Goal: Task Accomplishment & Management: Use online tool/utility

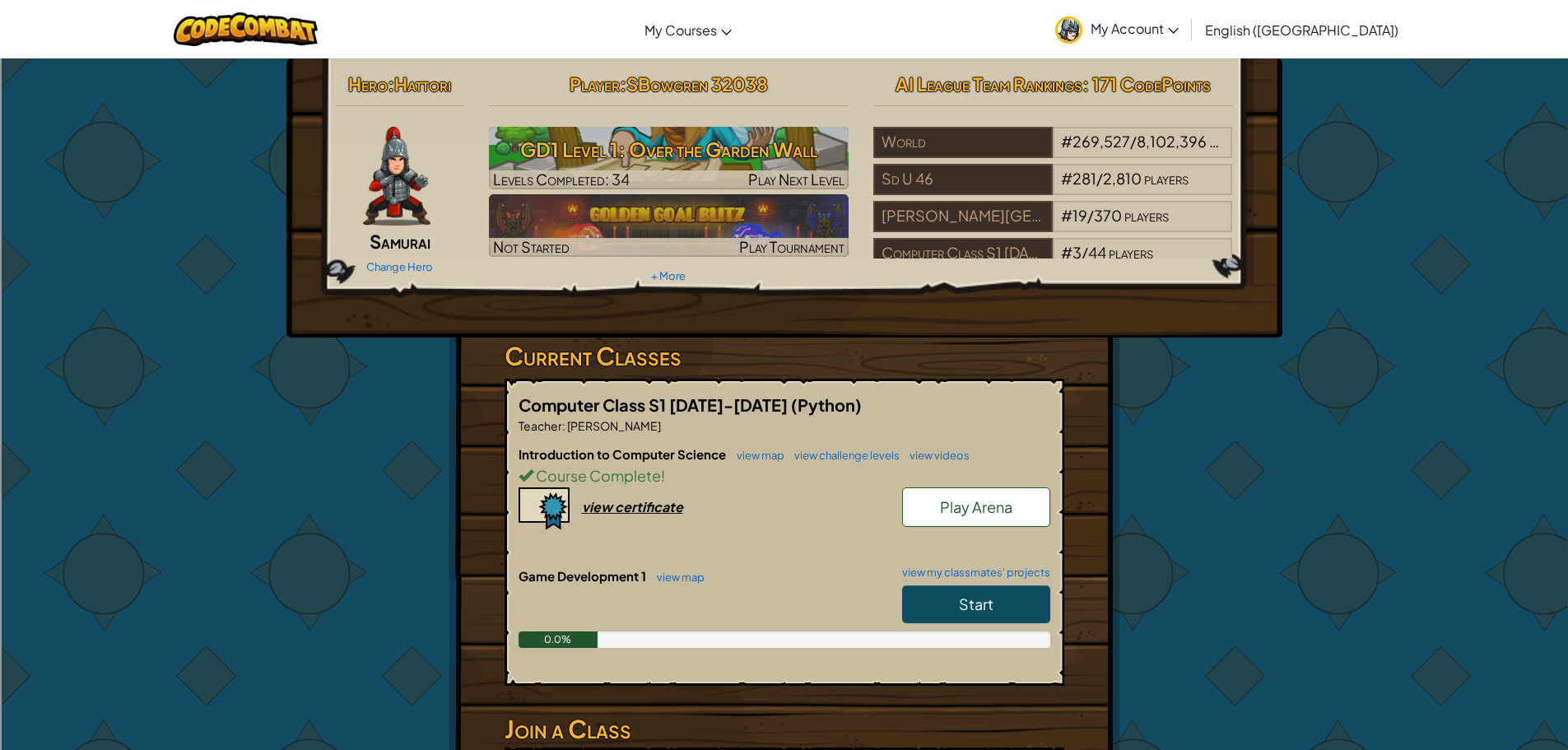
drag, startPoint x: 968, startPoint y: 616, endPoint x: 982, endPoint y: 610, distance: 15.2
click at [982, 610] on span "Start" at bounding box center [977, 602] width 35 height 18
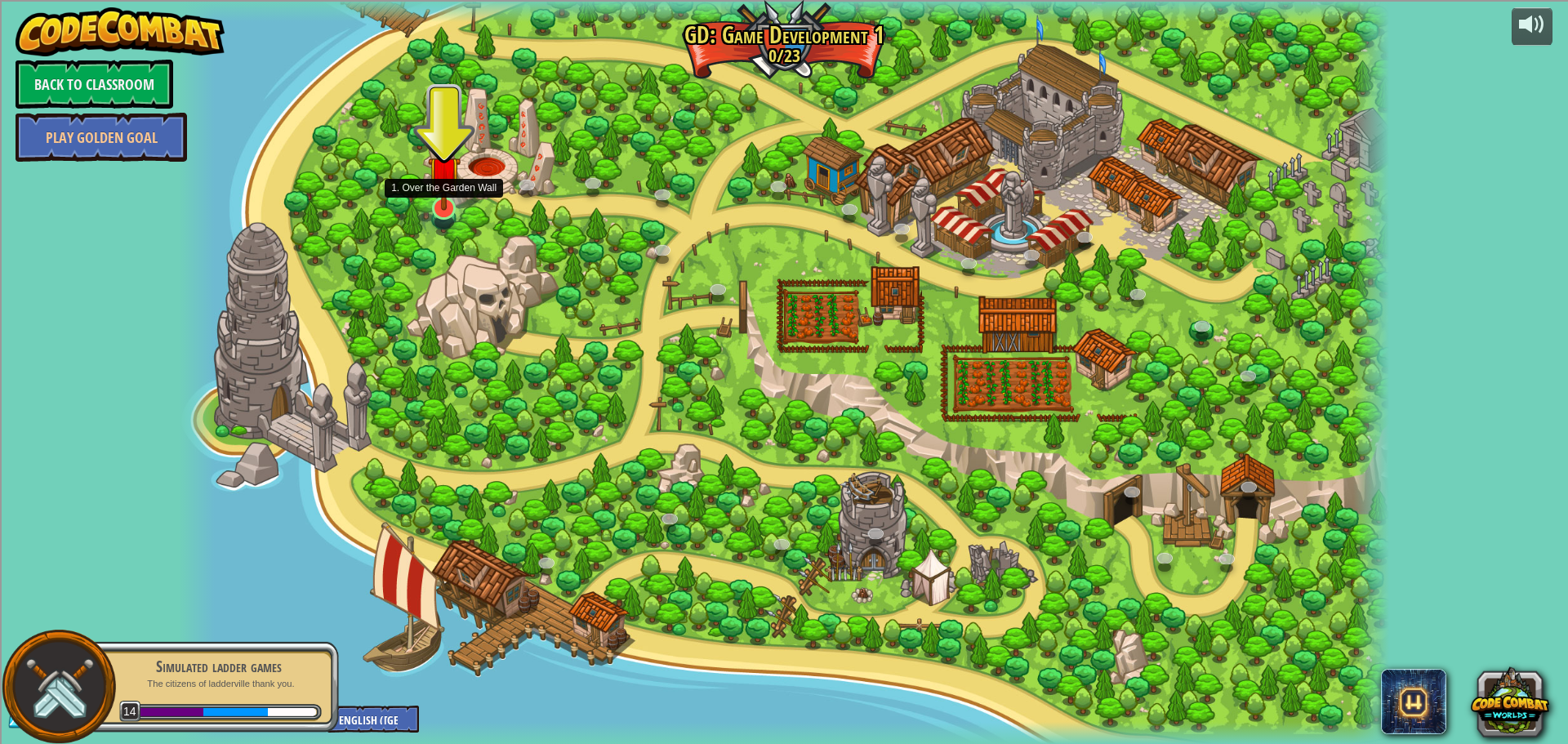
click at [441, 191] on img at bounding box center [445, 173] width 33 height 75
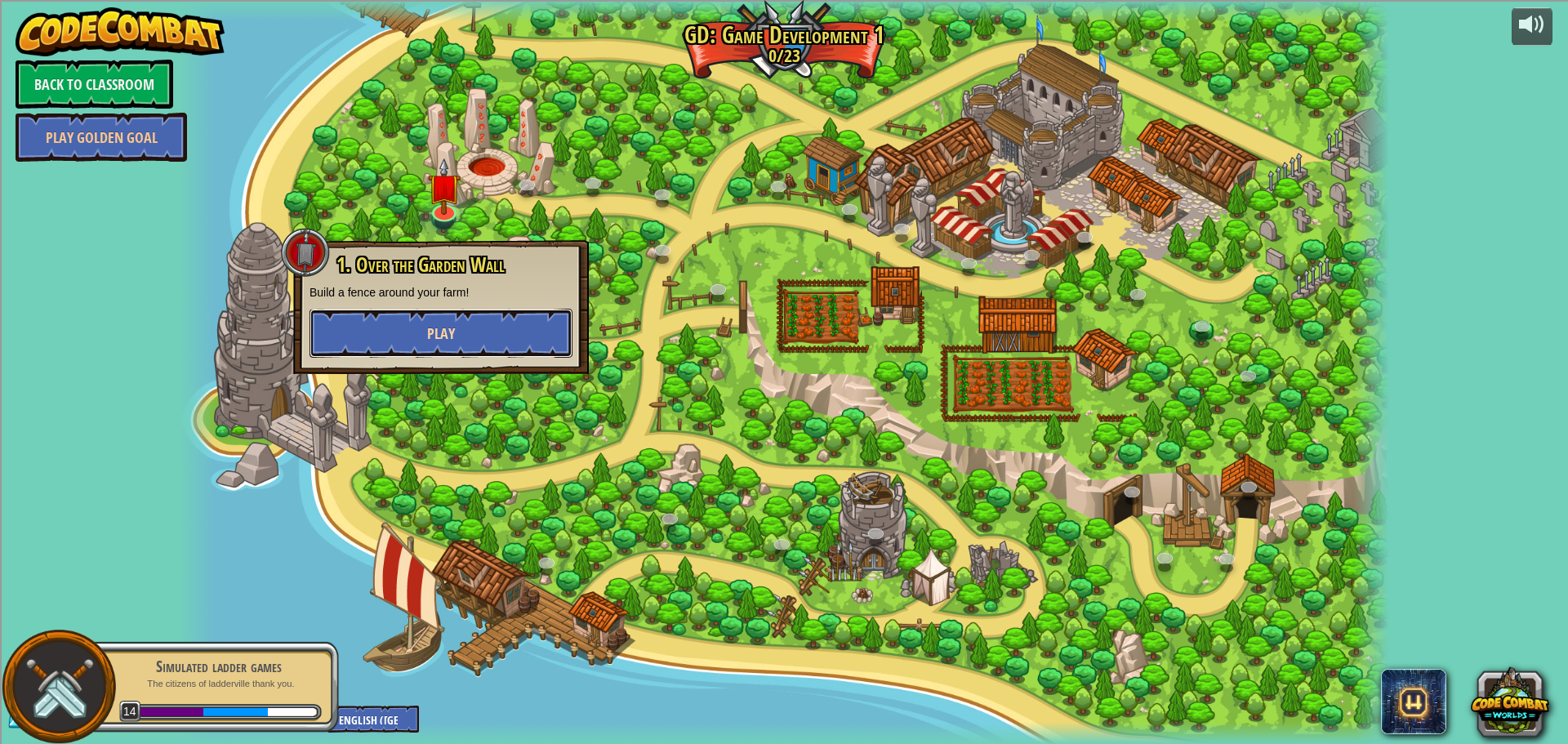
click at [447, 339] on span "Play" at bounding box center [441, 332] width 28 height 20
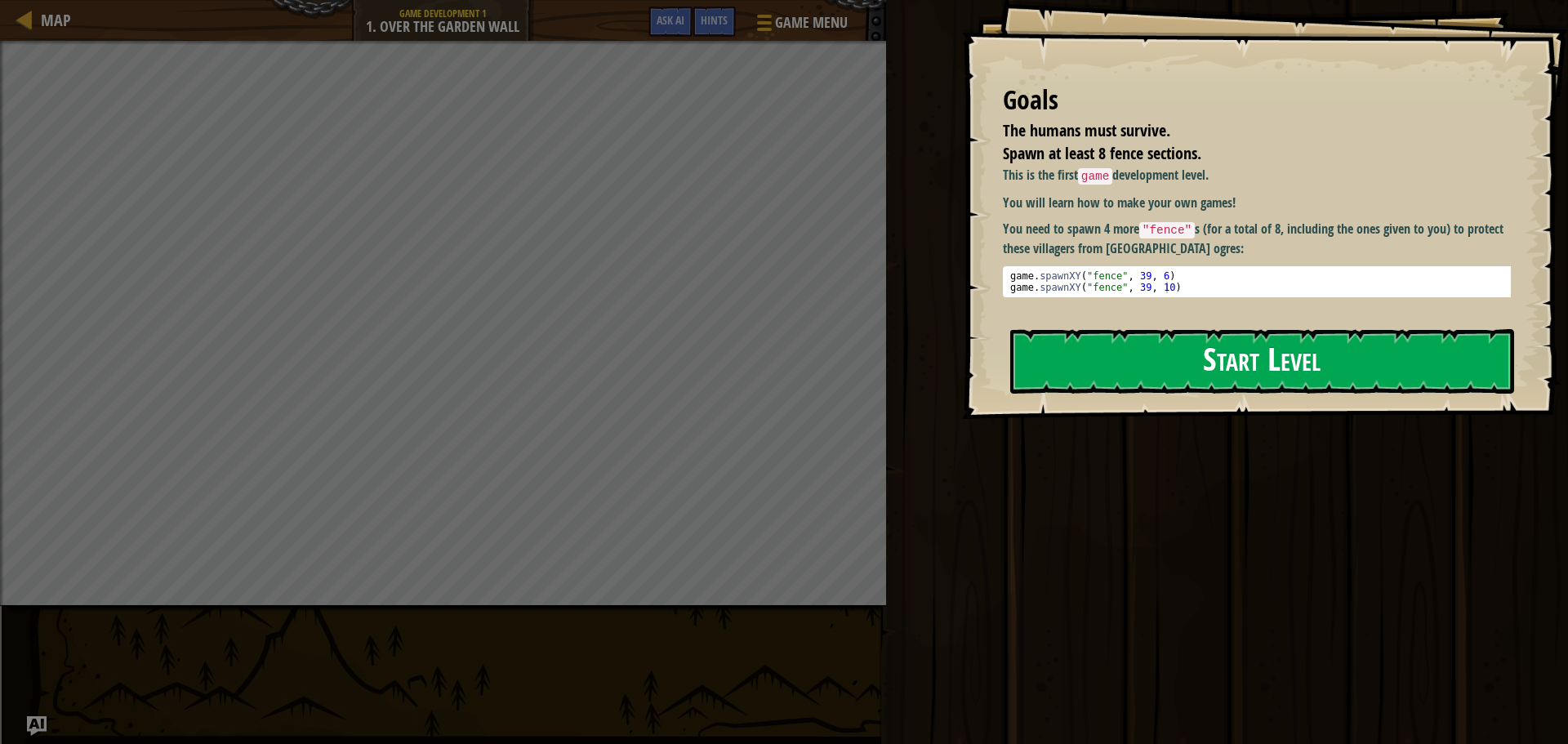
click at [1167, 367] on button "Start Level" at bounding box center [1262, 360] width 504 height 65
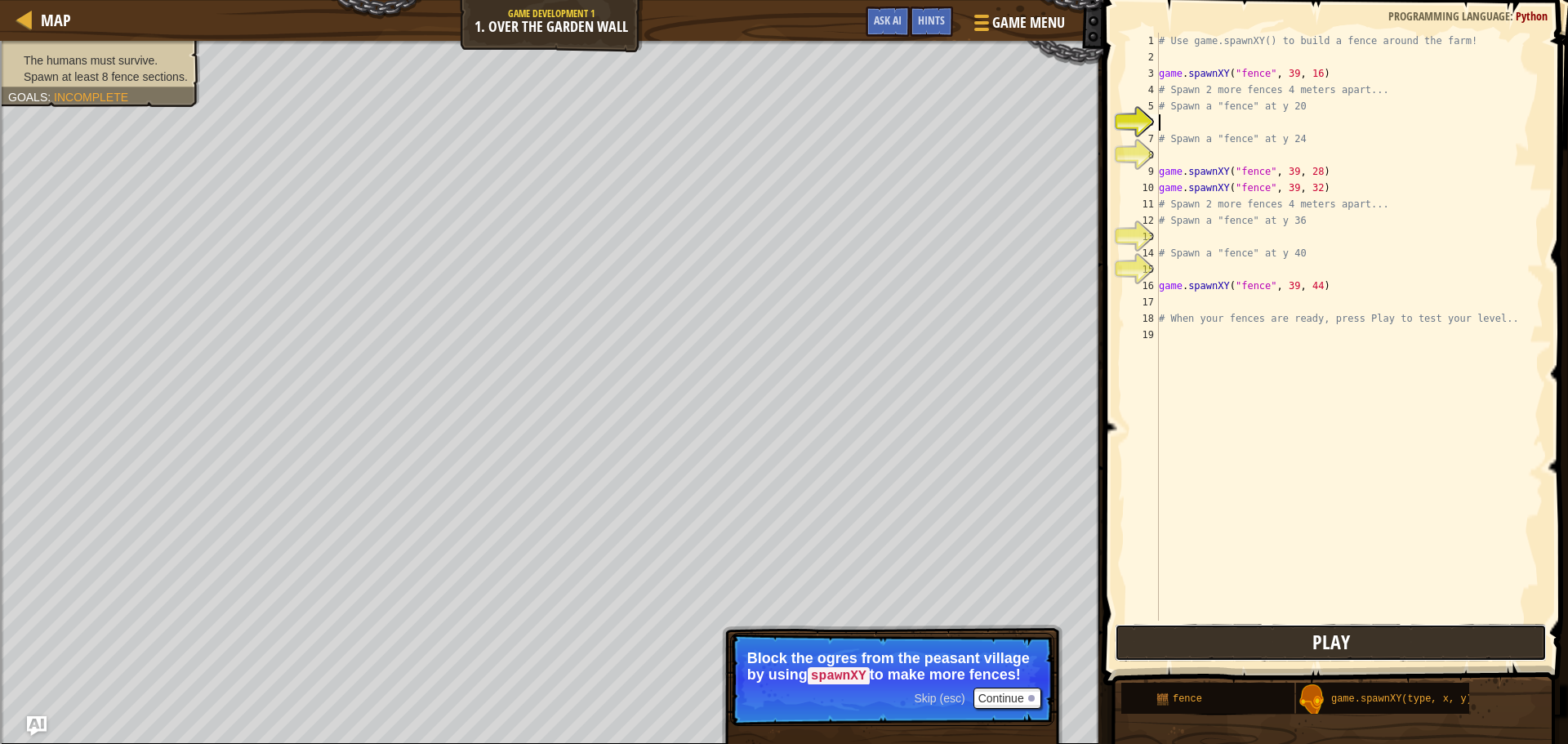
click at [1347, 632] on span "Play" at bounding box center [1331, 641] width 38 height 26
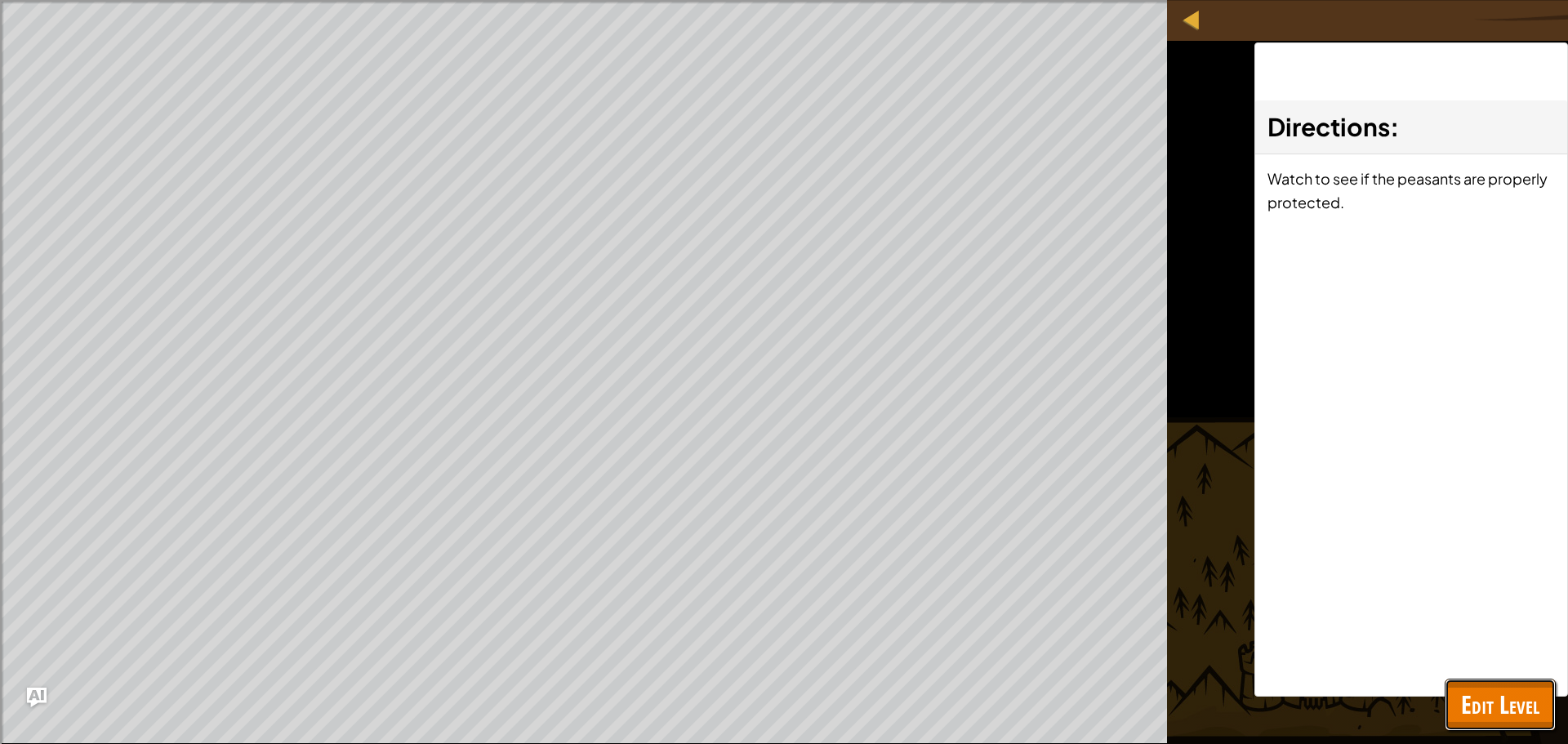
click at [1532, 724] on button "Edit Level" at bounding box center [1500, 704] width 111 height 52
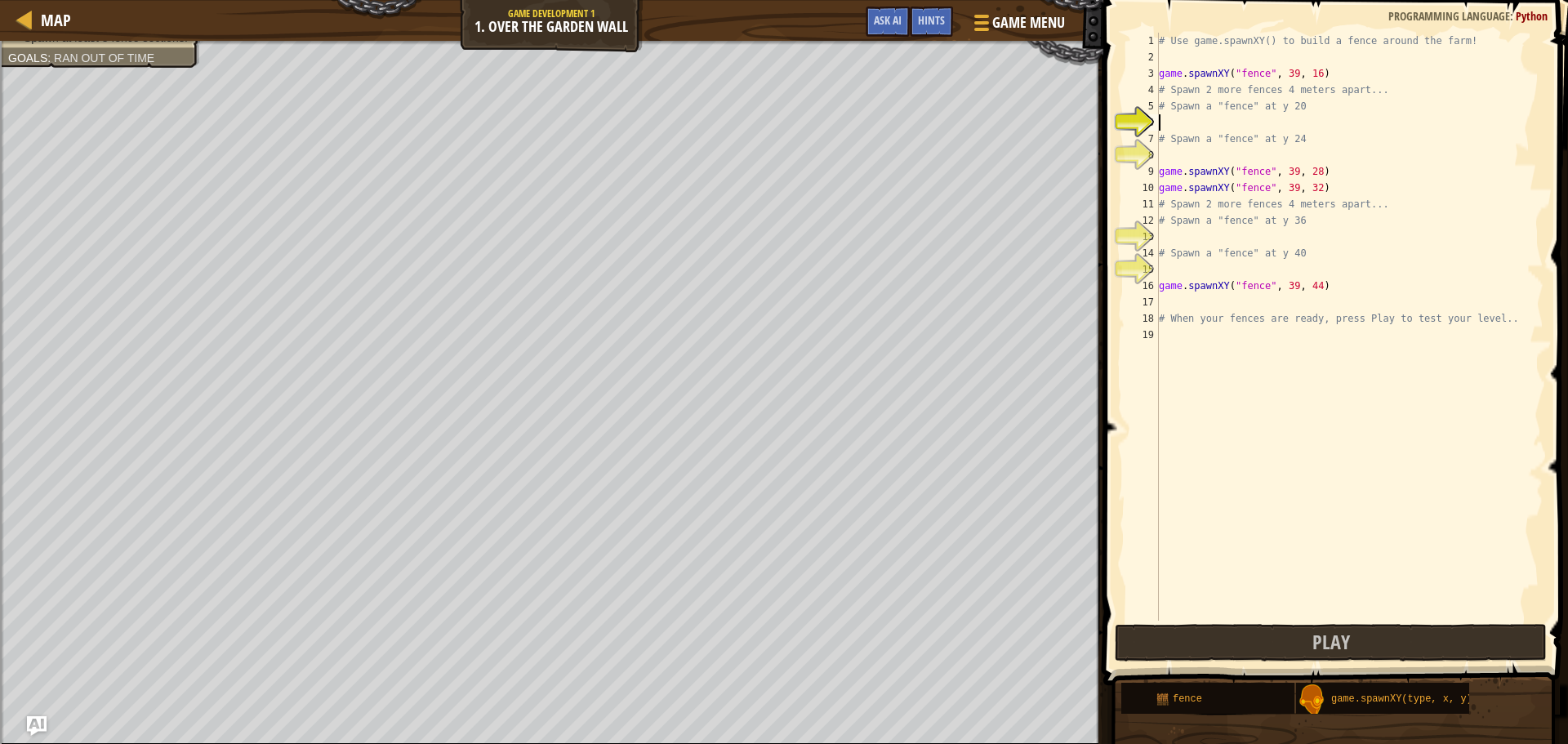
click at [1208, 125] on div "# Use game.spawnXY() to build a fence around the farm! game . spawnXY ( "fence"…" at bounding box center [1349, 343] width 388 height 621
click at [43, 724] on img "Ask AI" at bounding box center [37, 726] width 21 height 21
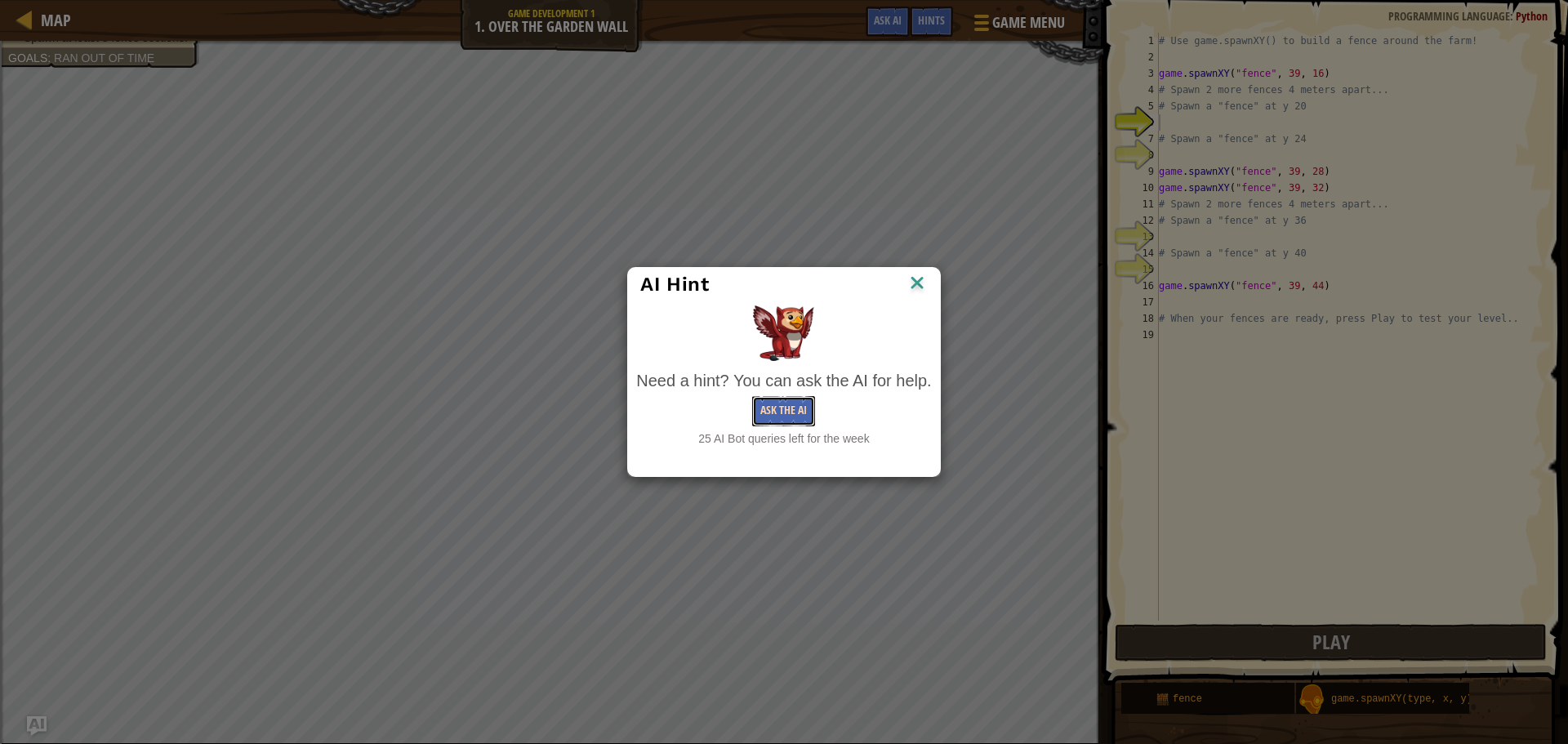
click at [785, 422] on button "Ask the AI" at bounding box center [783, 411] width 63 height 30
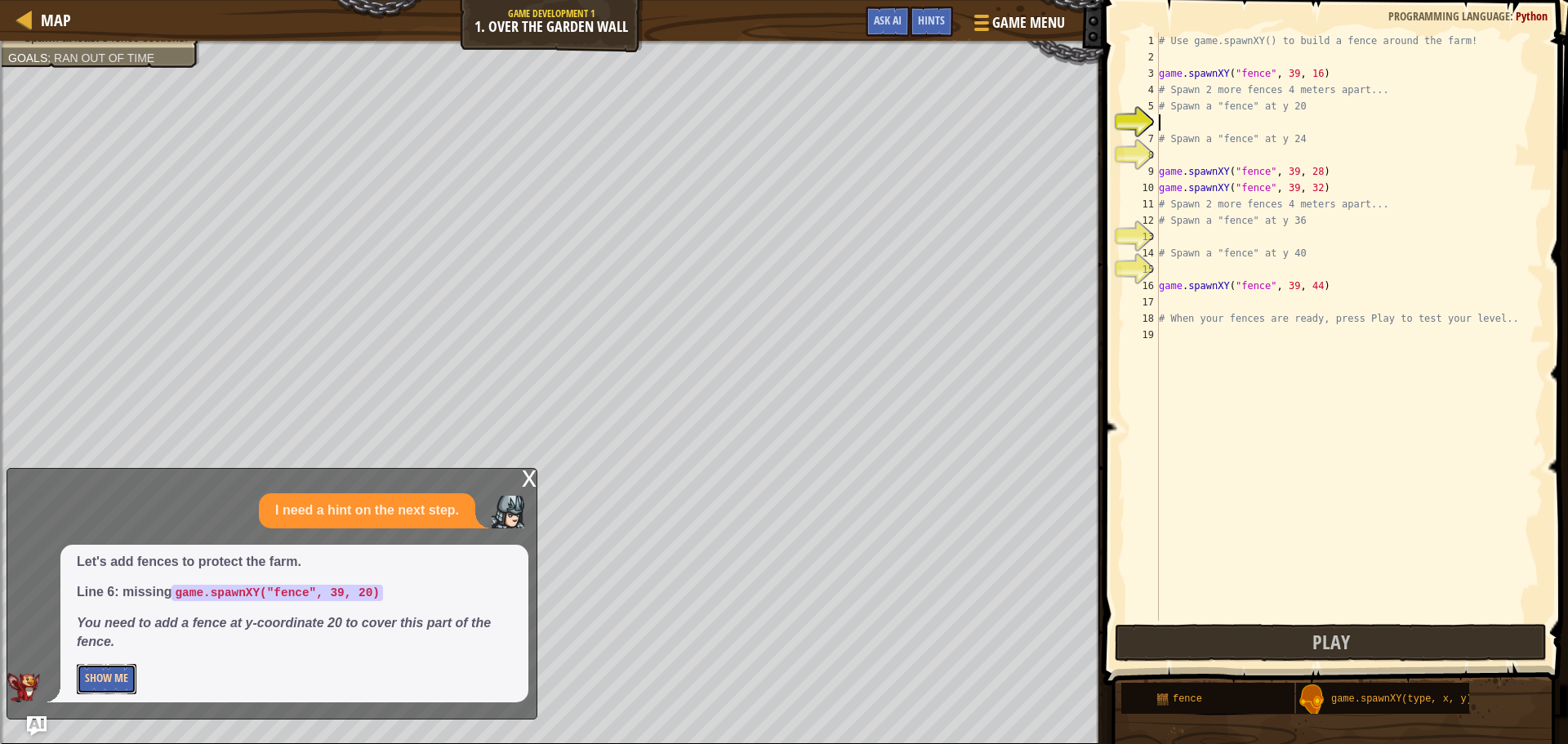
click at [89, 679] on button "Show Me" at bounding box center [107, 678] width 60 height 30
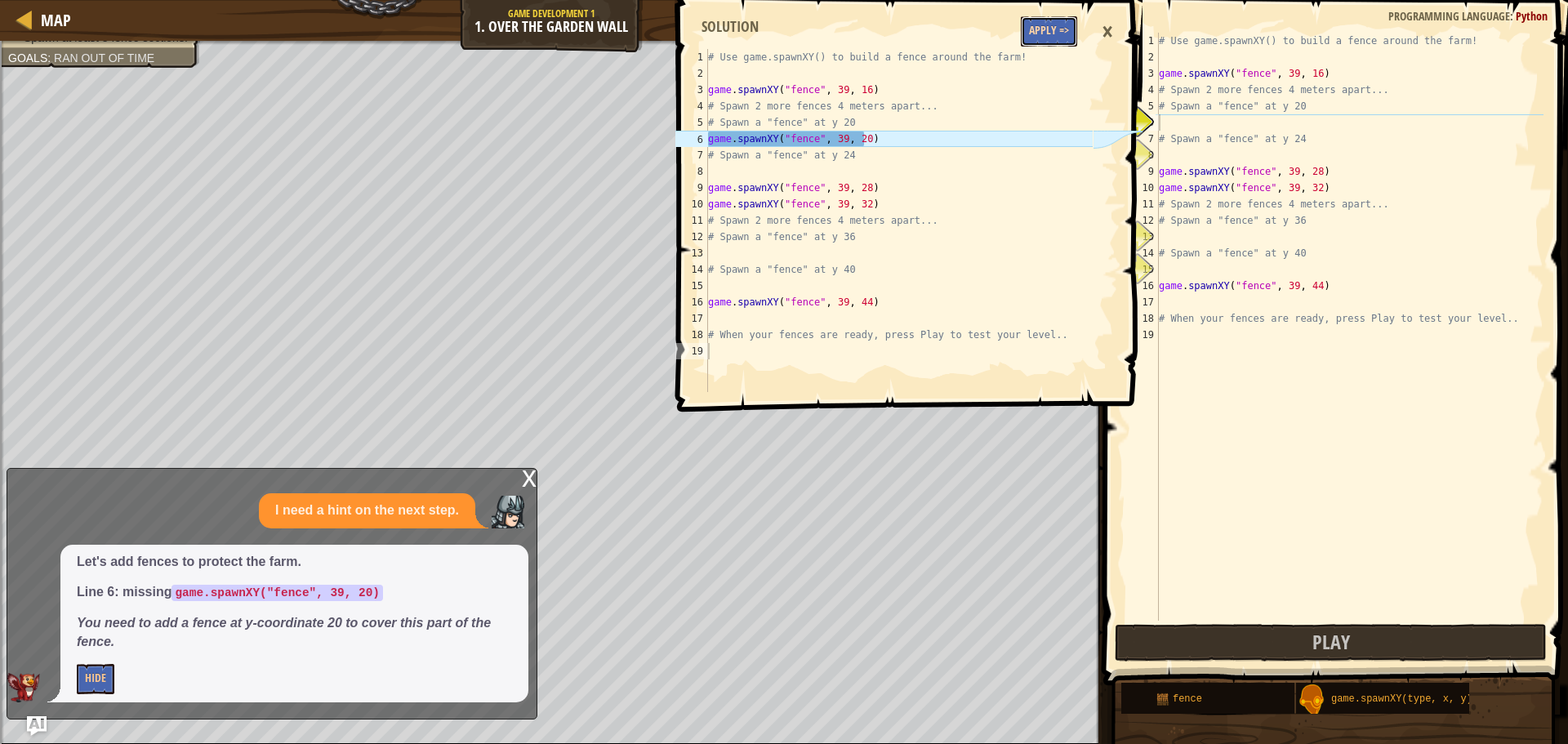
click at [1042, 40] on button "Apply =>" at bounding box center [1049, 31] width 56 height 30
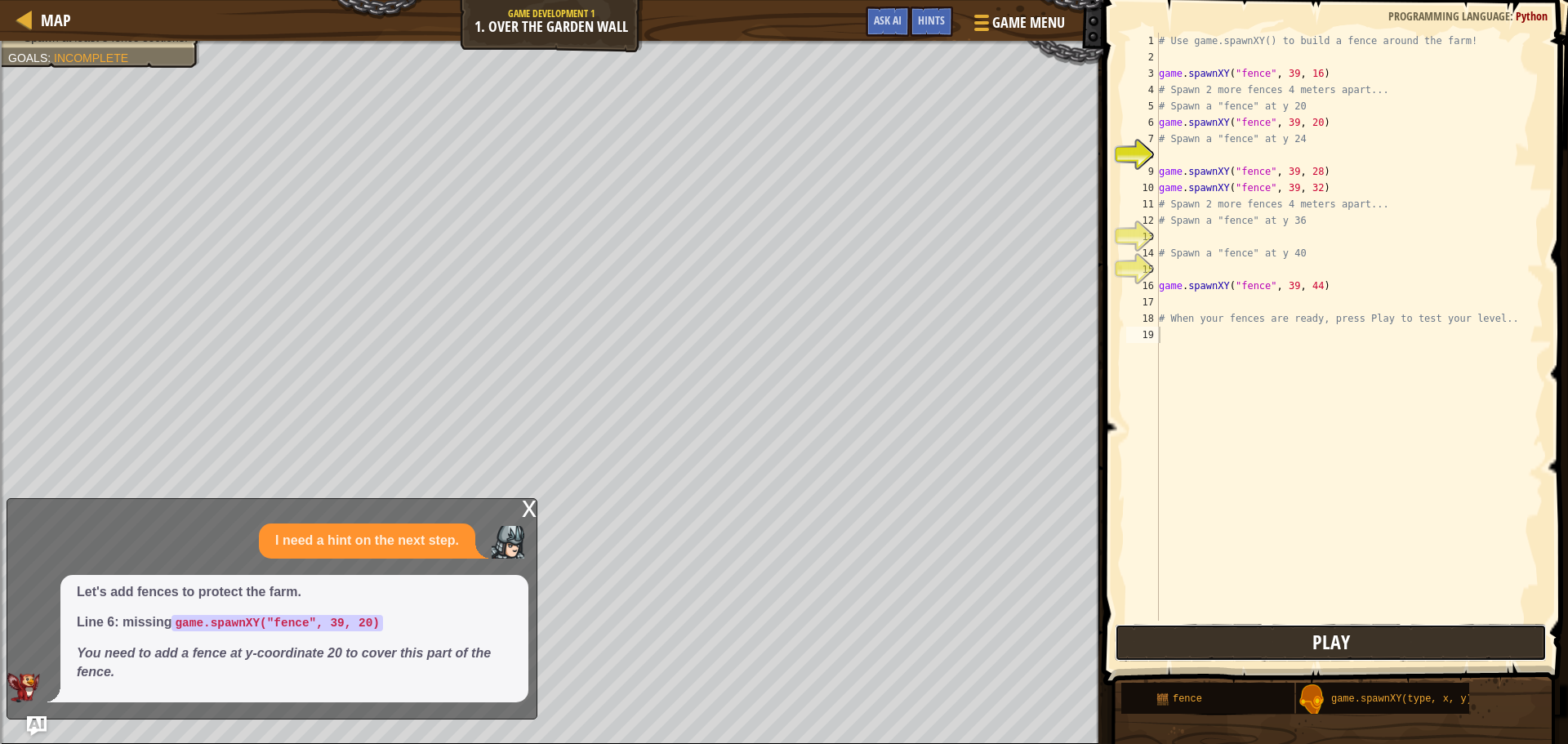
click at [1313, 630] on span "Play" at bounding box center [1331, 641] width 38 height 26
click at [1169, 147] on div "# Use game.spawnXY() to build a fence around the farm! game . spawnXY ( "fence"…" at bounding box center [1349, 343] width 388 height 621
click at [1201, 171] on div "game .spawnXY press enter" at bounding box center [1310, 194] width 309 height 59
click at [1308, 157] on div "# Use game.spawnXY() to build a fence around the farm! game . spawnXY ( "fence"…" at bounding box center [1349, 343] width 388 height 621
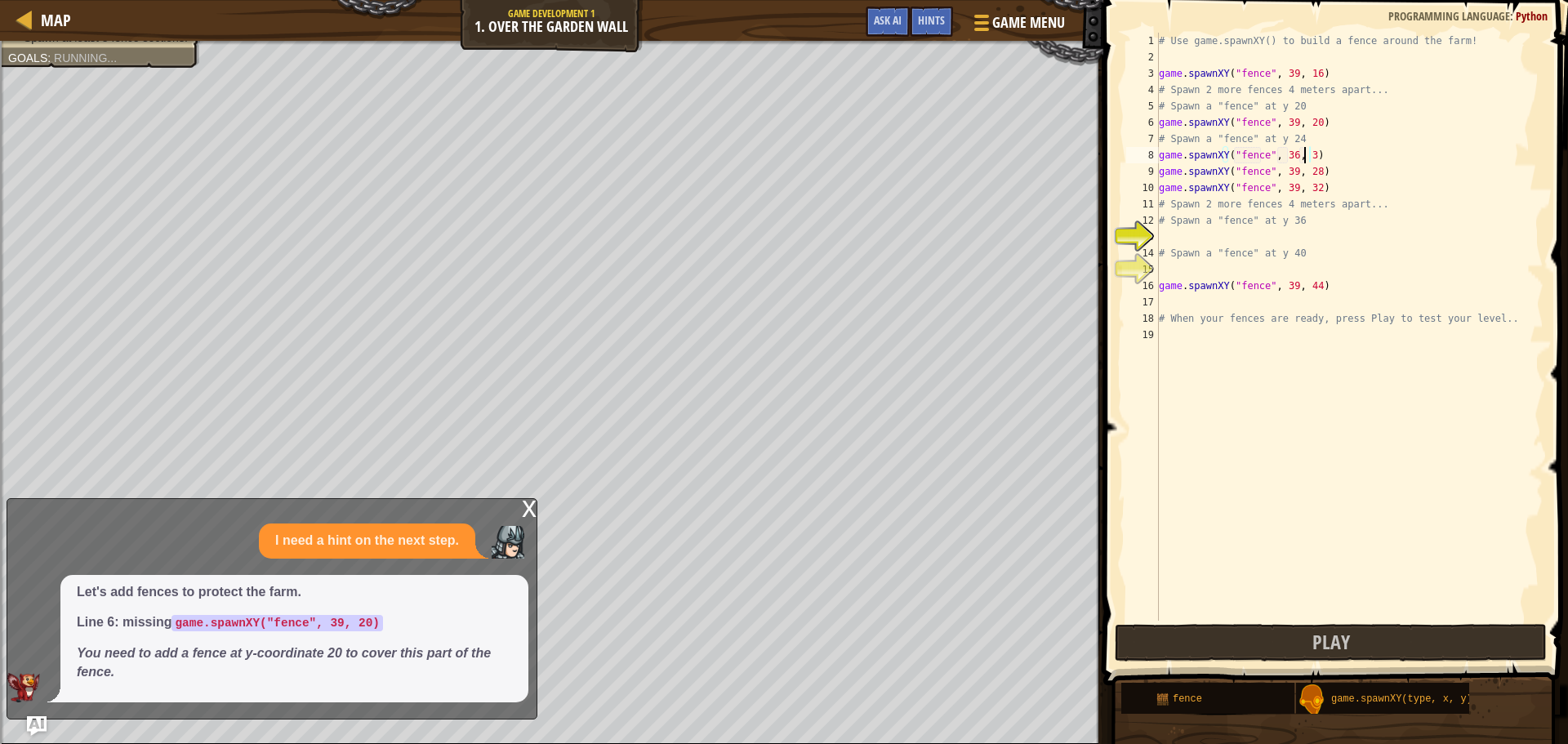
scroll to position [8, 12]
click at [1283, 156] on div "# Use game.spawnXY() to build a fence around the farm! game . spawnXY ( "fence"…" at bounding box center [1349, 343] width 388 height 621
type textarea "game.spawnXY("fence", 39, 24)"
click at [1176, 237] on div "# Use game.spawnXY() to build a fence around the farm! game . spawnXY ( "fence"…" at bounding box center [1349, 343] width 388 height 621
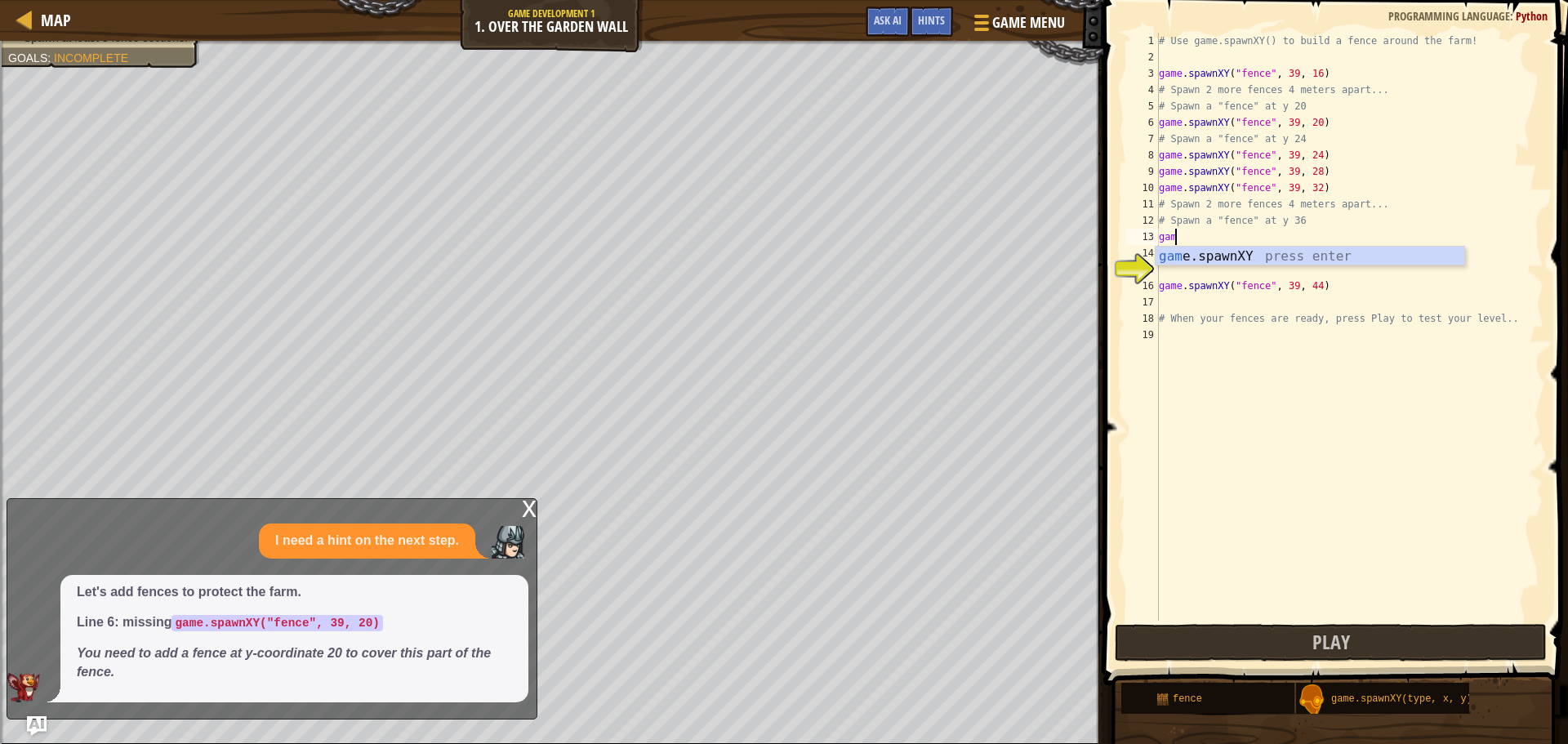
scroll to position [8, 1]
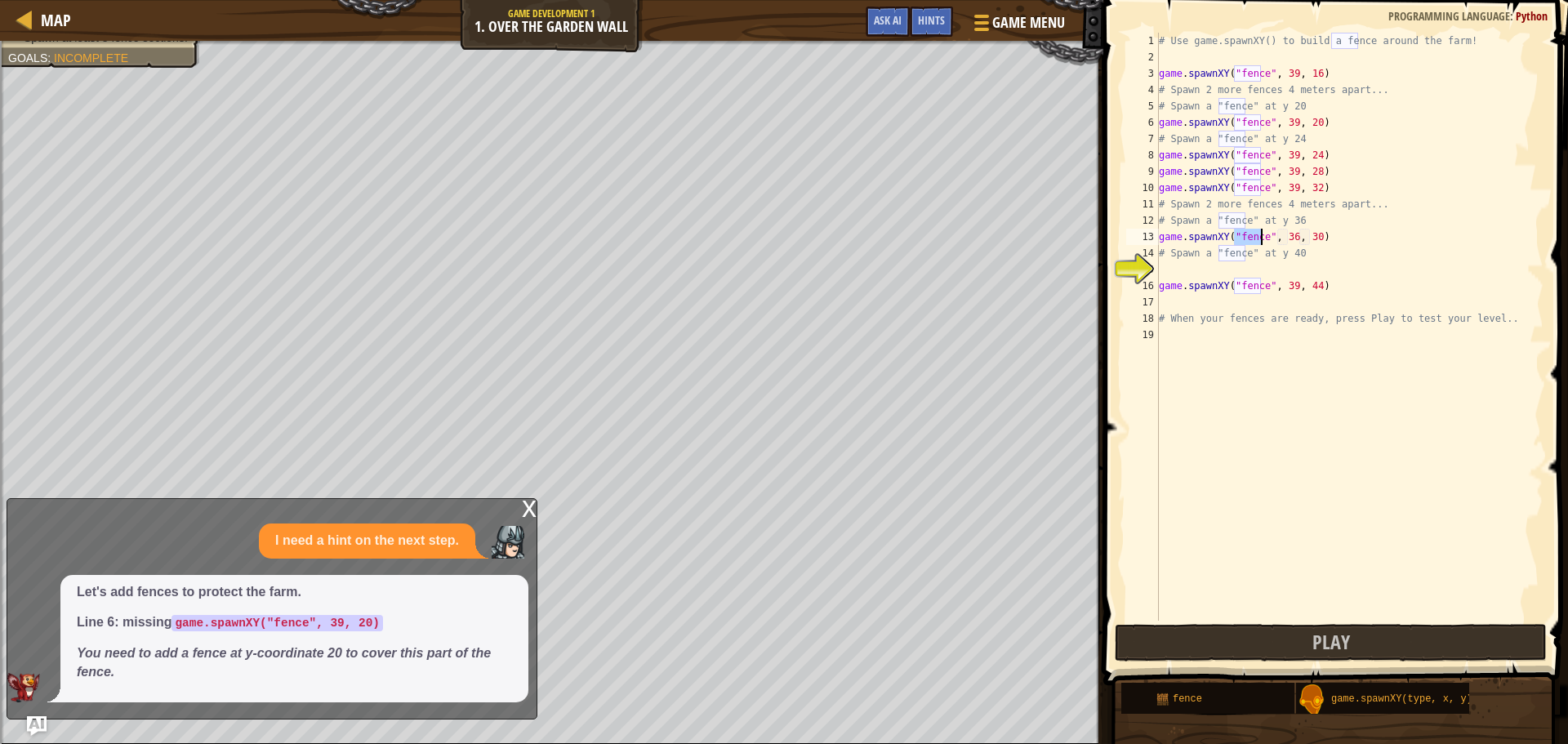
click at [1288, 239] on div "# Use game.spawnXY() to build a fence around the farm! game . spawnXY ( "fence"…" at bounding box center [1349, 343] width 388 height 621
click at [1310, 242] on div "# Use game.spawnXY() to build a fence around the farm! game . spawnXY ( "fence"…" at bounding box center [1349, 343] width 388 height 621
type textarea "game.spawnXY("fence", 39, 39)"
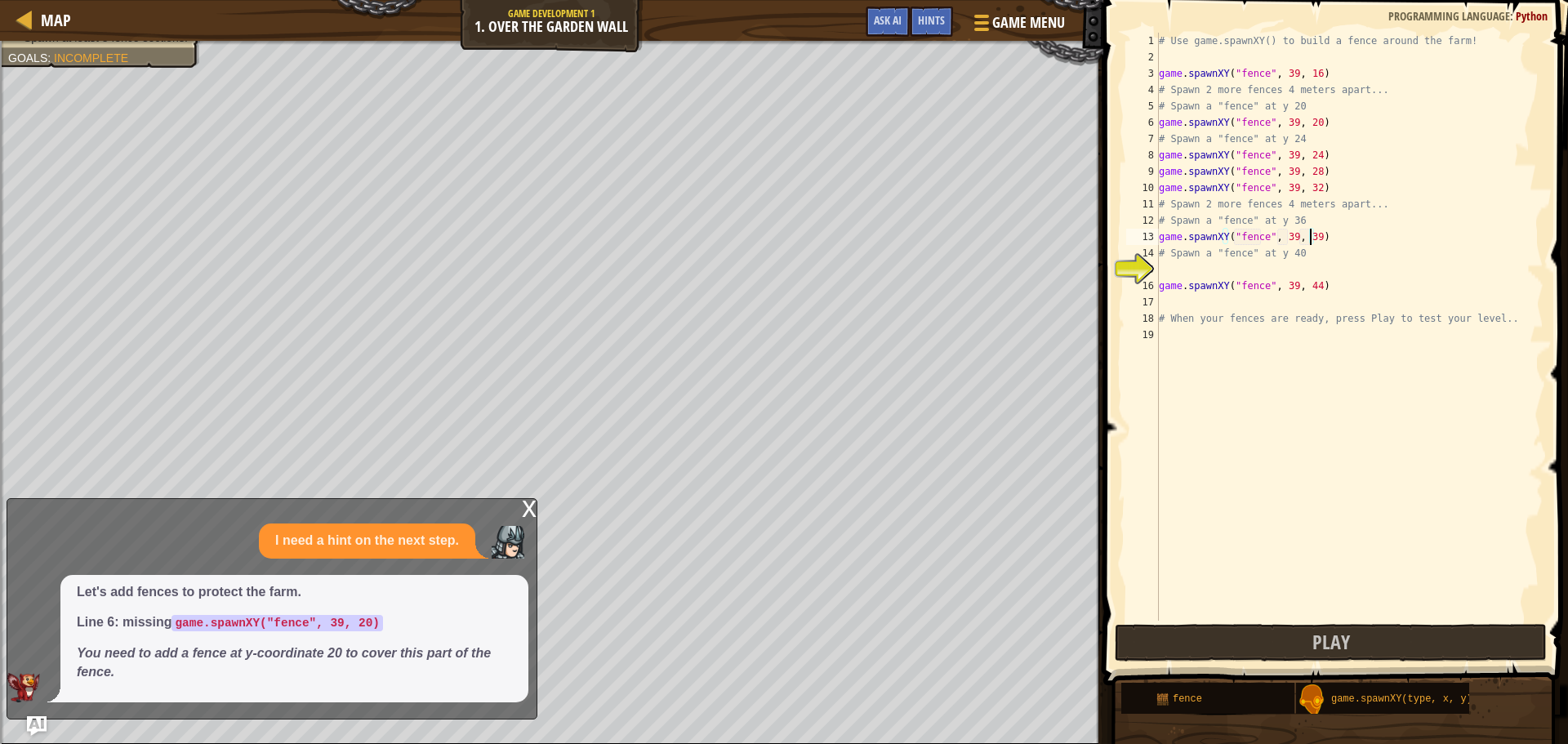
click at [1241, 269] on div "# Use game.spawnXY() to build a fence around the farm! game . spawnXY ( "fence"…" at bounding box center [1349, 343] width 388 height 621
type textarea "h"
click at [1250, 294] on div "ga me.spawnXY press enter" at bounding box center [1310, 308] width 309 height 59
click at [1311, 272] on div "# Use game.spawnXY() to build a fence around the farm! game . spawnXY ( "fence"…" at bounding box center [1349, 343] width 388 height 621
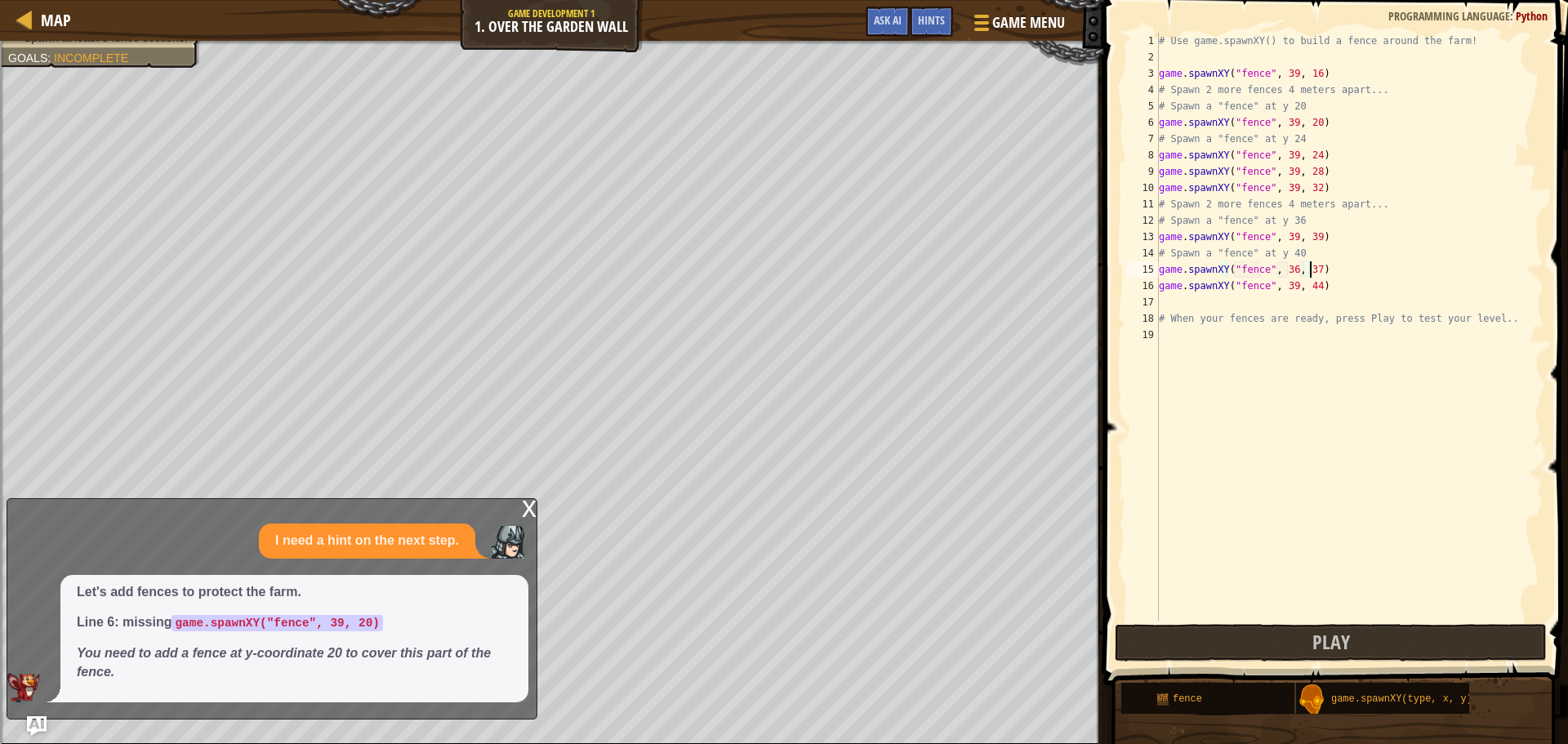
scroll to position [8, 12]
click at [1289, 269] on div "# Use game.spawnXY() to build a fence around the farm! game . spawnXY ( "fence"…" at bounding box center [1349, 343] width 388 height 621
click at [1304, 651] on button "Play" at bounding box center [1331, 642] width 432 height 38
click at [1305, 269] on div "# Use game.spawnXY() to build a fence around the farm! game . spawnXY ( "fence"…" at bounding box center [1349, 343] width 388 height 621
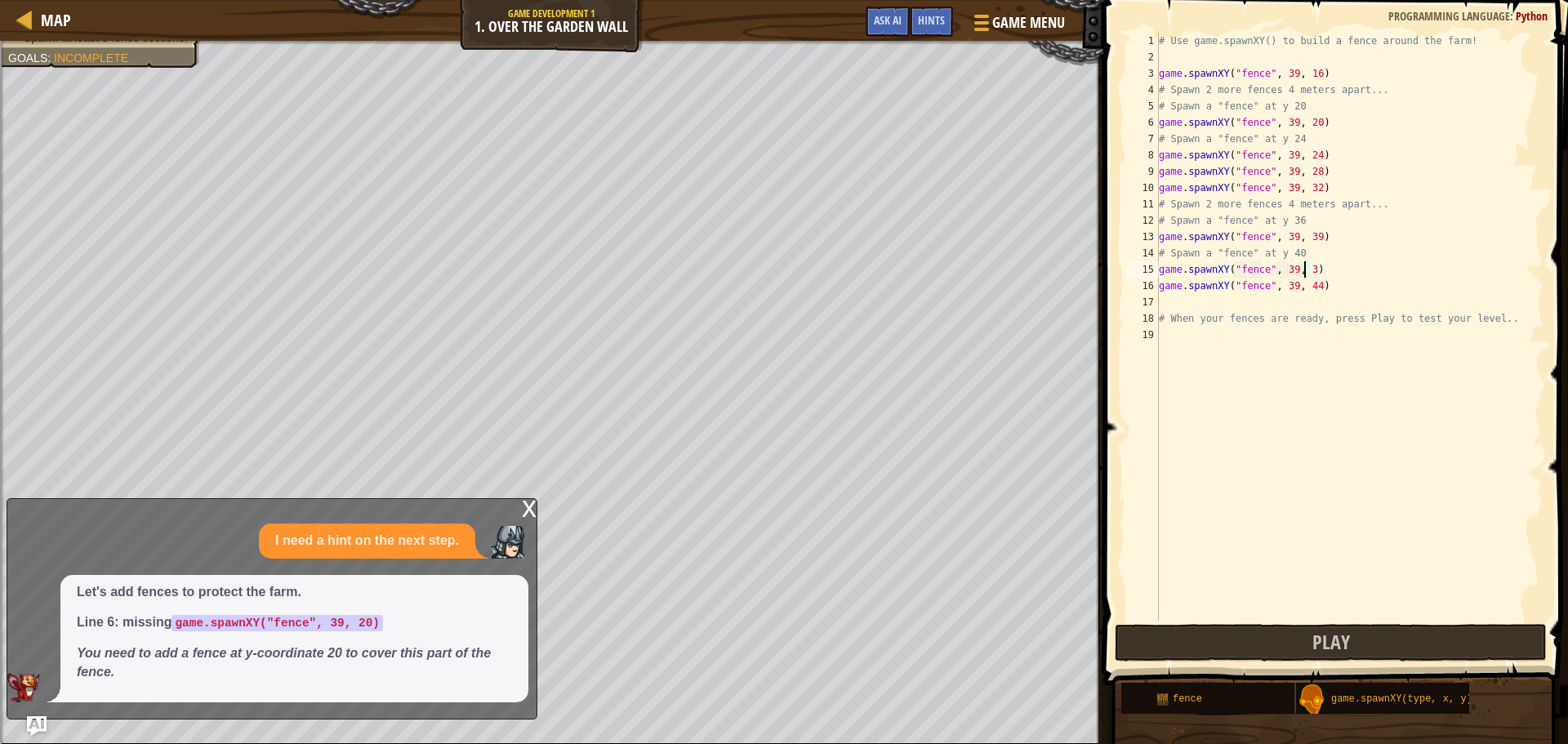
scroll to position [8, 12]
type textarea "game.spawnXY("fence", 39, 36)"
click at [1235, 640] on button "Play" at bounding box center [1331, 642] width 432 height 38
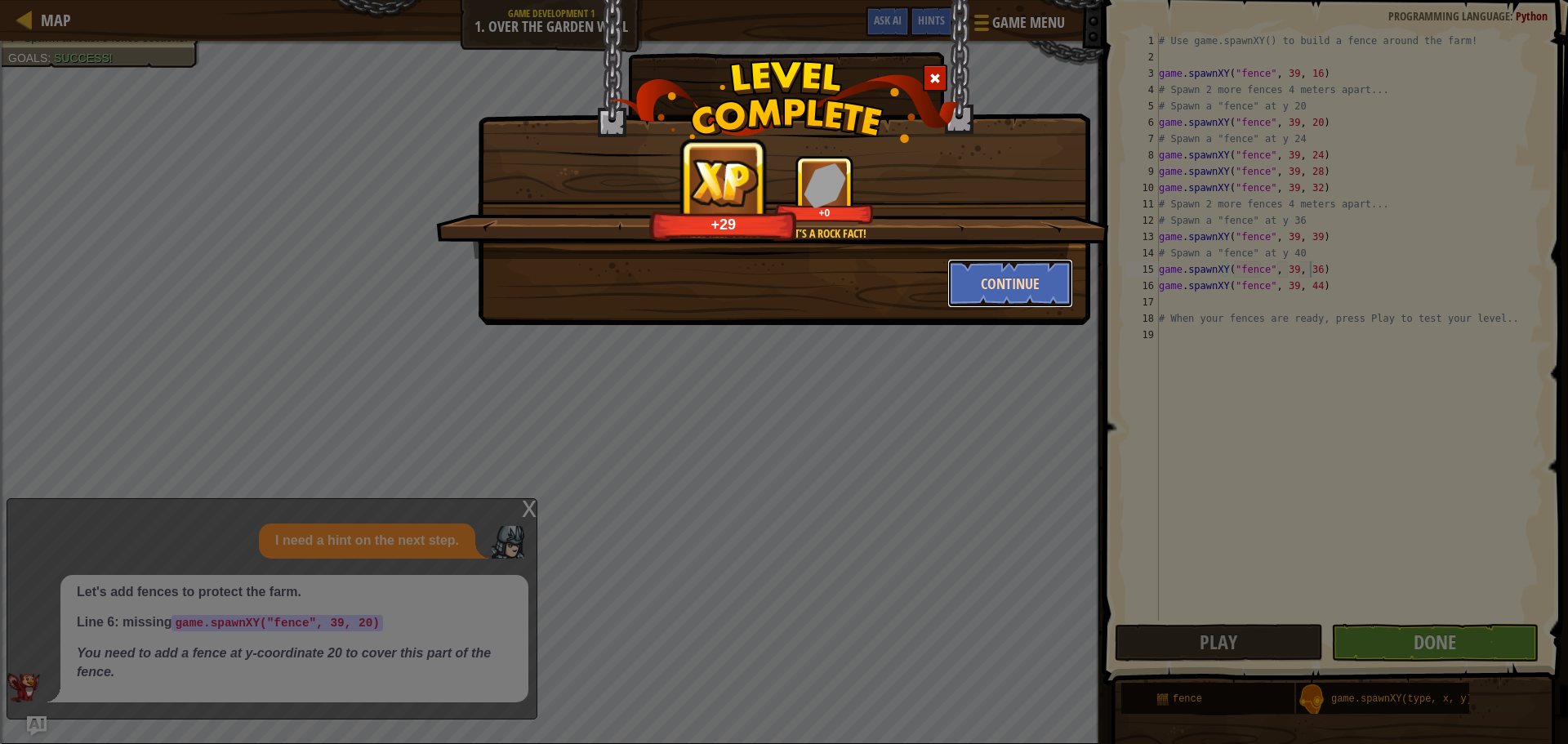
click at [995, 279] on button "Continue" at bounding box center [1010, 282] width 126 height 49
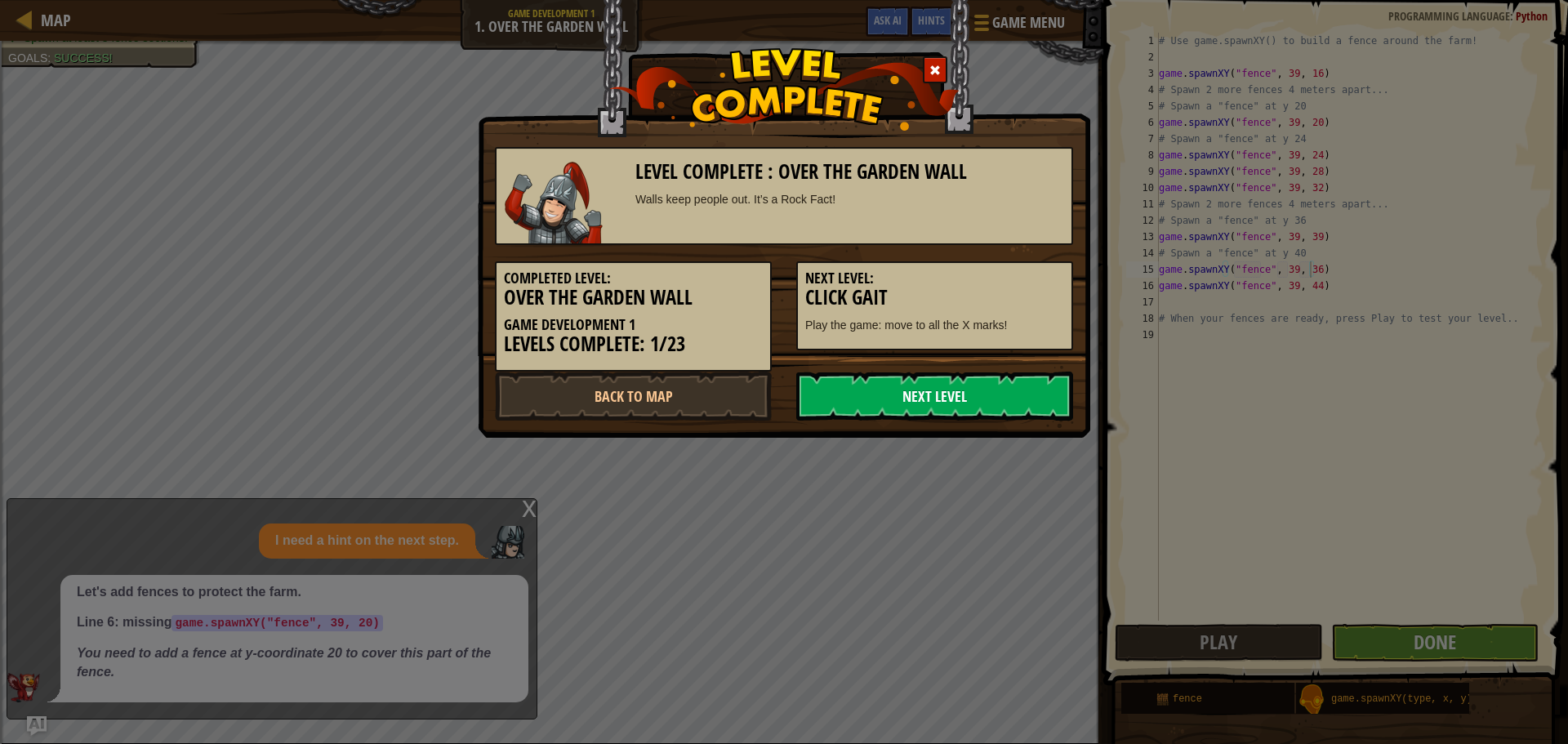
click at [968, 418] on link "Next Level" at bounding box center [934, 395] width 277 height 49
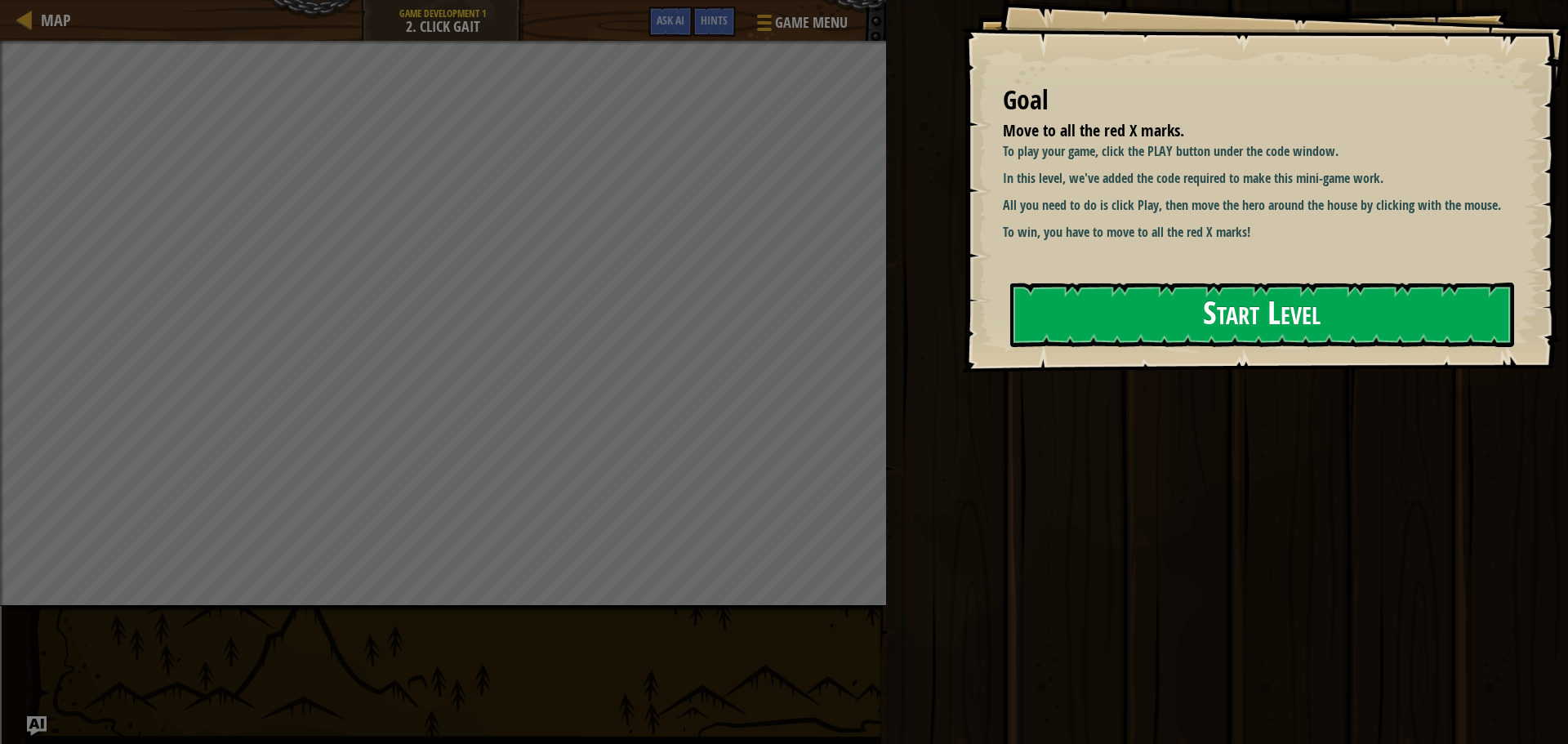
click at [1214, 312] on button "Start Level" at bounding box center [1262, 314] width 504 height 65
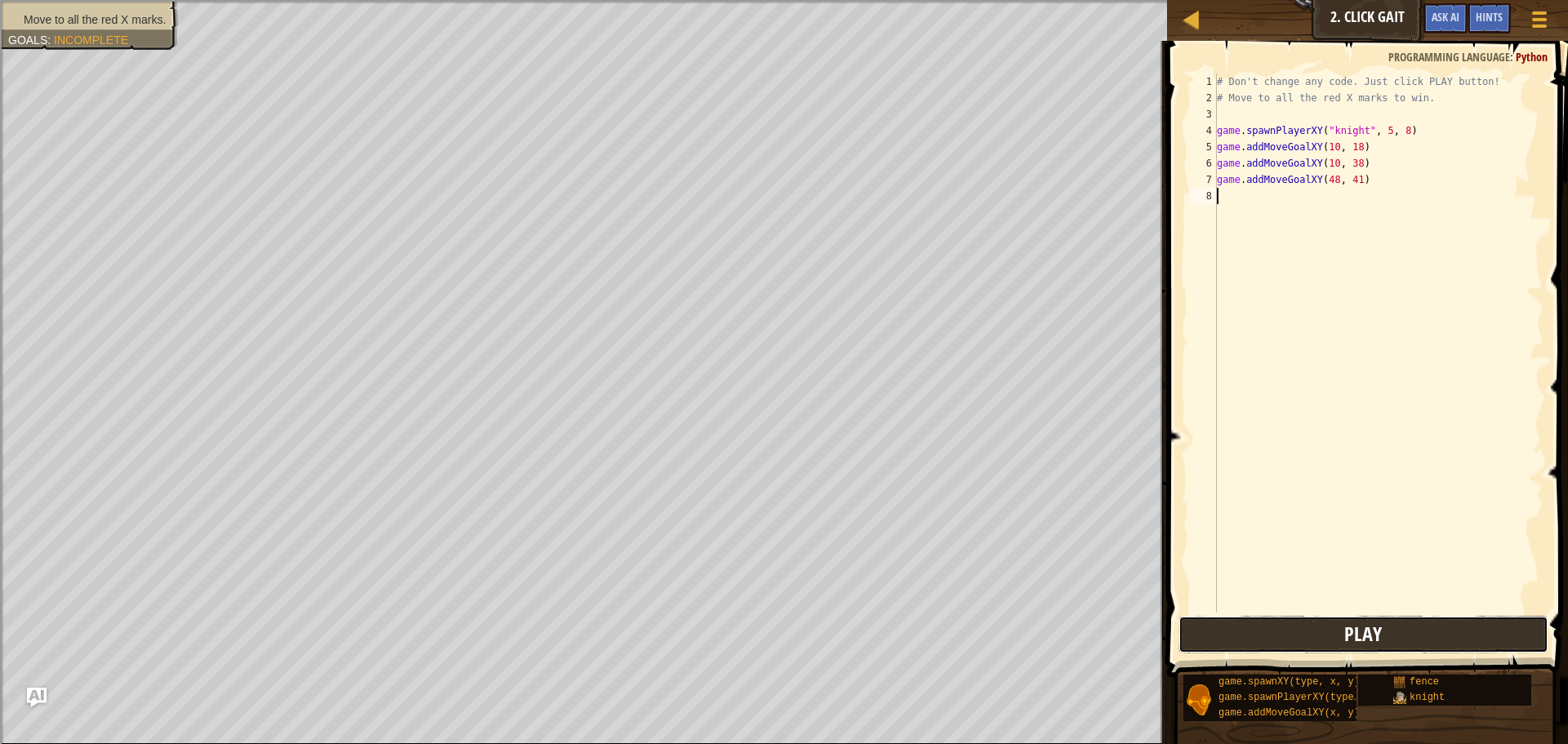
click at [1398, 639] on button "Play" at bounding box center [1364, 634] width 370 height 38
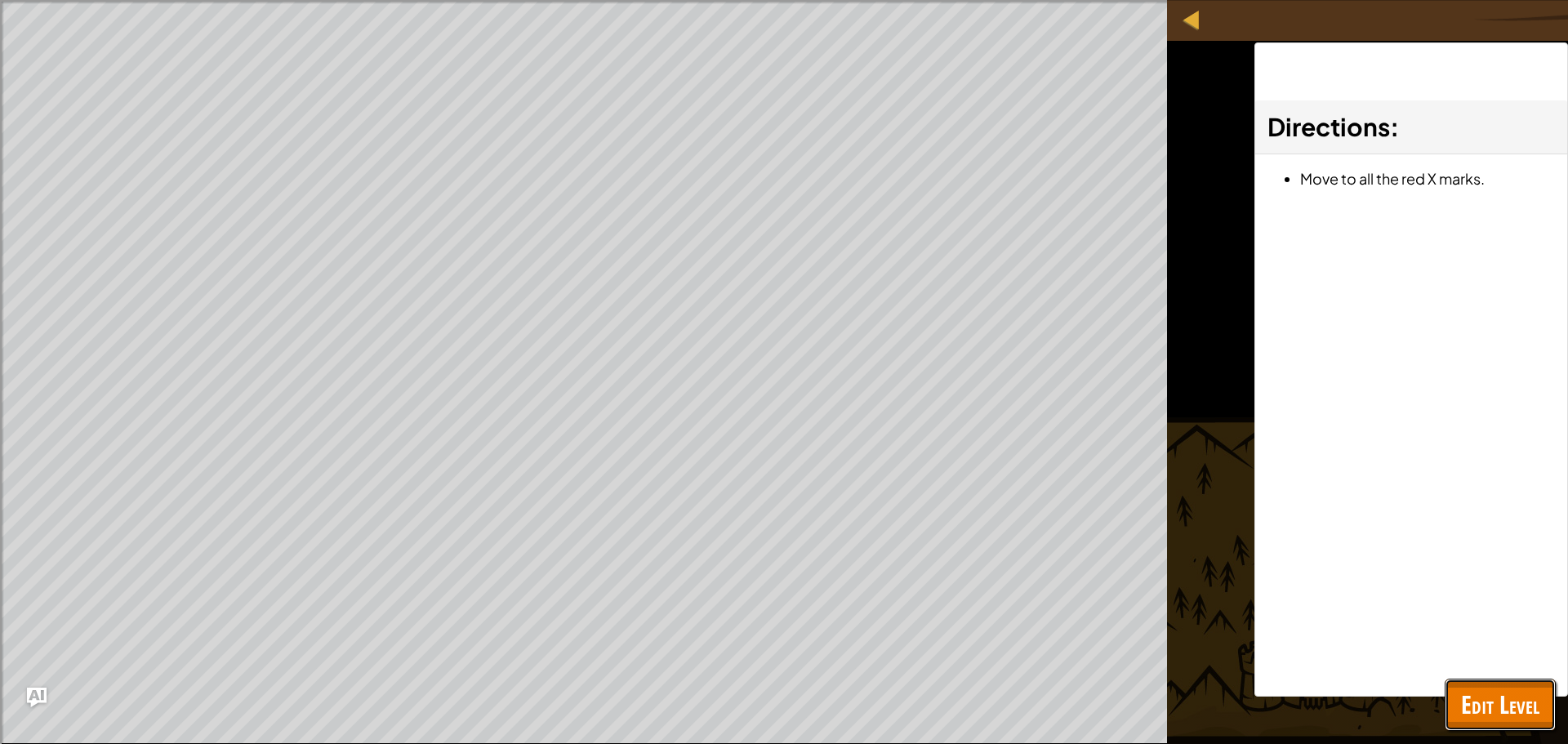
click at [1492, 700] on span "Edit Level" at bounding box center [1500, 704] width 78 height 34
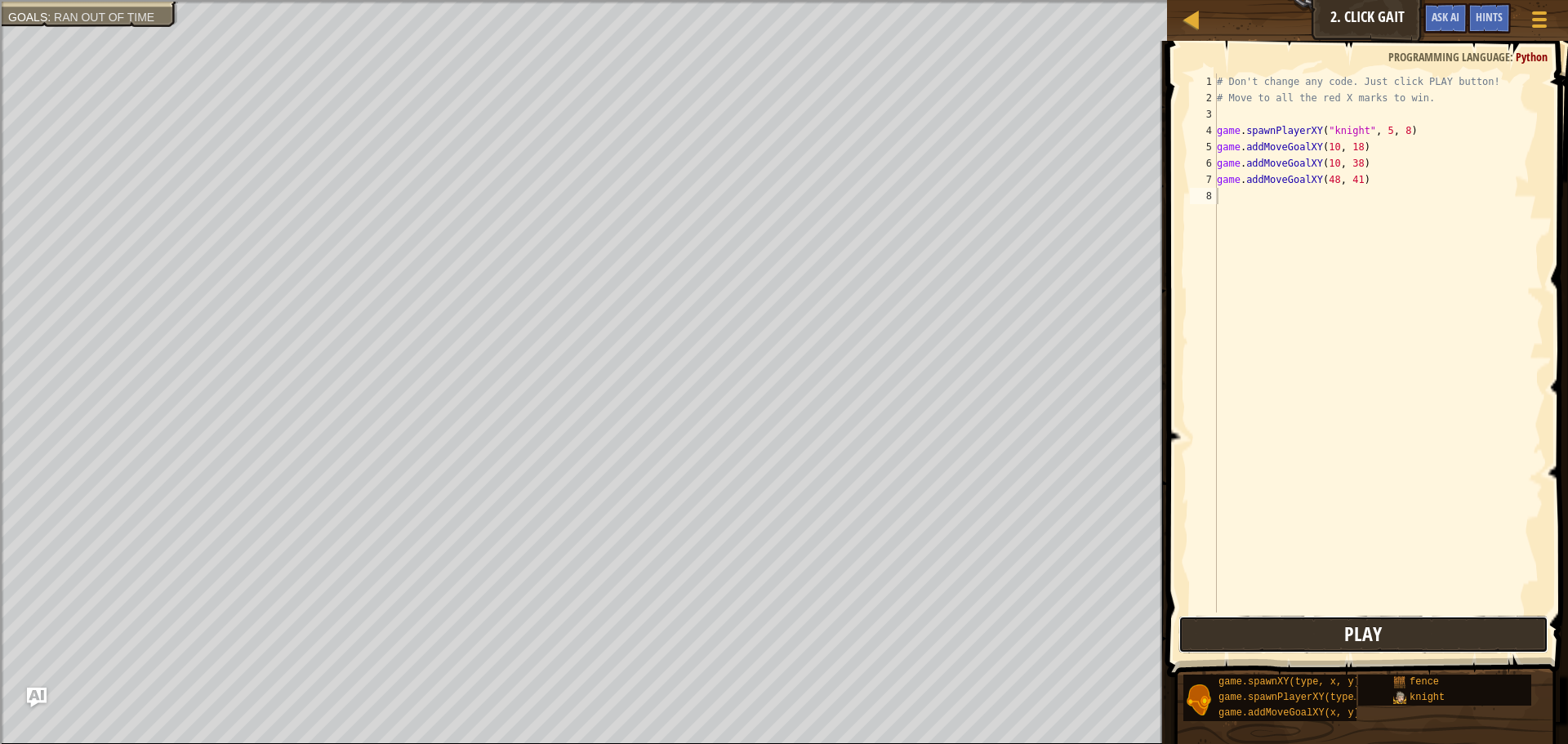
click at [1385, 619] on button "Play" at bounding box center [1364, 634] width 370 height 38
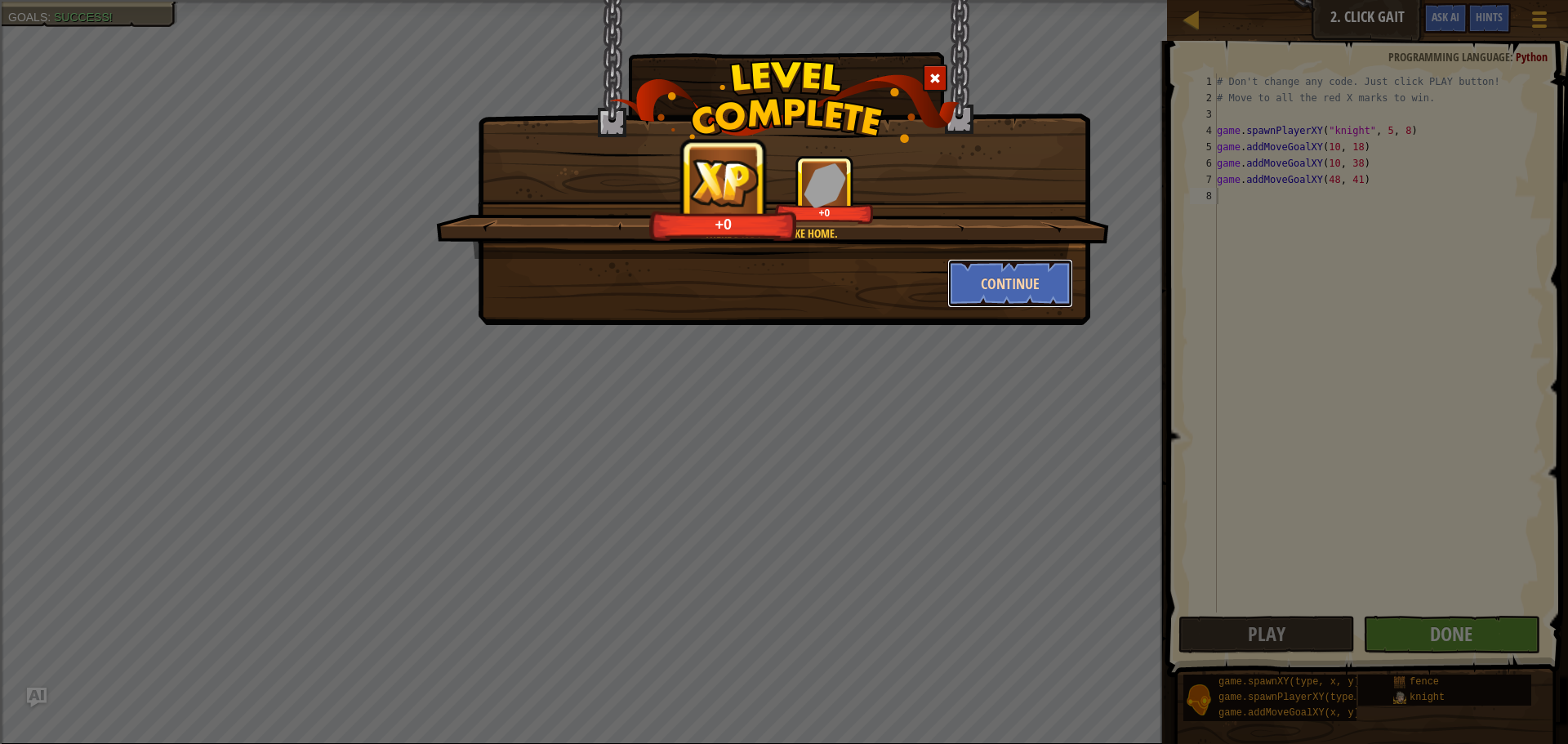
click at [1006, 281] on button "Continue" at bounding box center [1010, 282] width 126 height 49
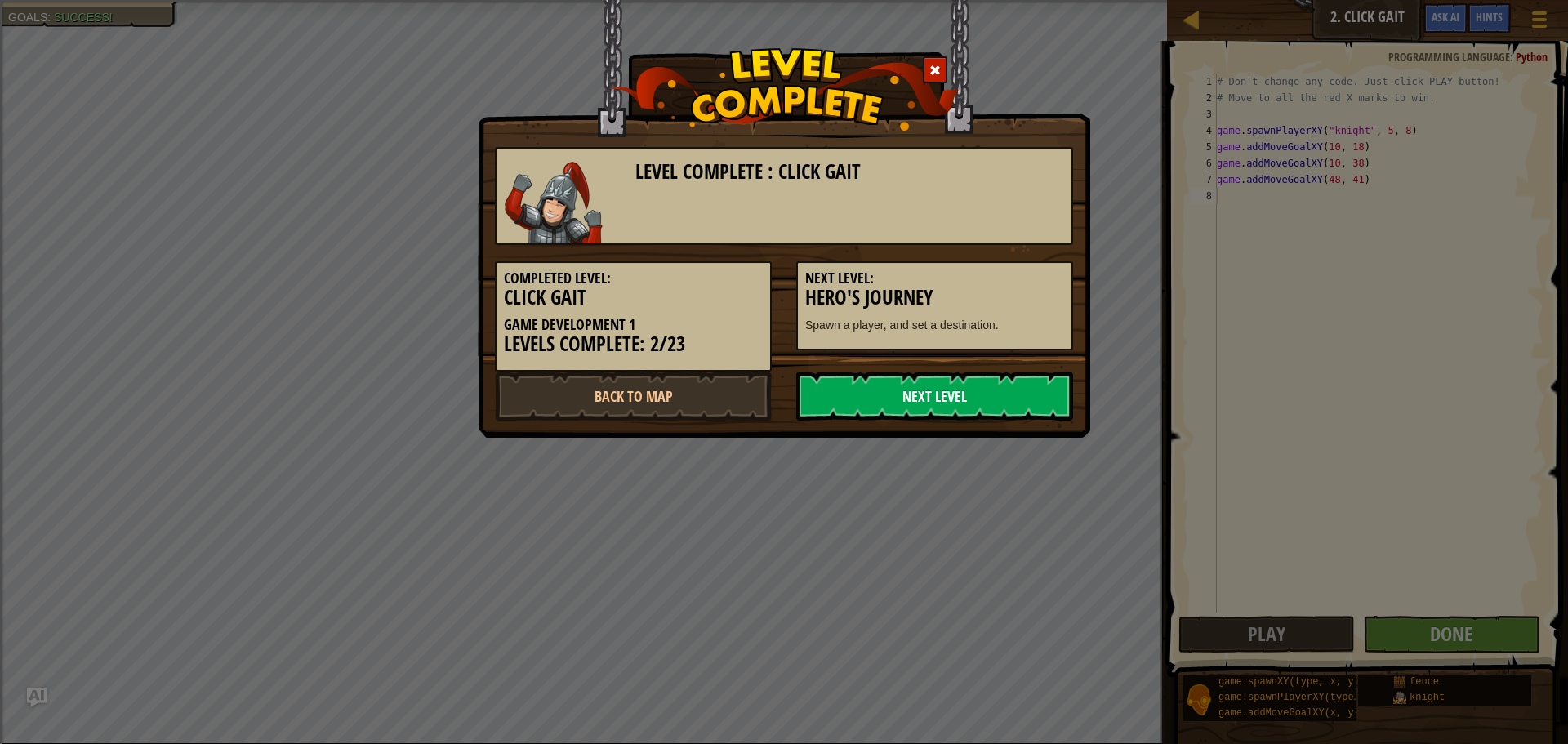
drag, startPoint x: 862, startPoint y: 396, endPoint x: 870, endPoint y: 395, distance: 8.1
click at [862, 397] on link "Next Level" at bounding box center [934, 395] width 277 height 49
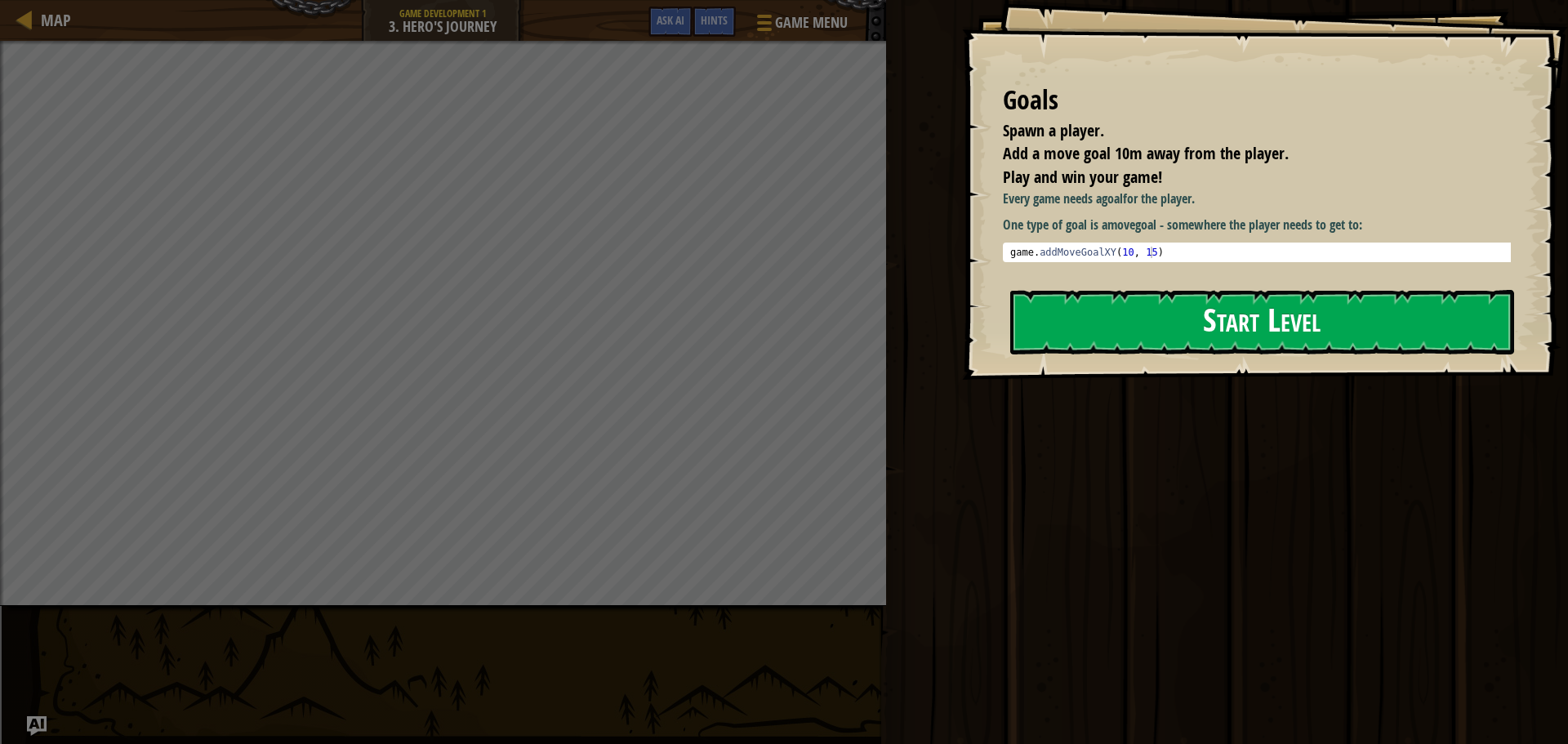
click at [1069, 312] on button "Start Level" at bounding box center [1262, 322] width 504 height 65
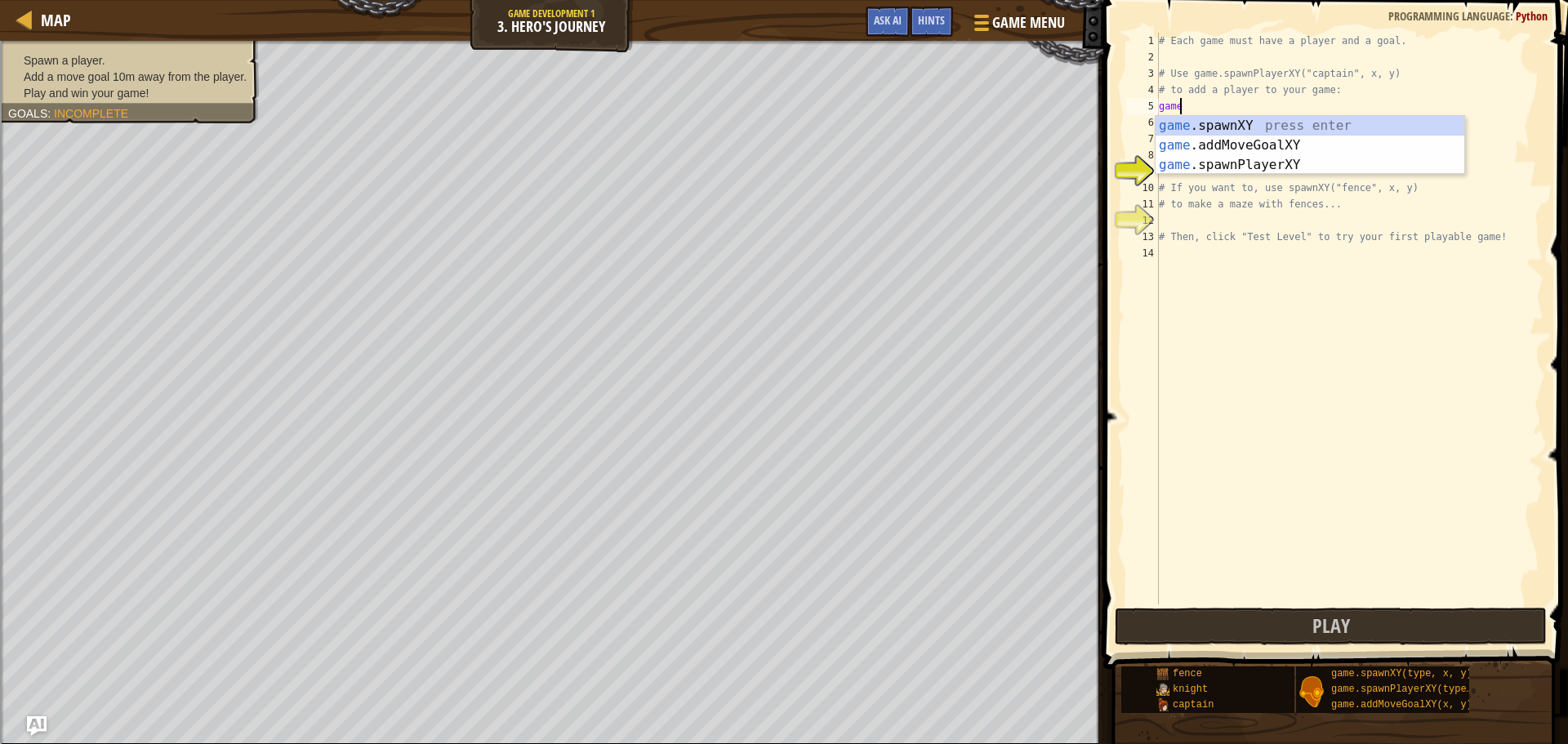
scroll to position [8, 1]
click at [1230, 129] on div "game .spawnXY press enter game .addMoveGoalXY press enter game .spawnPlayerXY p…" at bounding box center [1310, 165] width 309 height 98
type textarea "game.spawnXY("fence", 36, 30)"
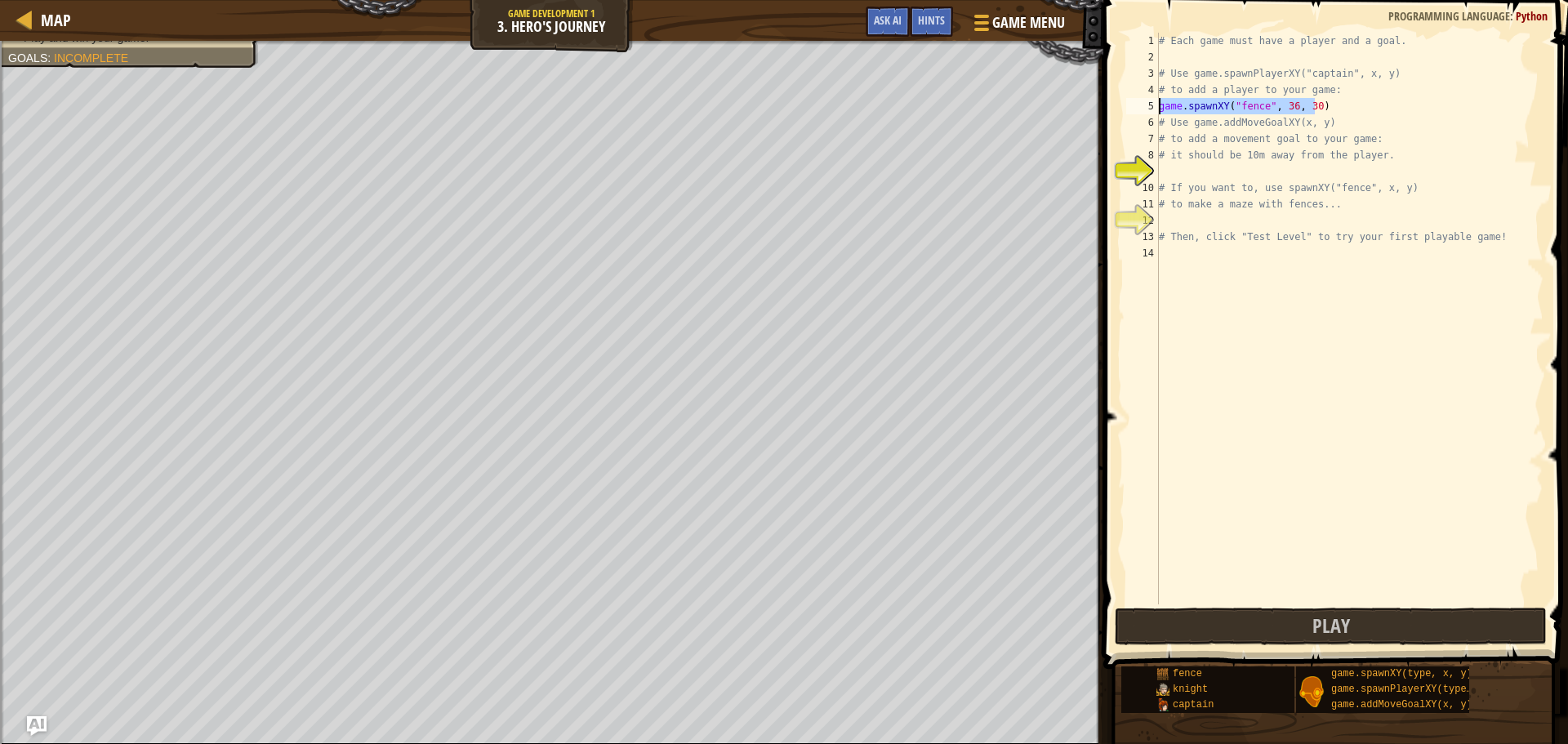
drag, startPoint x: 1313, startPoint y: 108, endPoint x: 1117, endPoint y: 110, distance: 196.0
click at [1117, 110] on div "game.spawnXY("fence", 36, 30) 1 2 3 4 5 6 7 8 9 10 11 12 13 14 # Each game must…" at bounding box center [1333, 366] width 470 height 717
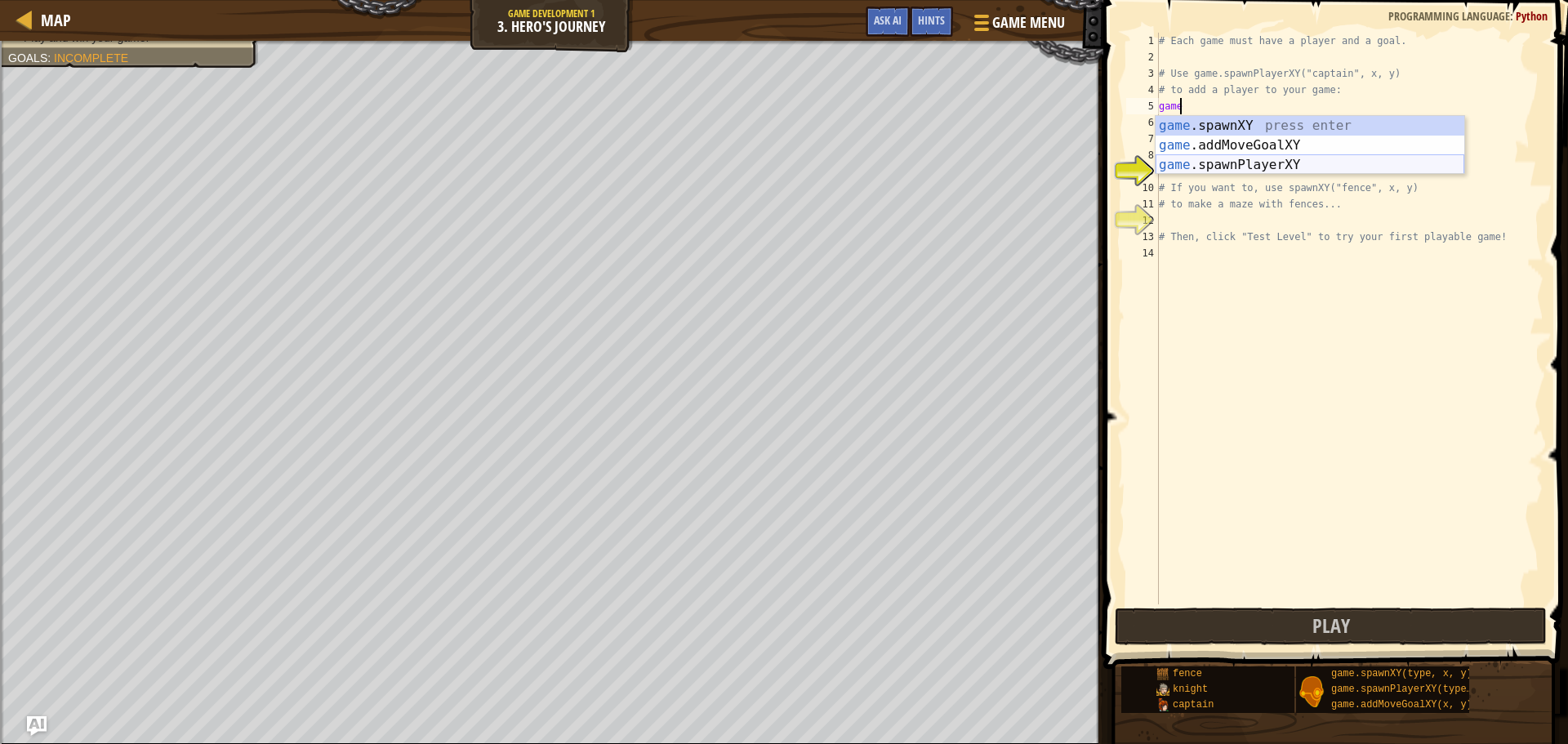
click at [1294, 157] on div "game .spawnXY press enter game .addMoveGoalXY press enter game .spawnPlayerXY p…" at bounding box center [1310, 165] width 309 height 98
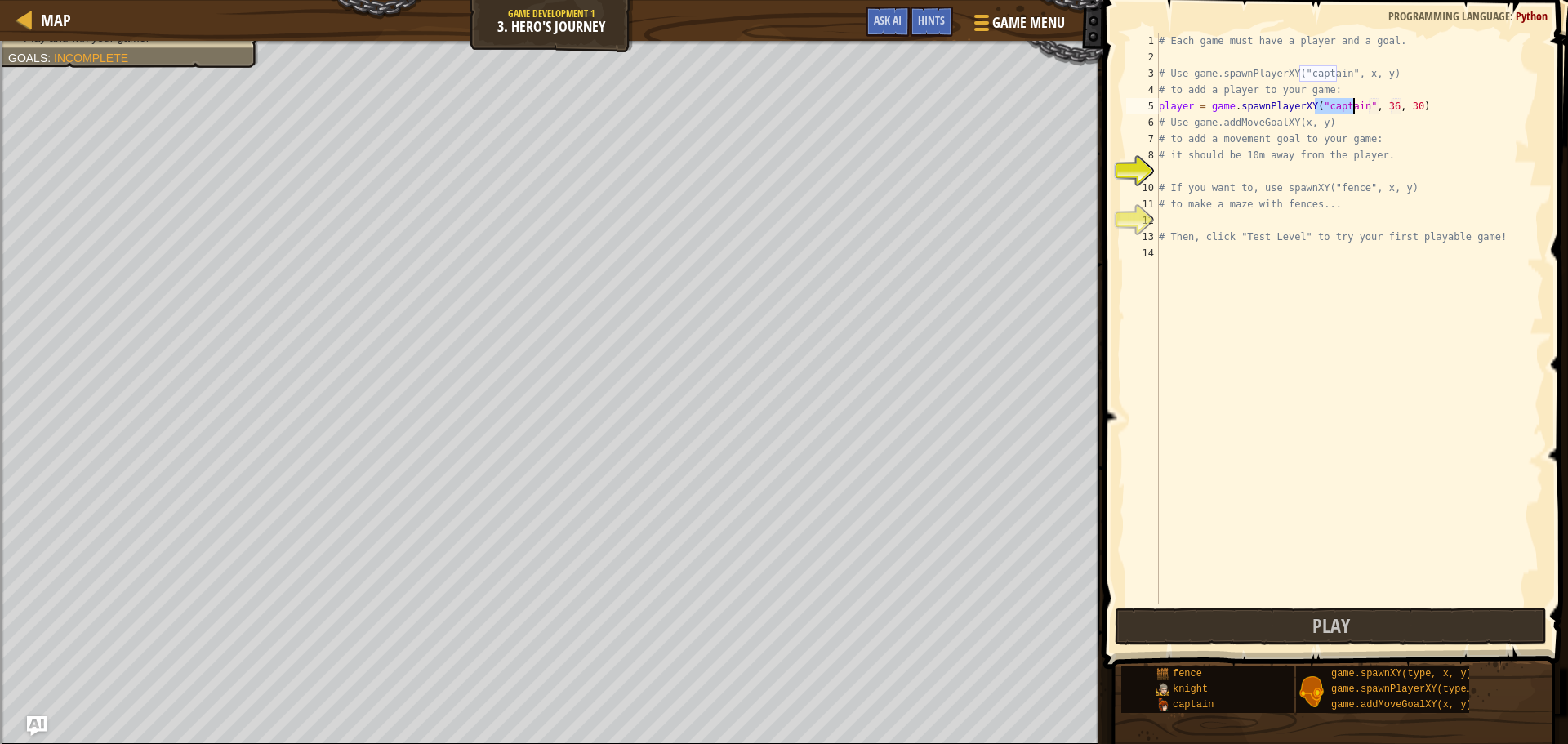
click at [1376, 123] on div "# Each game must have a player and a goal. # Use game.spawnPlayerXY("captain", …" at bounding box center [1349, 334] width 388 height 604
click at [1380, 109] on div "# Each game must have a player and a goal. # Use game.spawnPlayerXY("captain", …" at bounding box center [1349, 334] width 388 height 604
click at [1225, 179] on div "# Each game must have a player and a goal. # Use game.spawnPlayerXY("captain", …" at bounding box center [1349, 334] width 388 height 604
type textarea "# If you want to, use spawnXY("fence", x, y)"
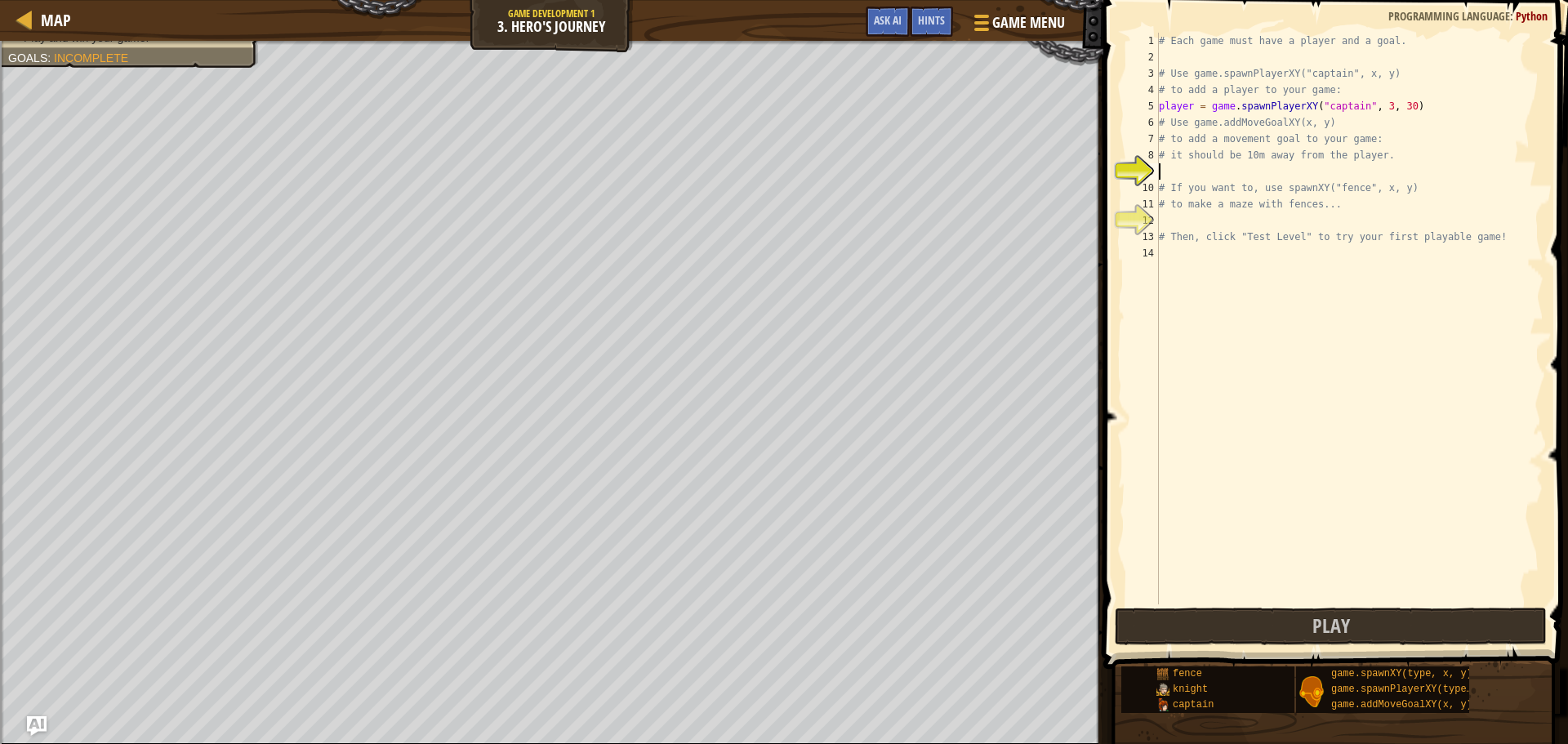
click at [1230, 172] on div "# Each game must have a player and a goal. # Use game.spawnPlayerXY("captain", …" at bounding box center [1349, 334] width 388 height 604
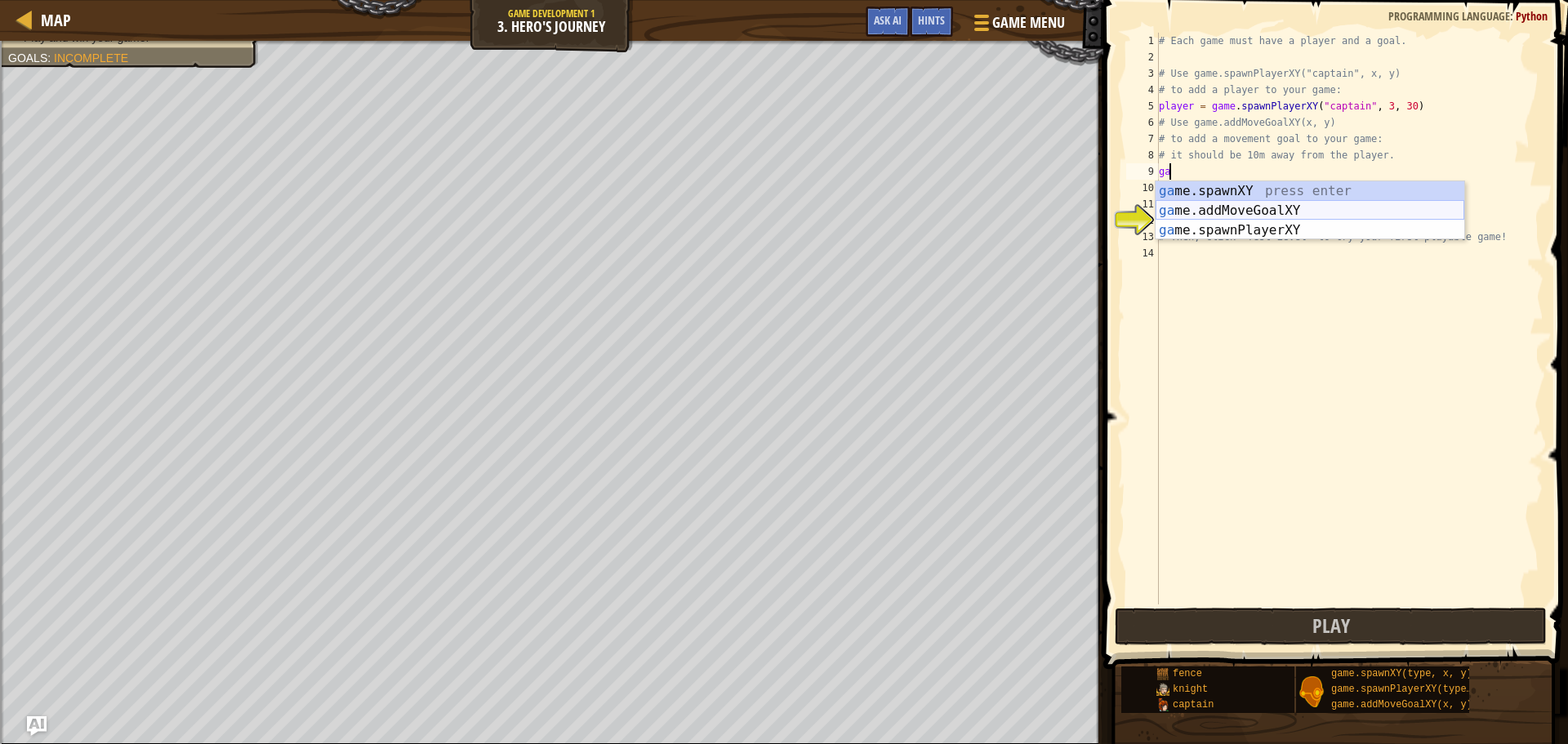
click at [1256, 204] on div "ga me.spawnXY press enter ga me.addMoveGoalXY press enter ga me.spawnPlayerXY p…" at bounding box center [1310, 230] width 309 height 98
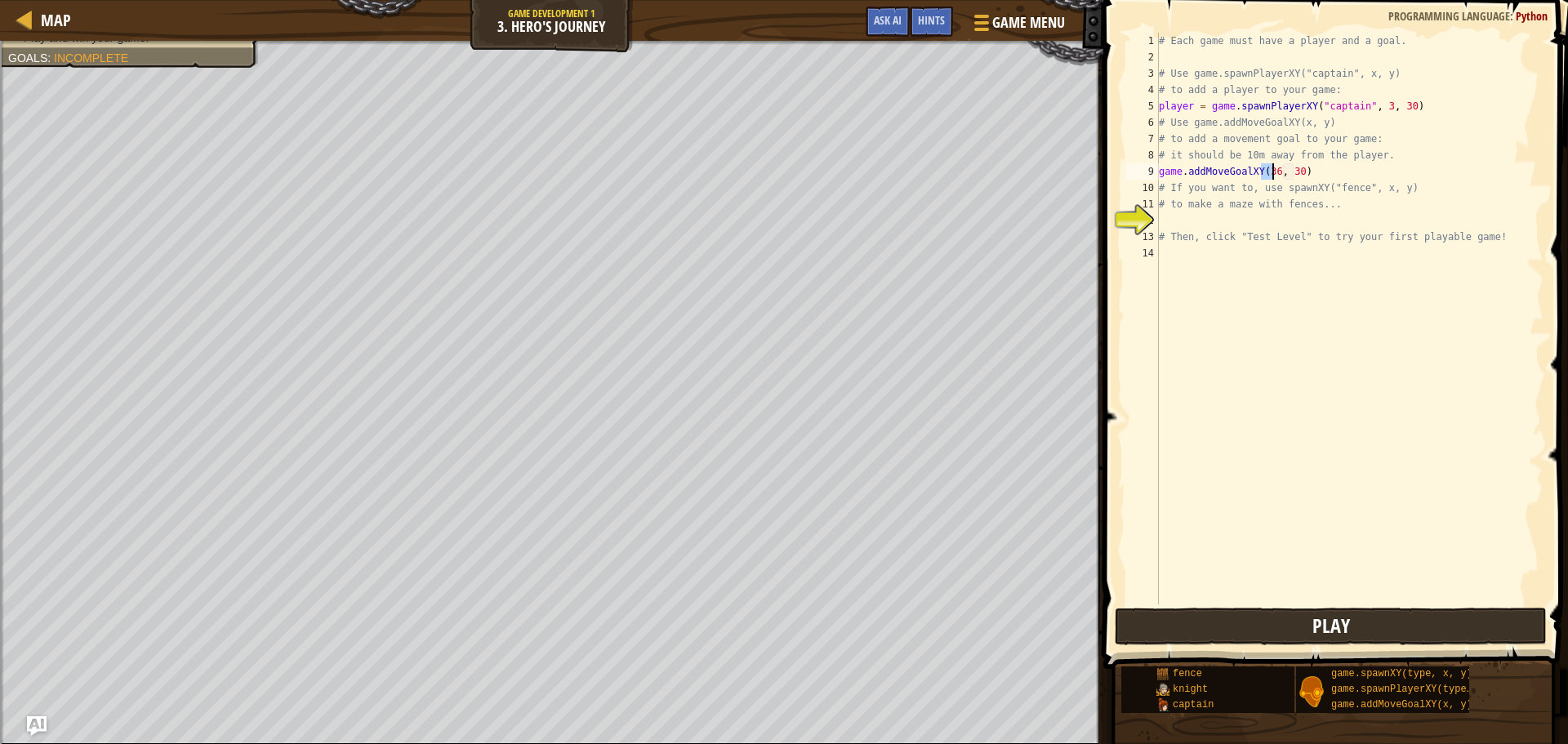
type textarea "game.addMoveGoalXY(36, 30)"
click at [1288, 628] on button "Play" at bounding box center [1331, 625] width 432 height 38
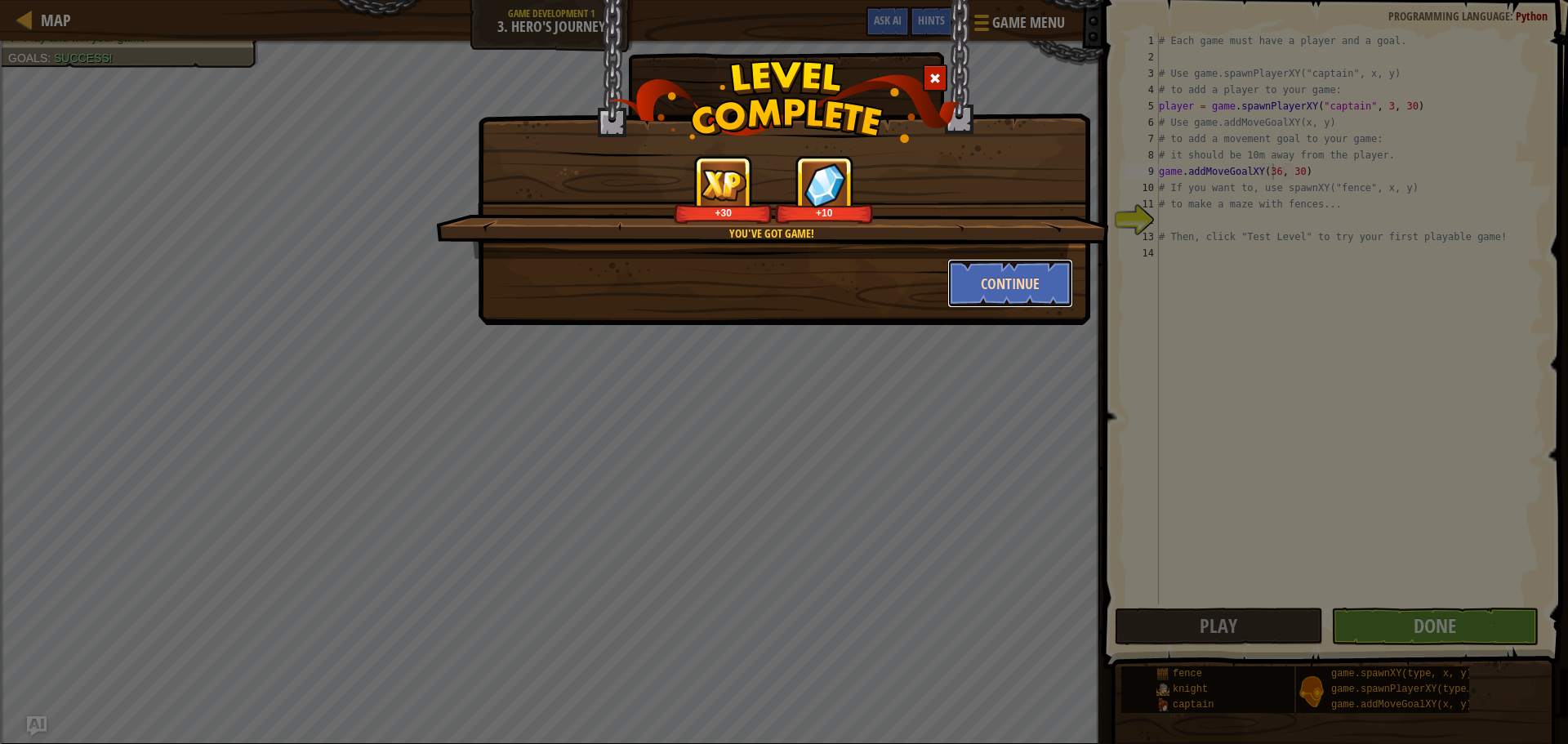
click at [1006, 272] on button "Continue" at bounding box center [1010, 282] width 126 height 49
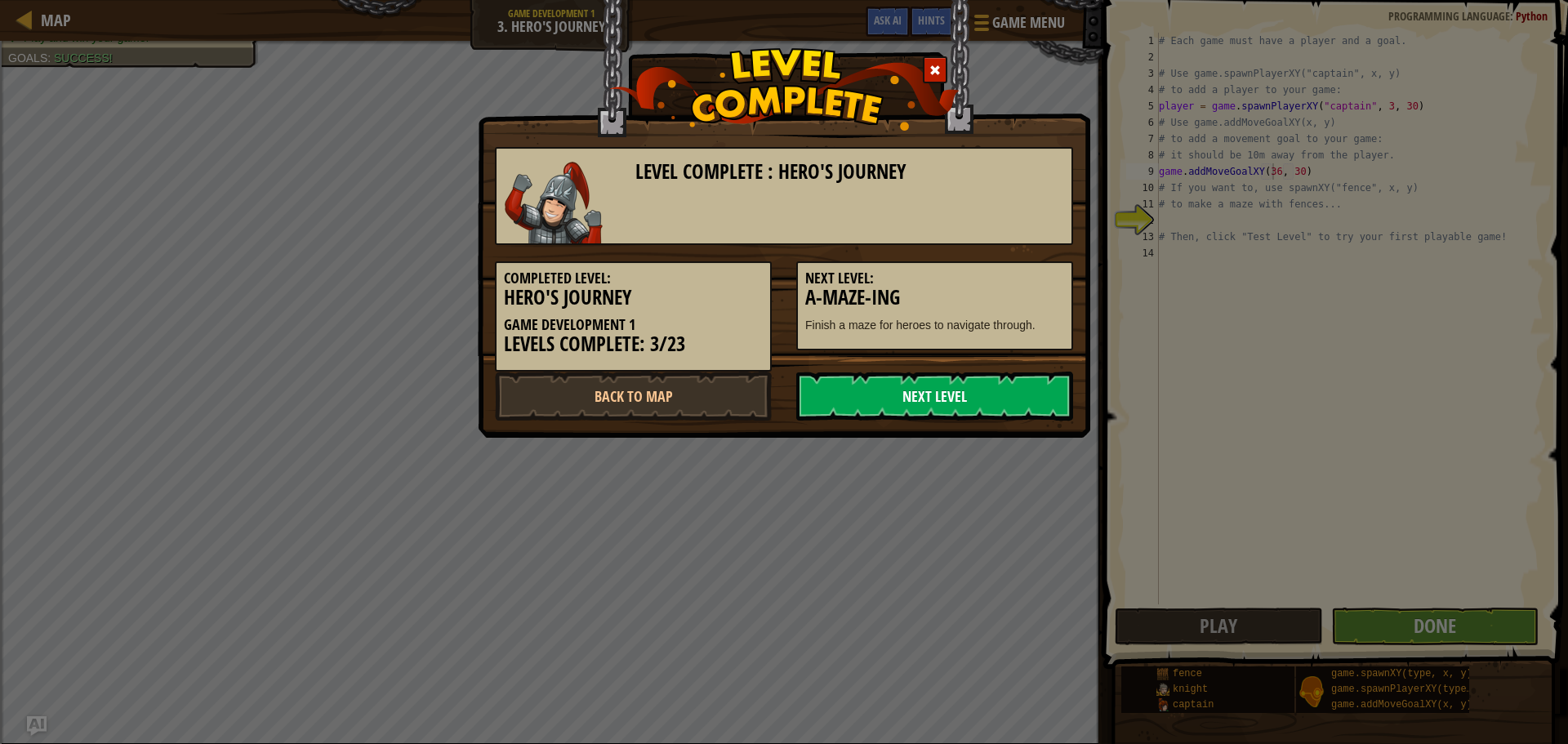
click at [970, 403] on link "Next Level" at bounding box center [934, 395] width 277 height 49
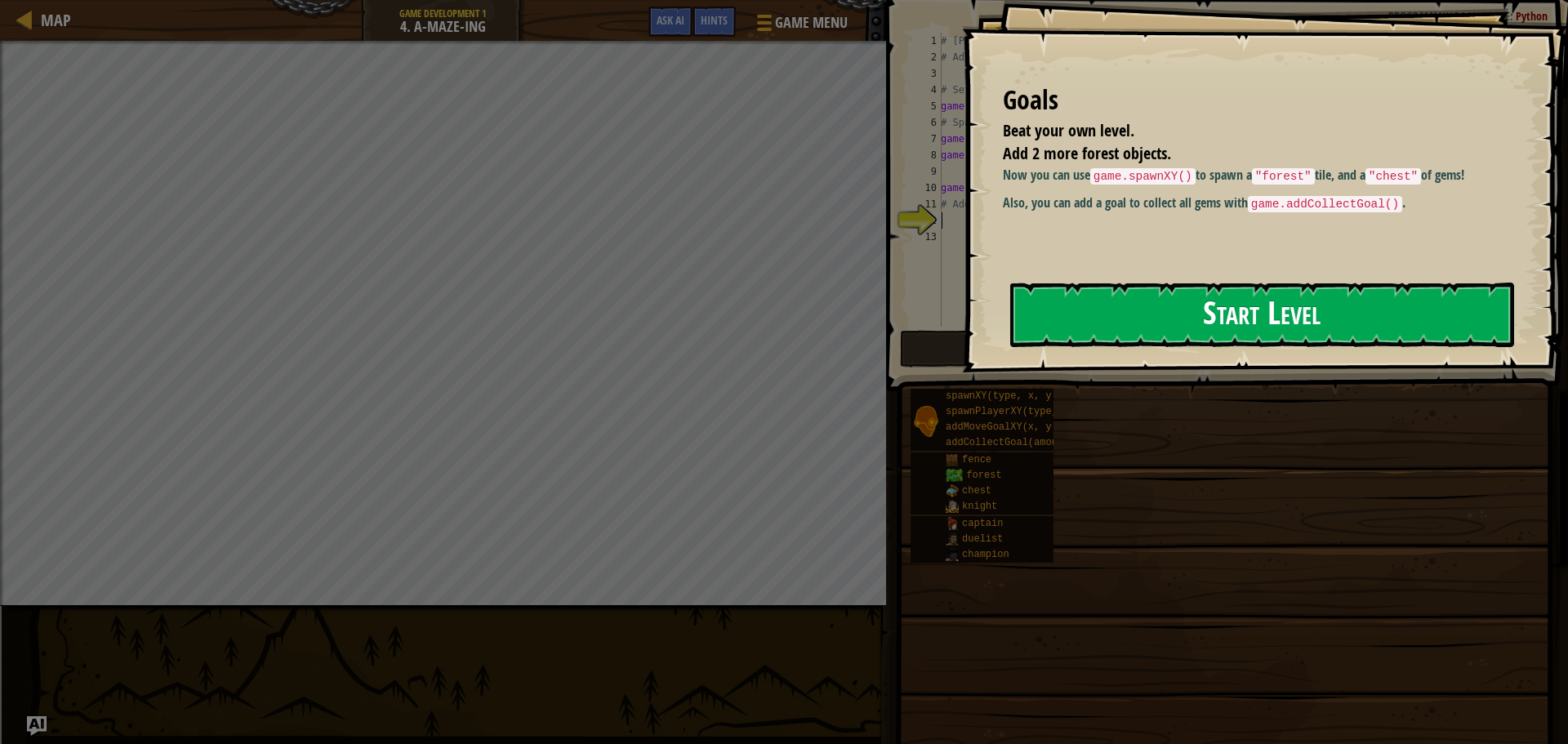
click at [1179, 318] on button "Start Level" at bounding box center [1262, 314] width 504 height 65
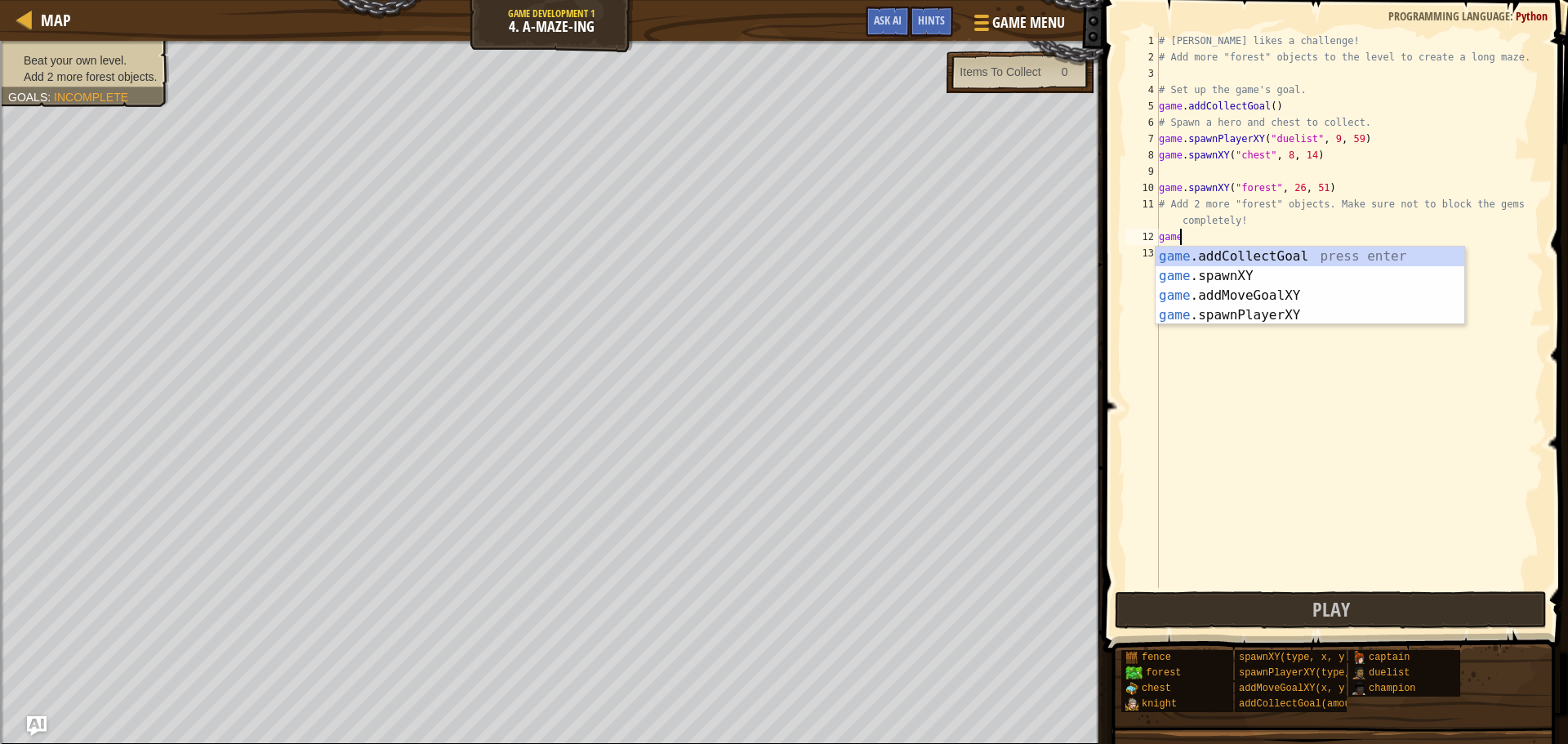
scroll to position [8, 1]
click at [1234, 275] on div "game .addCollectGoal press enter game .spawnXY press enter game .addMoveGoalXY …" at bounding box center [1310, 306] width 309 height 118
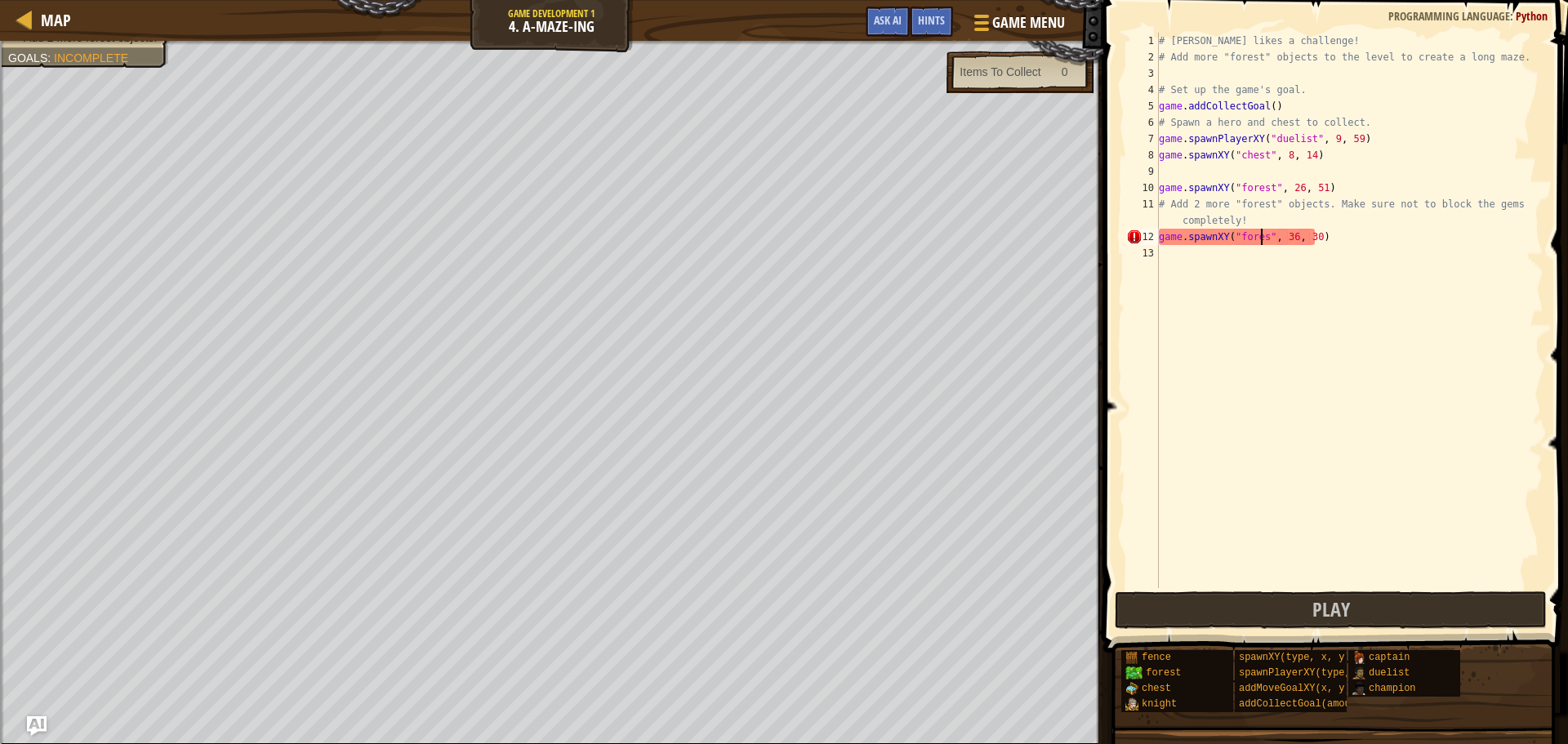
scroll to position [8, 9]
click at [1291, 240] on div "# [PERSON_NAME] likes a challenge! # Add more "forest" objects to the level to …" at bounding box center [1349, 327] width 388 height 588
click at [1316, 240] on div "# [PERSON_NAME] likes a challenge! # Add more "forest" objects to the level to …" at bounding box center [1349, 327] width 388 height 588
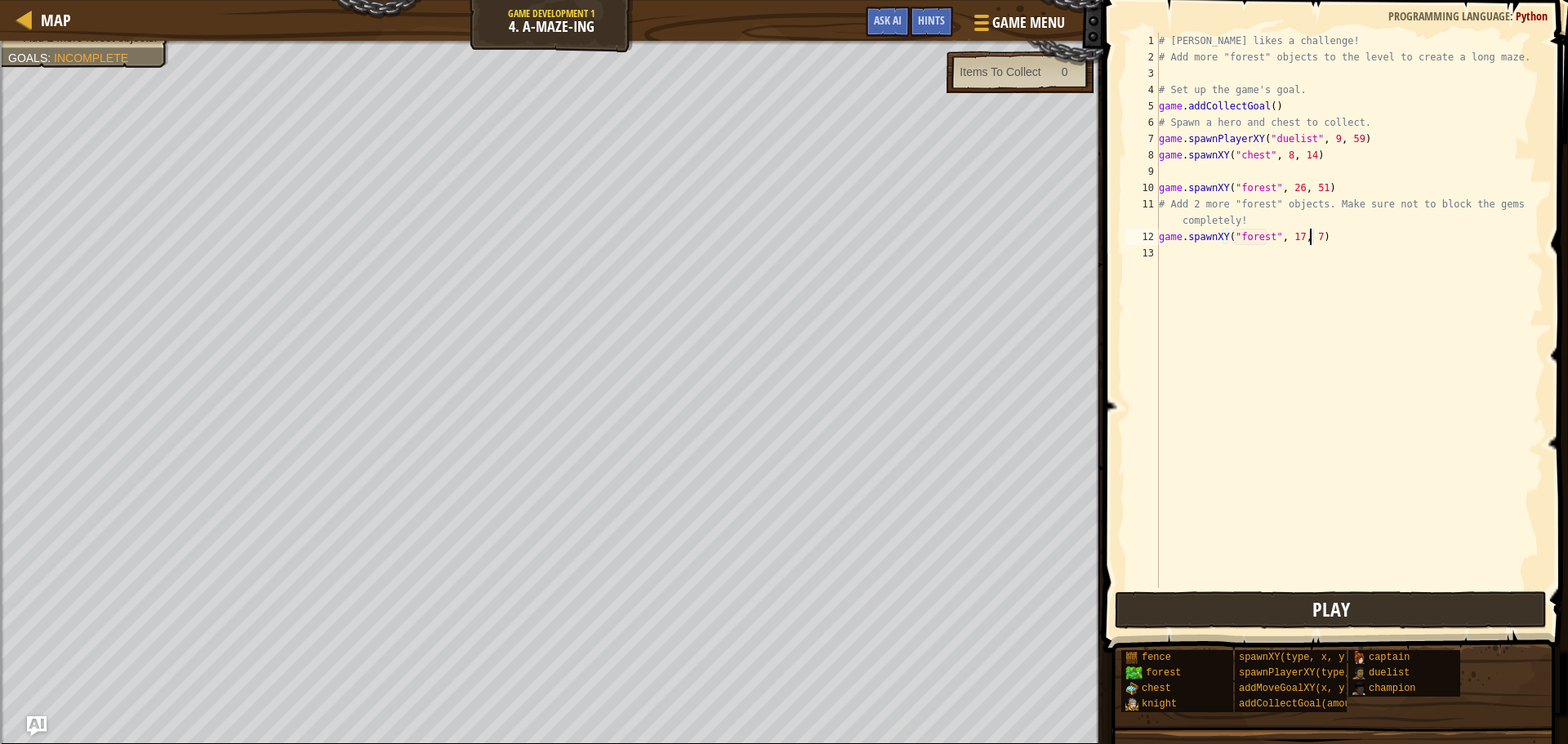
type textarea "game.spawnXY("forest", 17, 7)"
click at [1306, 616] on button "Play" at bounding box center [1331, 609] width 432 height 38
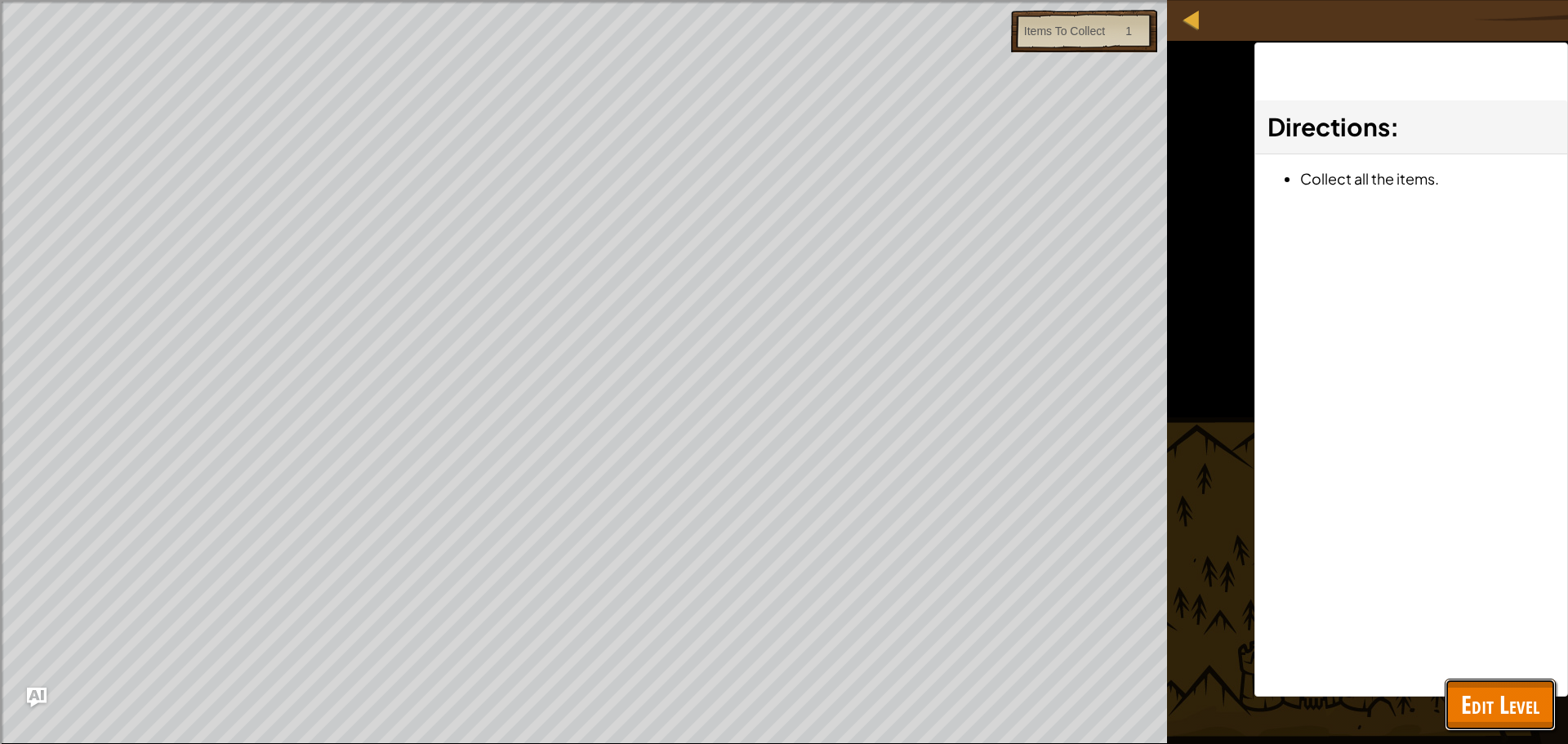
click at [1489, 688] on span "Edit Level" at bounding box center [1500, 704] width 78 height 34
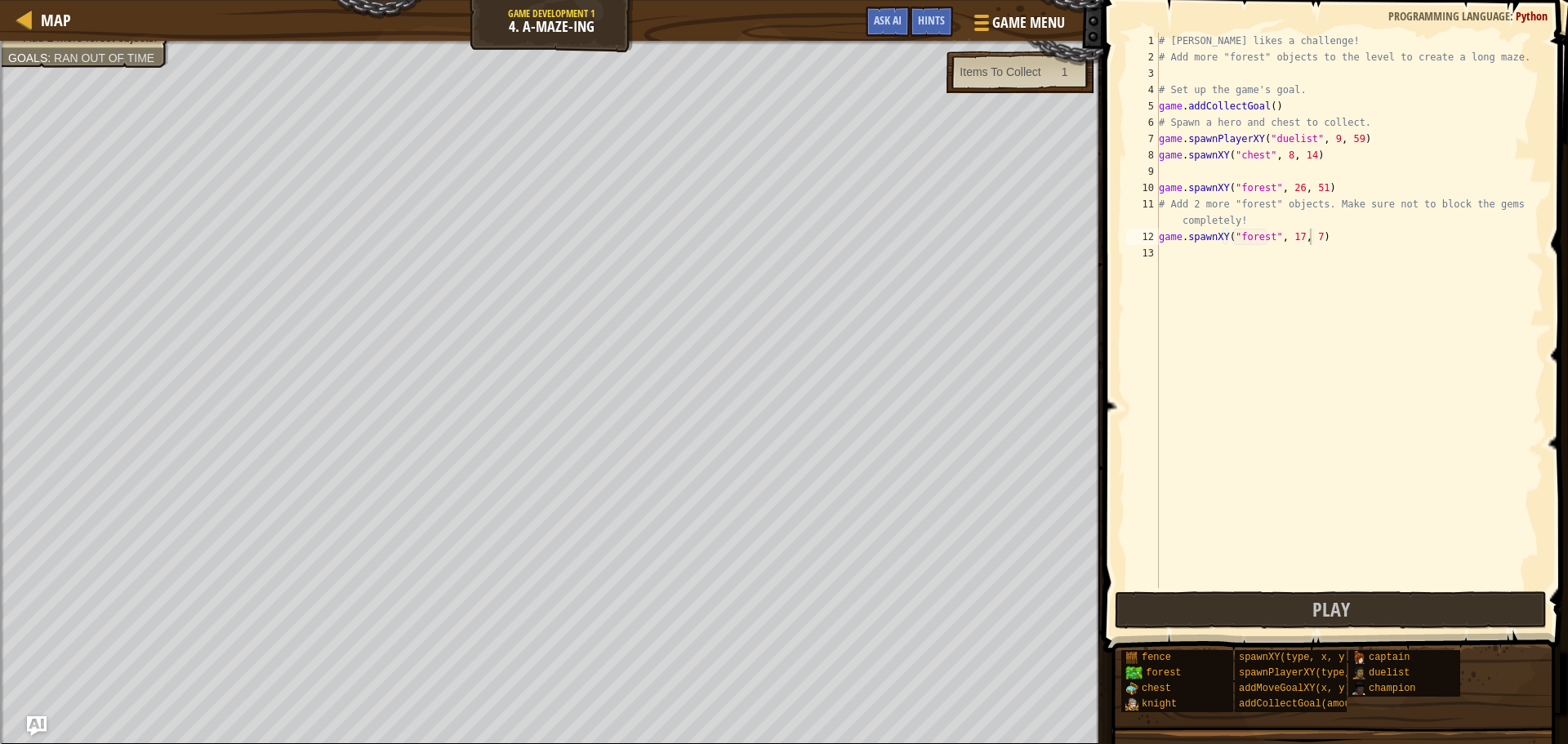
click at [1308, 245] on div "# [PERSON_NAME] likes a challenge! # Add more "forest" objects to the level to …" at bounding box center [1349, 327] width 388 height 588
click at [1307, 240] on div "# [PERSON_NAME] likes a challenge! # Add more "forest" objects to the level to …" at bounding box center [1349, 327] width 388 height 588
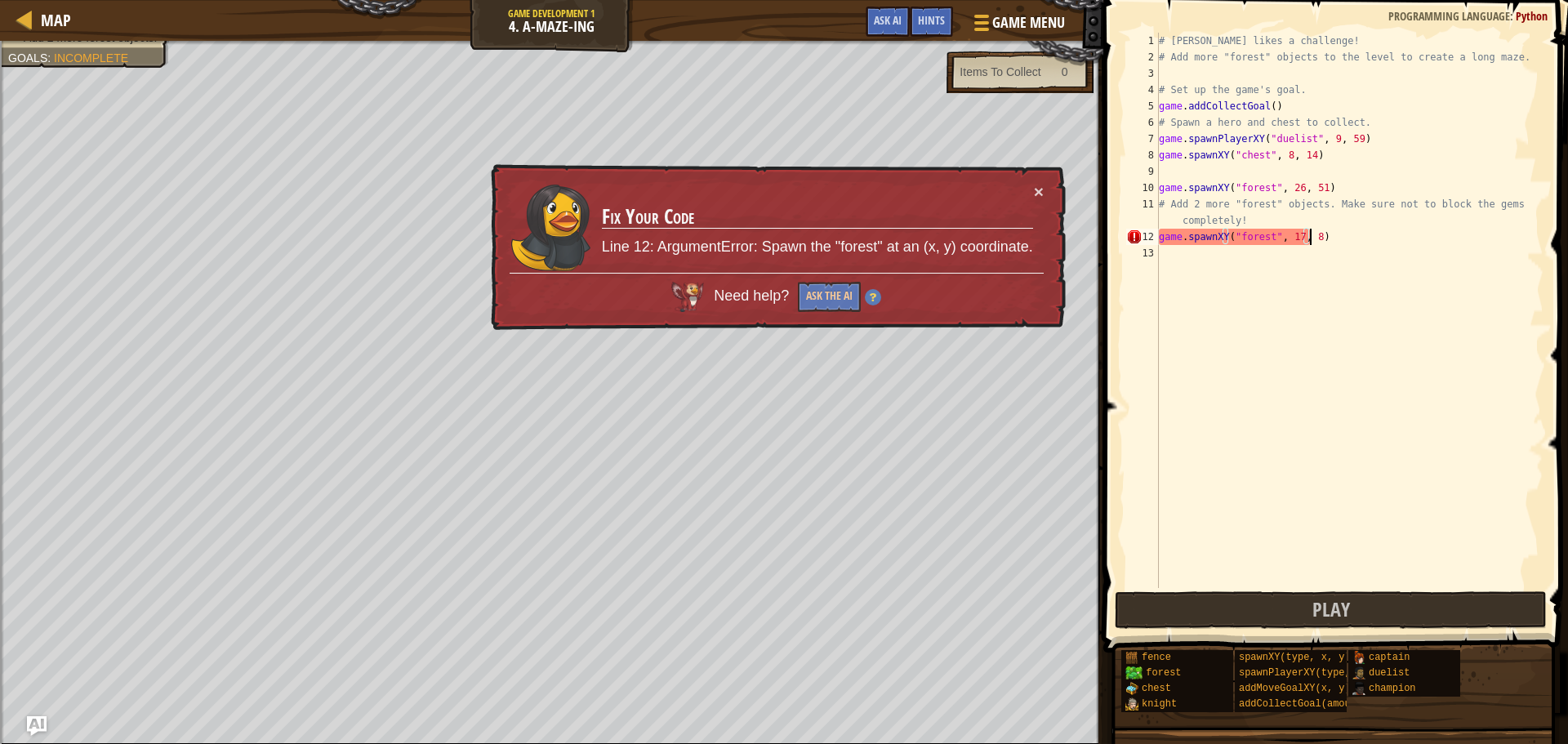
scroll to position [8, 12]
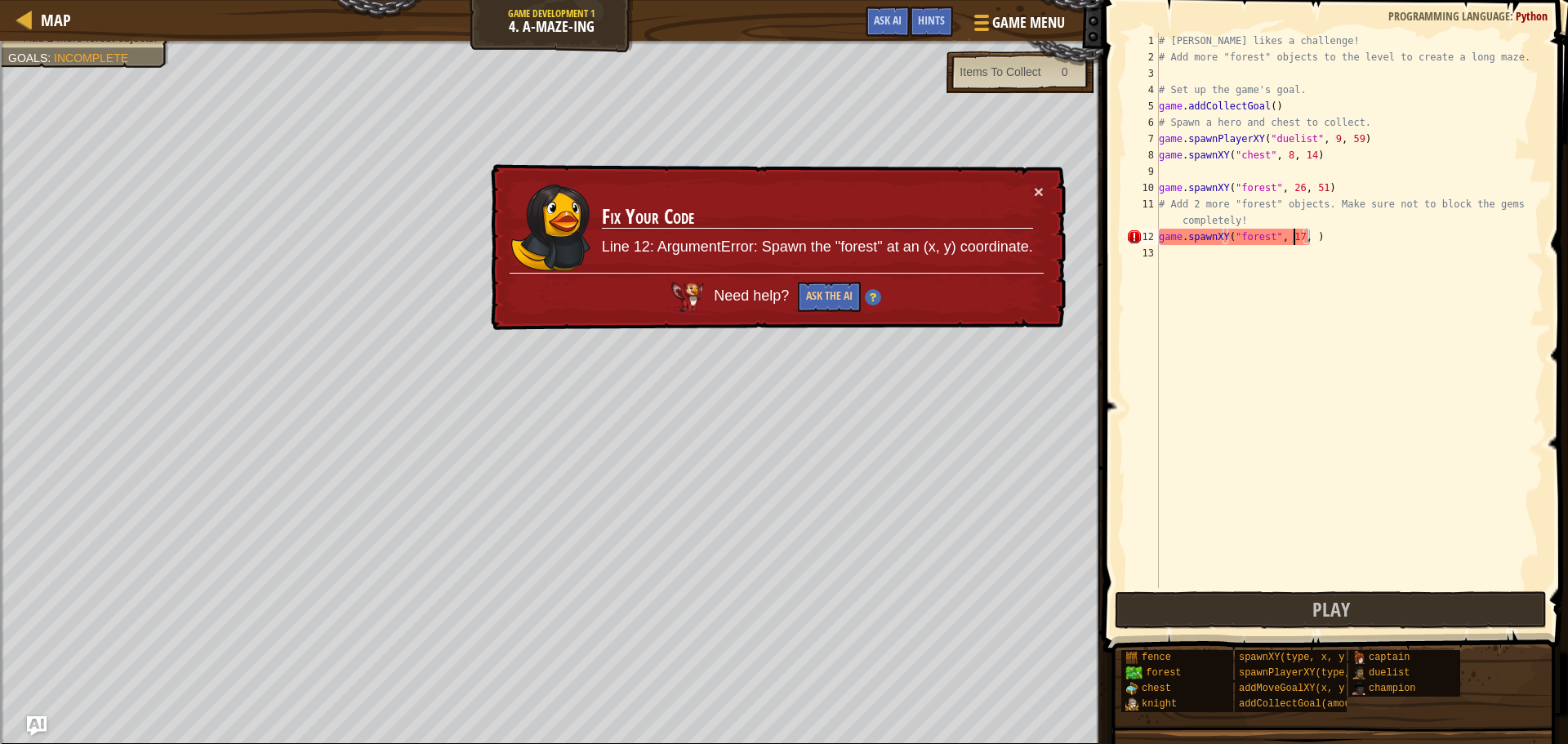
click at [1292, 237] on div "# [PERSON_NAME] likes a challenge! # Add more "forest" objects to the level to …" at bounding box center [1349, 327] width 388 height 588
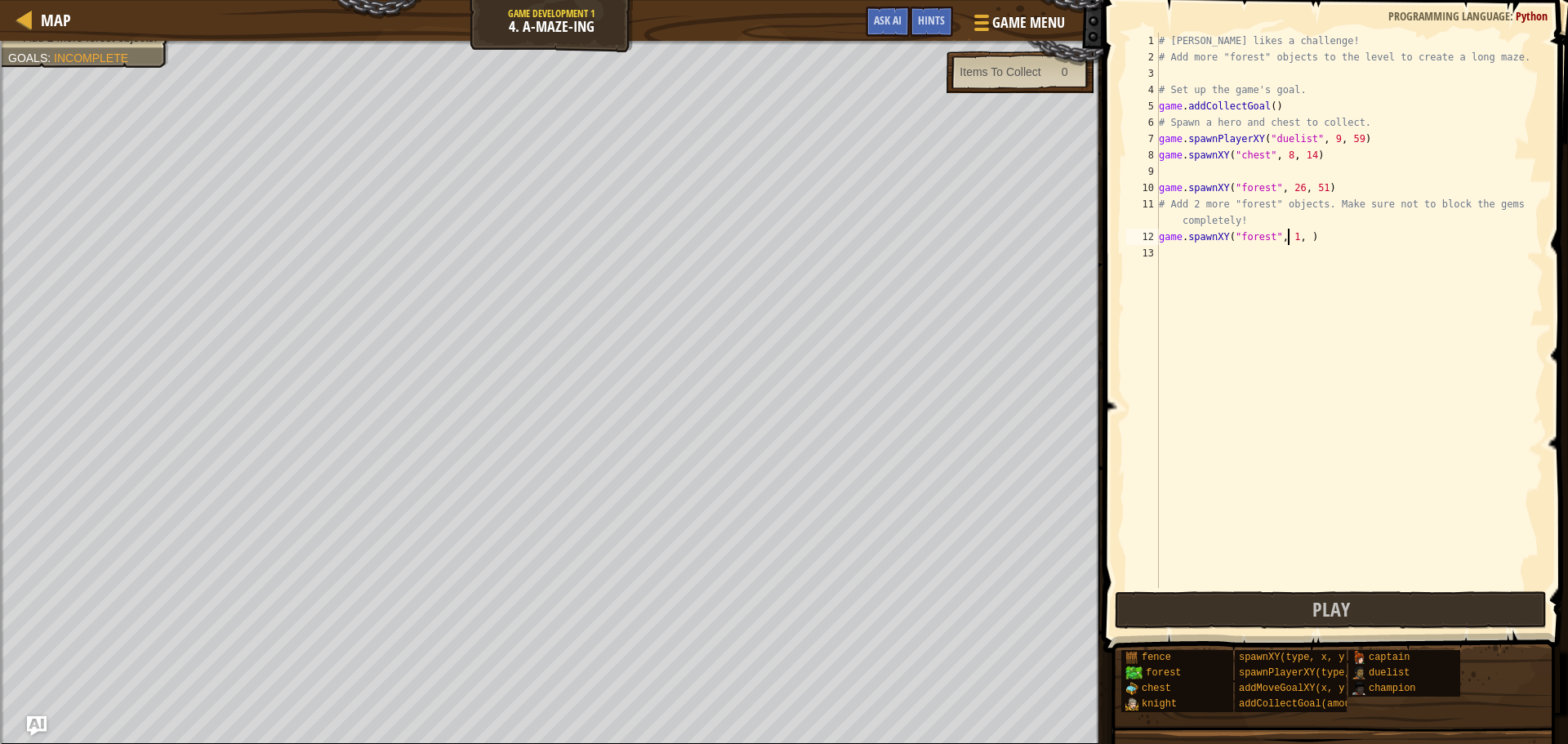
scroll to position [8, 11]
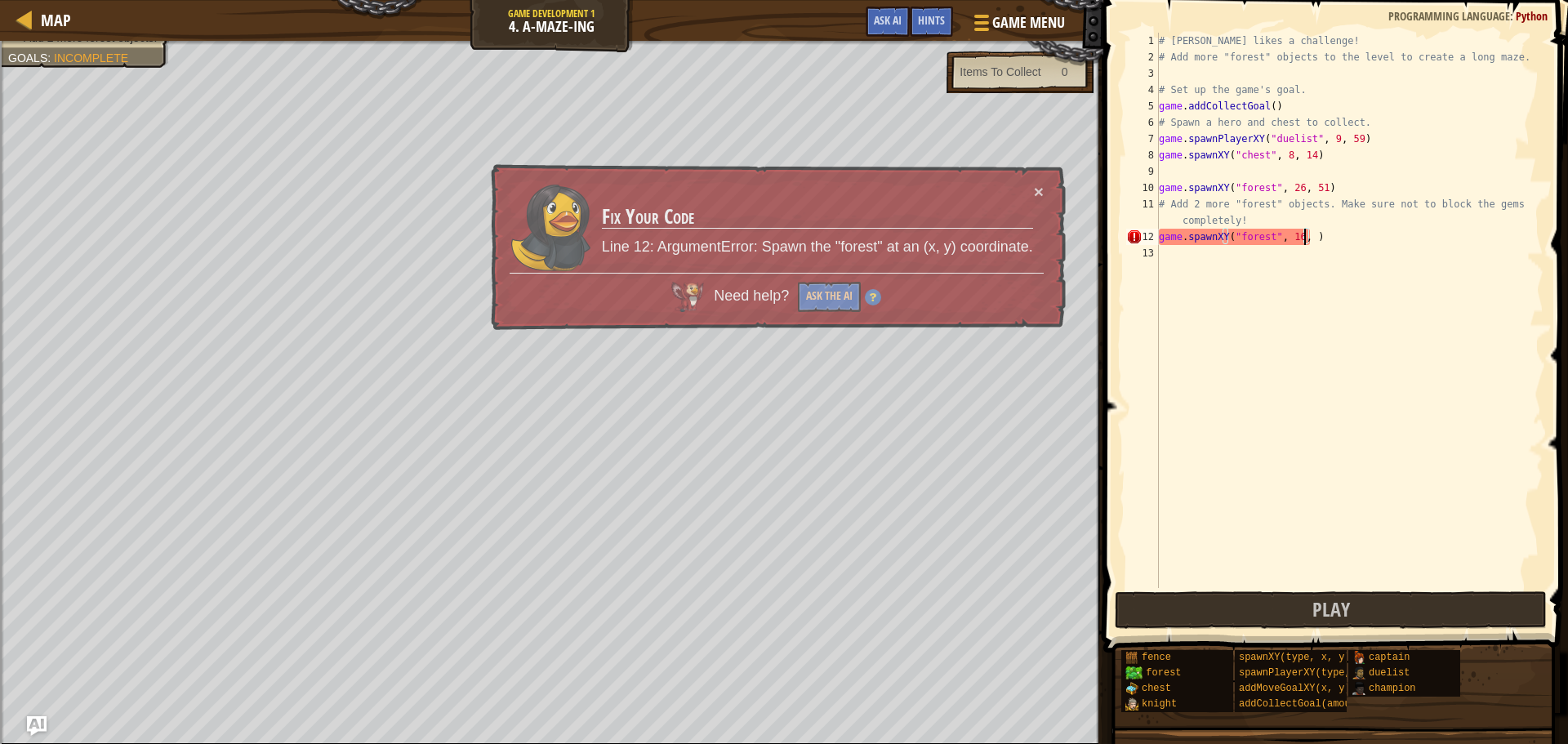
click at [1305, 241] on div "# [PERSON_NAME] likes a challenge! # Add more "forest" objects to the level to …" at bounding box center [1349, 327] width 388 height 588
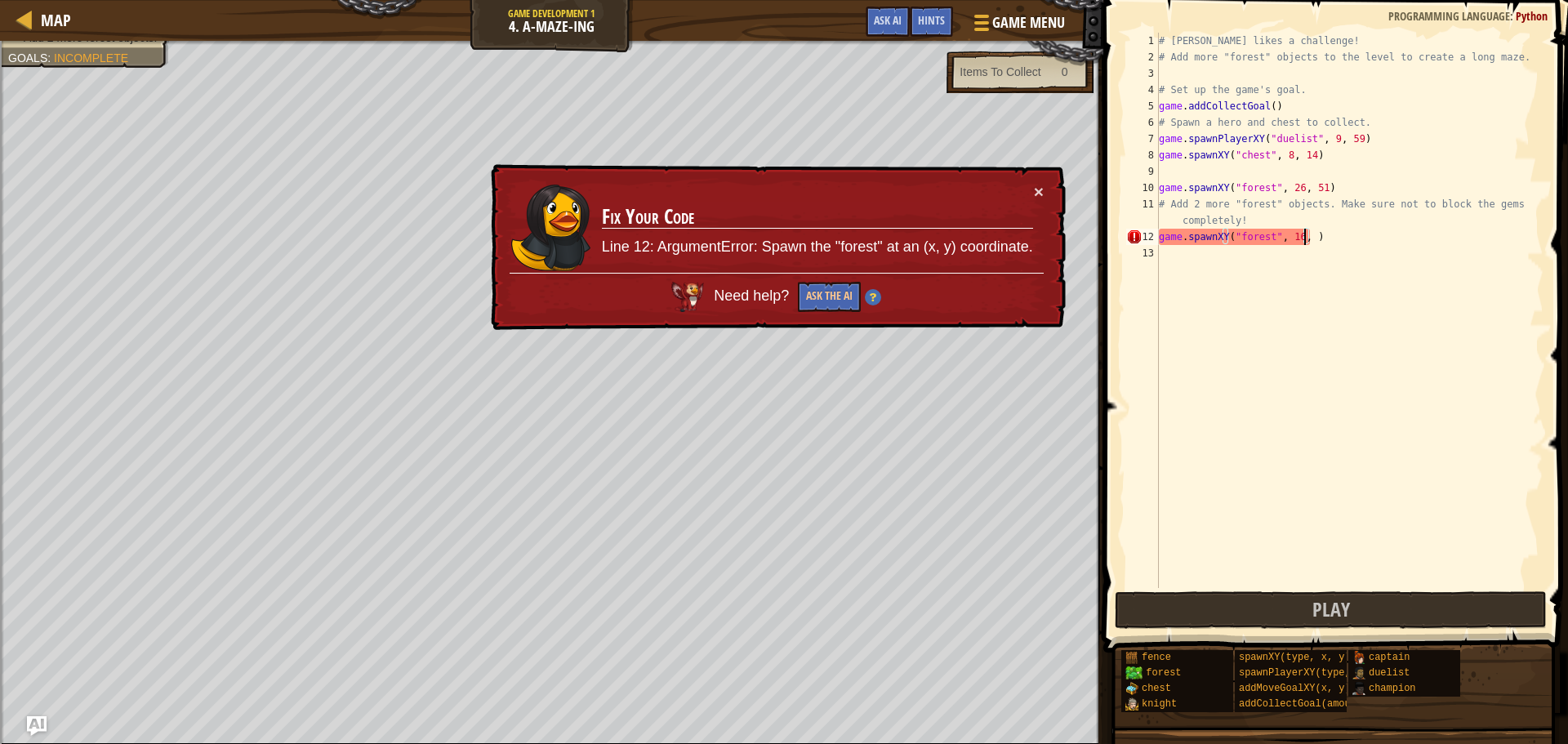
scroll to position [8, 12]
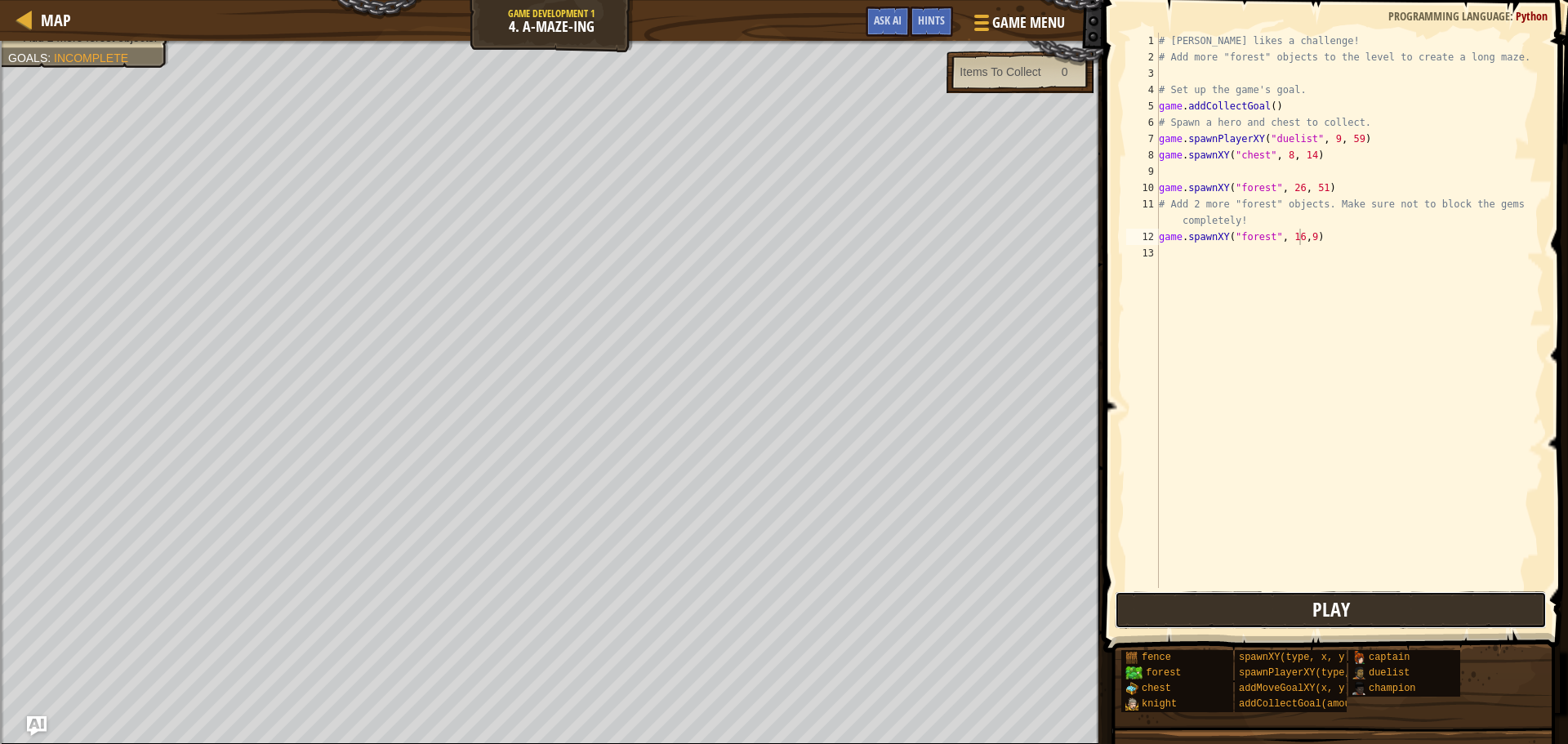
click at [1320, 616] on span "Play" at bounding box center [1331, 608] width 38 height 26
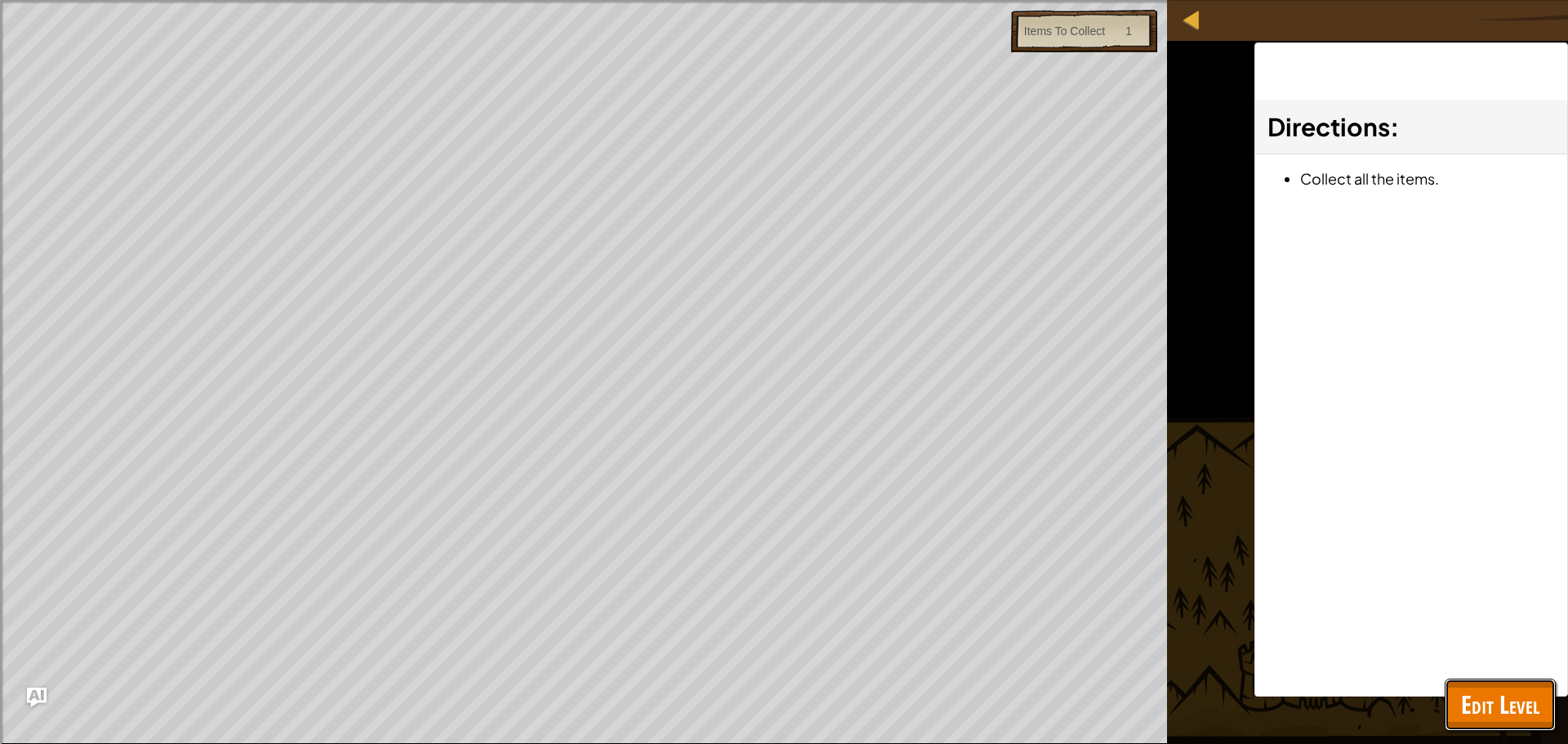
click at [1495, 704] on span "Edit Level" at bounding box center [1500, 704] width 78 height 34
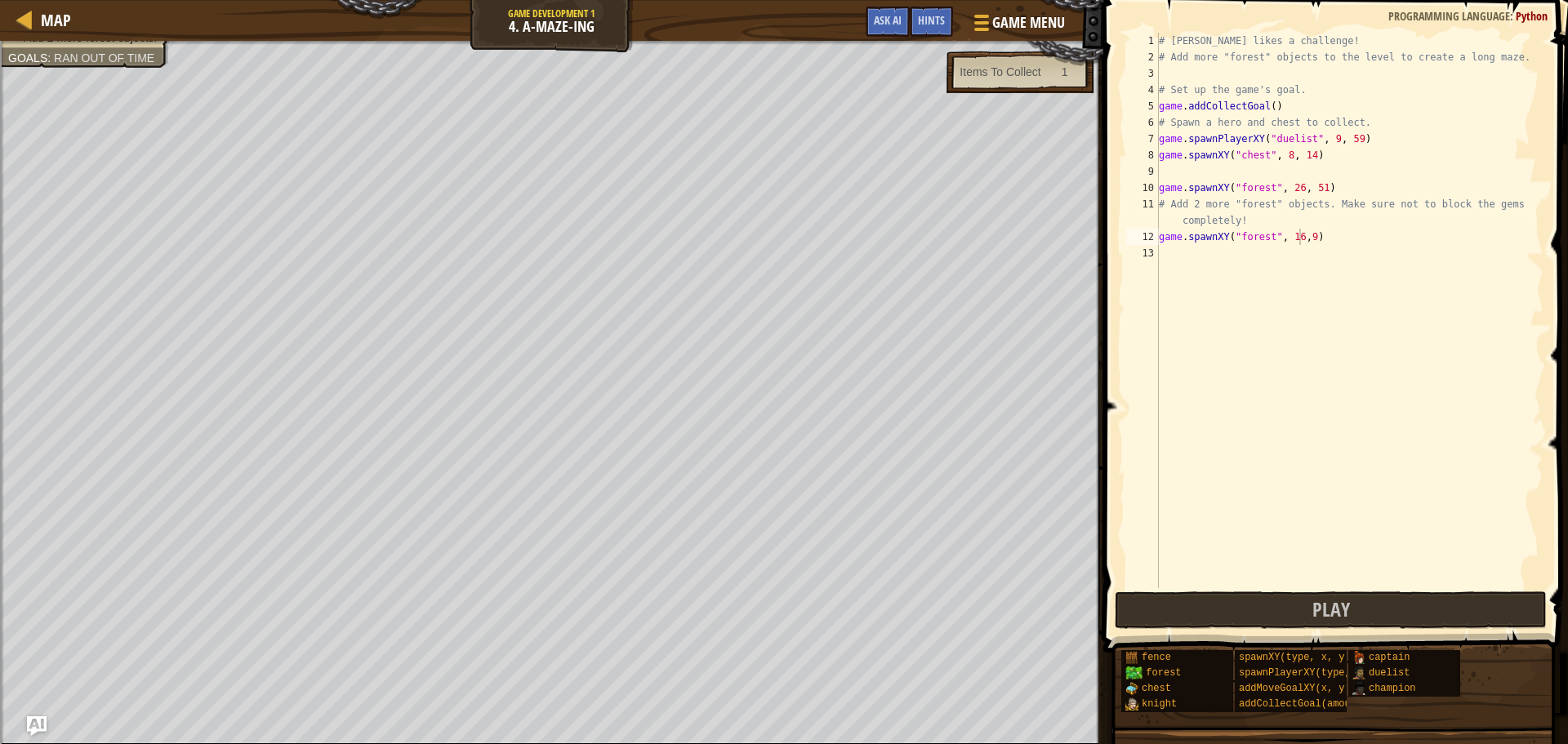
click at [1307, 243] on div "# [PERSON_NAME] likes a challenge! # Add more "forest" objects to the level to …" at bounding box center [1349, 327] width 388 height 588
click at [1292, 237] on div "# [PERSON_NAME] likes a challenge! # Add more "forest" objects to the level to …" at bounding box center [1349, 327] width 388 height 588
type textarea "game.spawnXY("forest", 16,9)"
click at [1302, 245] on div "# [PERSON_NAME] likes a challenge! # Add more "forest" objects to the level to …" at bounding box center [1349, 327] width 388 height 588
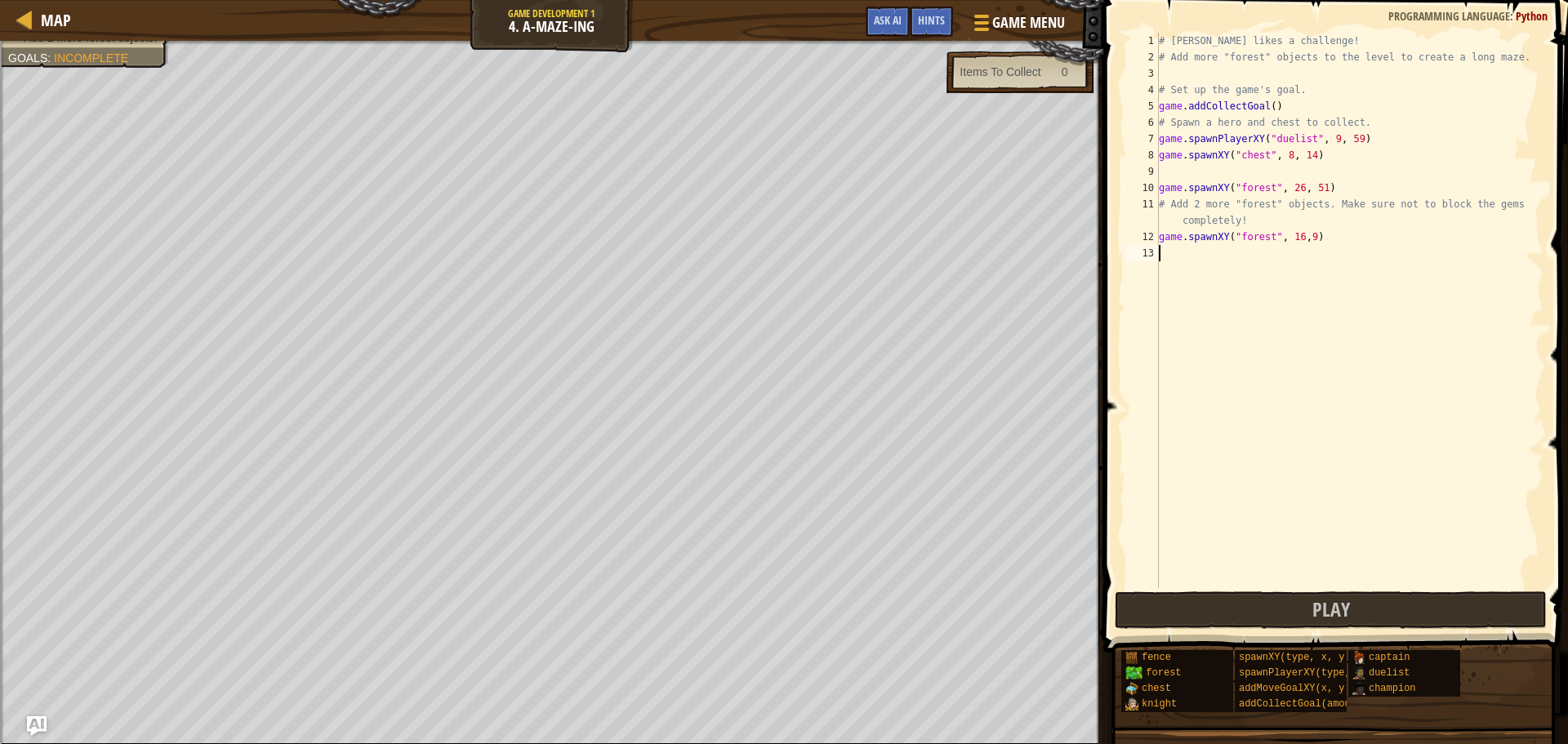
scroll to position [8, 0]
click at [1308, 243] on div "# [PERSON_NAME] likes a challenge! # Add more "forest" objects to the level to …" at bounding box center [1349, 327] width 388 height 588
click at [1297, 243] on div "# [PERSON_NAME] likes a challenge! # Add more "forest" objects to the level to …" at bounding box center [1349, 327] width 388 height 588
click at [1304, 241] on div "# [PERSON_NAME] likes a challenge! # Add more "forest" objects to the level to …" at bounding box center [1349, 327] width 388 height 588
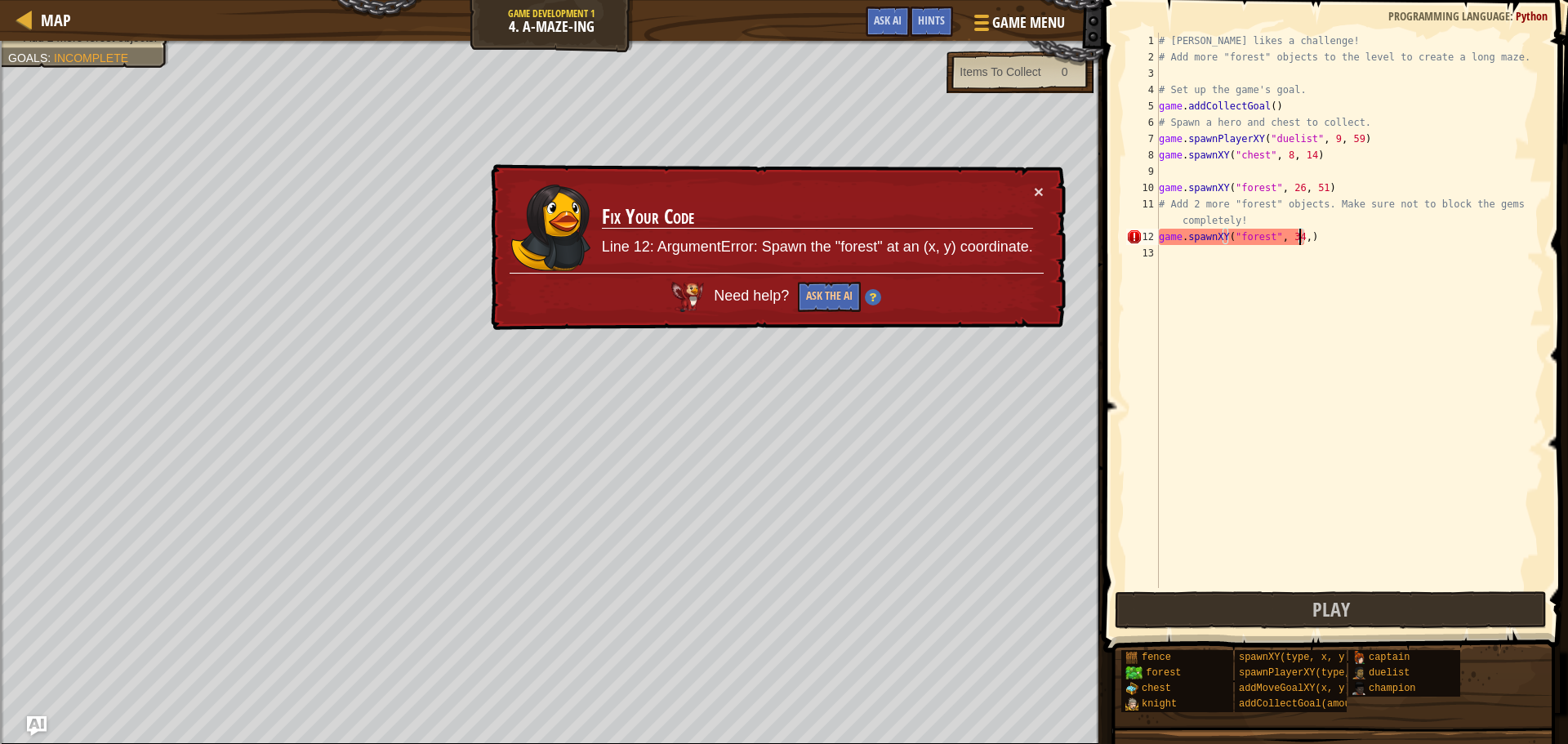
type textarea "game.spawnXY("forest", 34,23)"
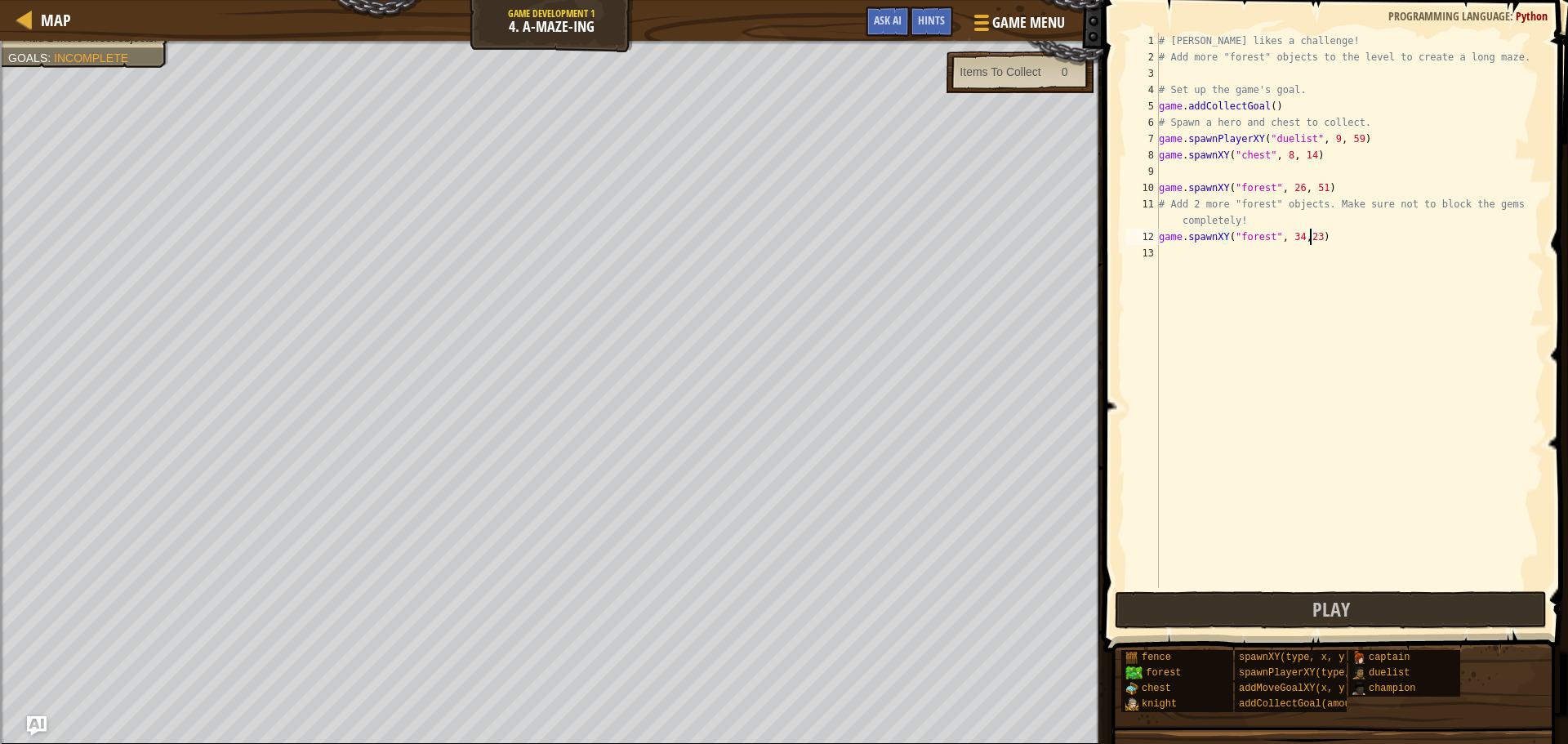
click at [1161, 248] on div "# [PERSON_NAME] likes a challenge! # Add more "forest" objects to the level to …" at bounding box center [1349, 327] width 388 height 588
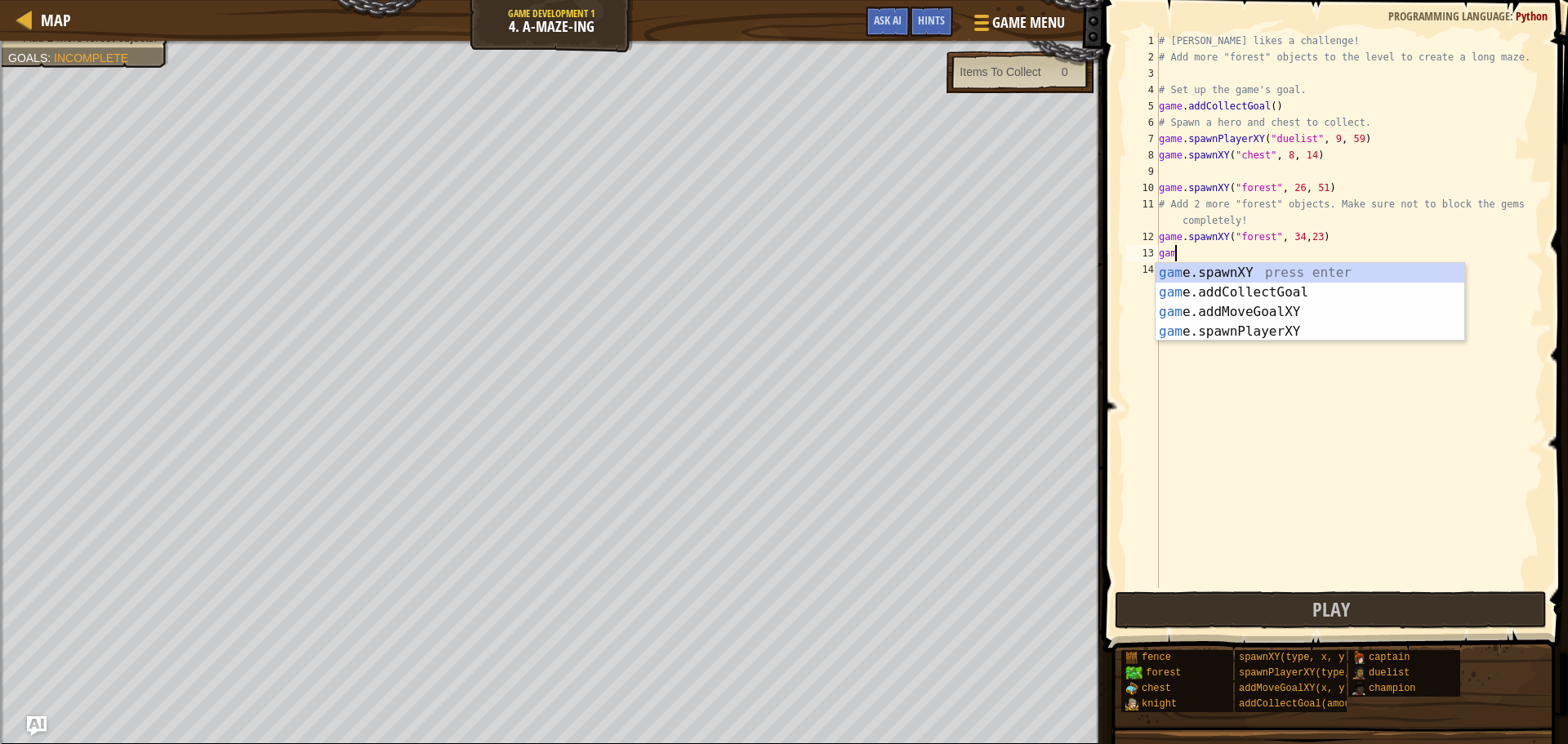
scroll to position [8, 1]
click at [1245, 293] on div "game .addCollectGoal press enter game .spawnXY press enter game .addMoveGoalXY …" at bounding box center [1310, 322] width 309 height 118
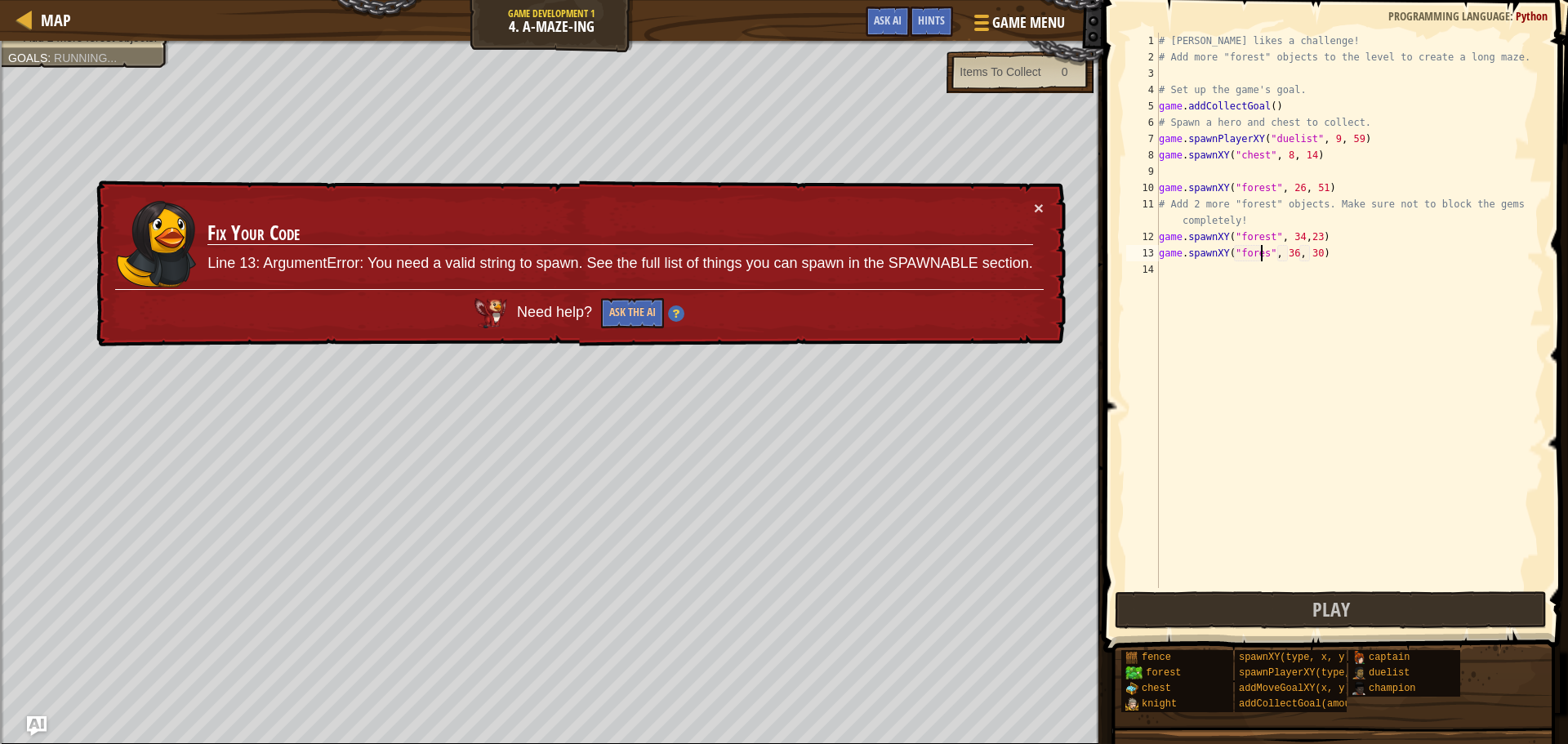
scroll to position [8, 9]
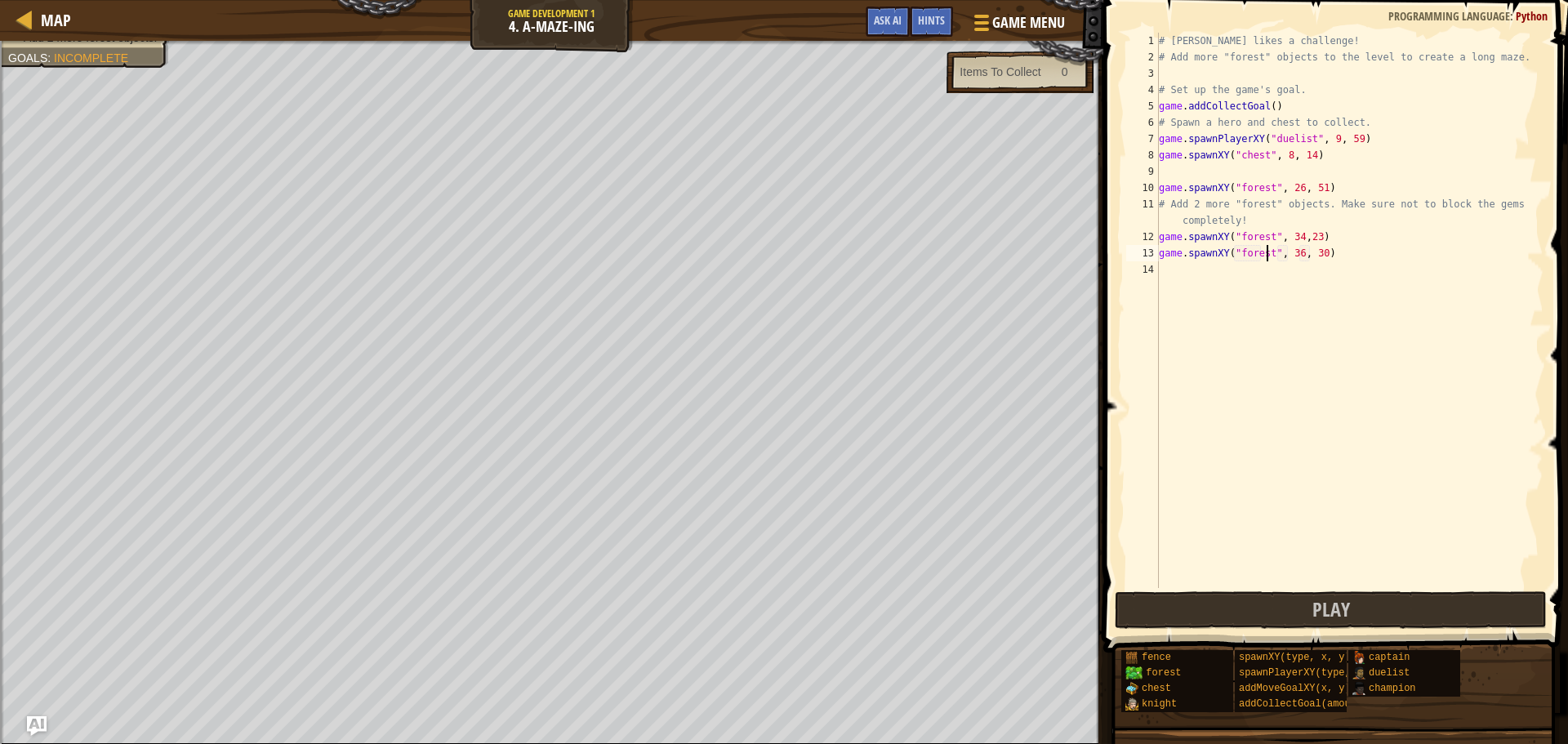
click at [1313, 256] on div "# [PERSON_NAME] likes a challenge! # Add more "forest" objects to the level to …" at bounding box center [1349, 327] width 388 height 588
type textarea "game.spawnXY("forest", 50,23)"
click at [1300, 602] on button "Play" at bounding box center [1331, 609] width 432 height 38
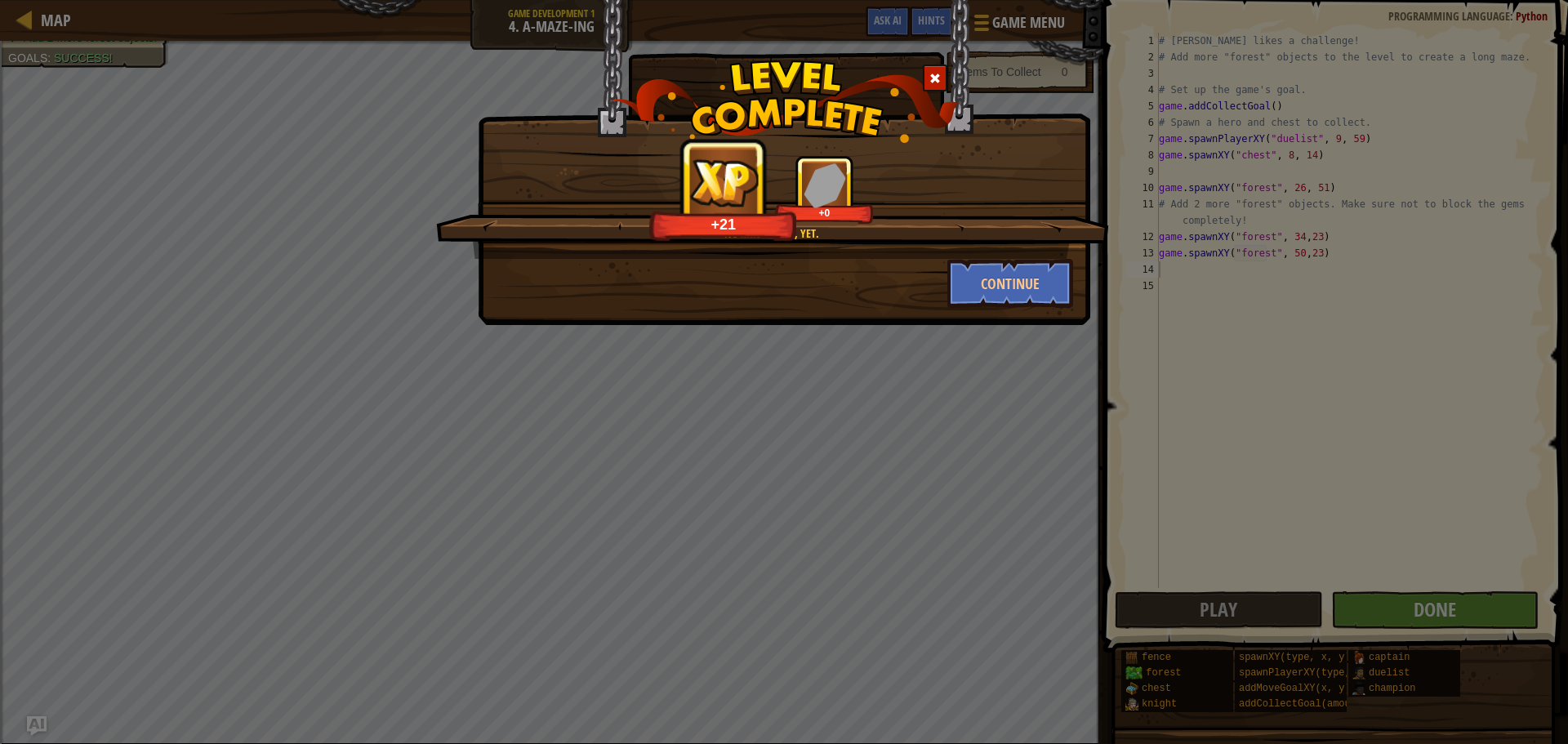
click at [1402, 594] on div "No minotaurs, yet. +21 +0 Continue" at bounding box center [784, 372] width 1568 height 744
click at [1402, 594] on div "No minotaurs, yet. +30 +10 Continue" at bounding box center [784, 372] width 1568 height 744
click at [1057, 310] on div "No minotaurs, yet. +30 +10 Continue" at bounding box center [783, 162] width 612 height 325
click at [1039, 296] on button "Continue" at bounding box center [1010, 282] width 126 height 49
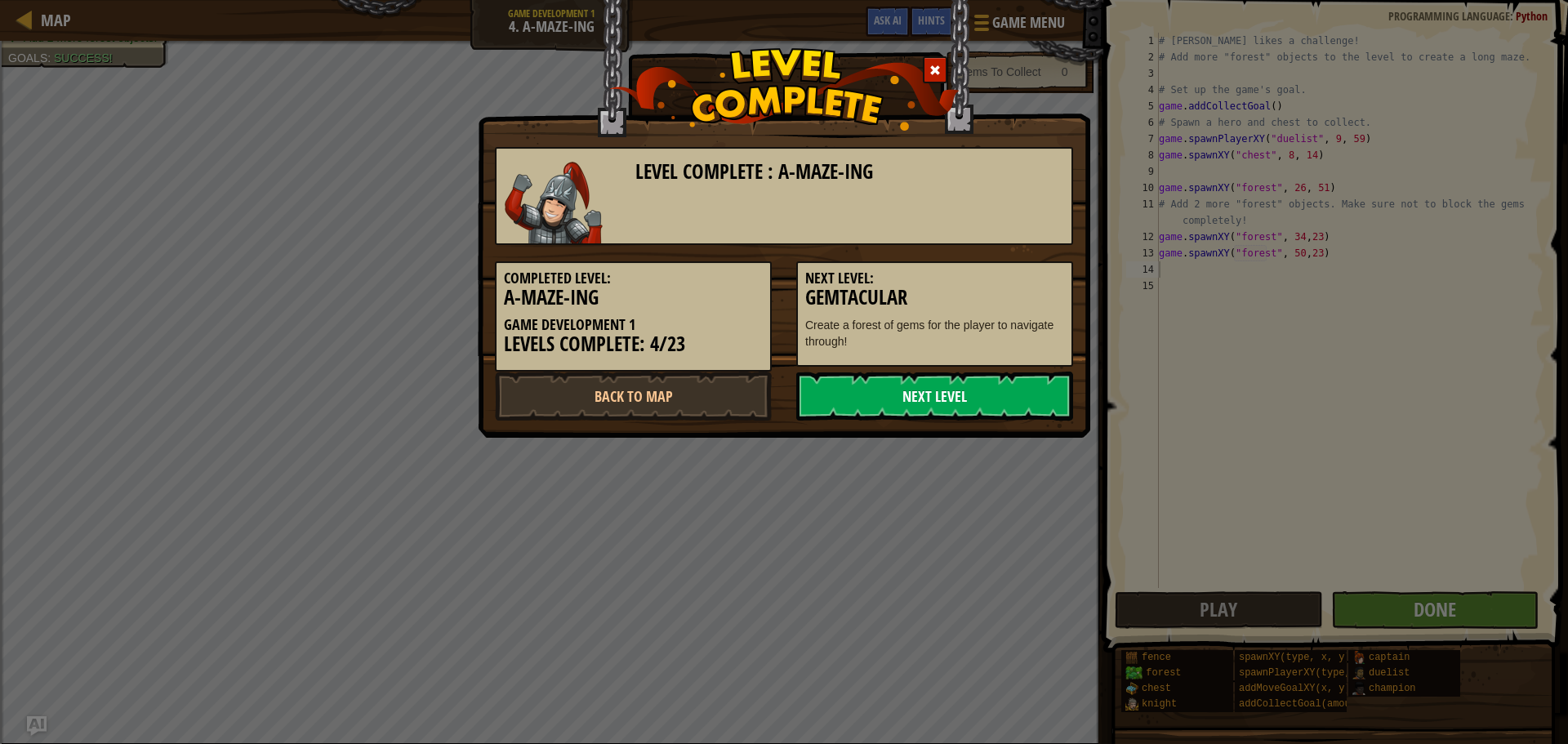
click at [930, 408] on link "Next Level" at bounding box center [934, 395] width 277 height 49
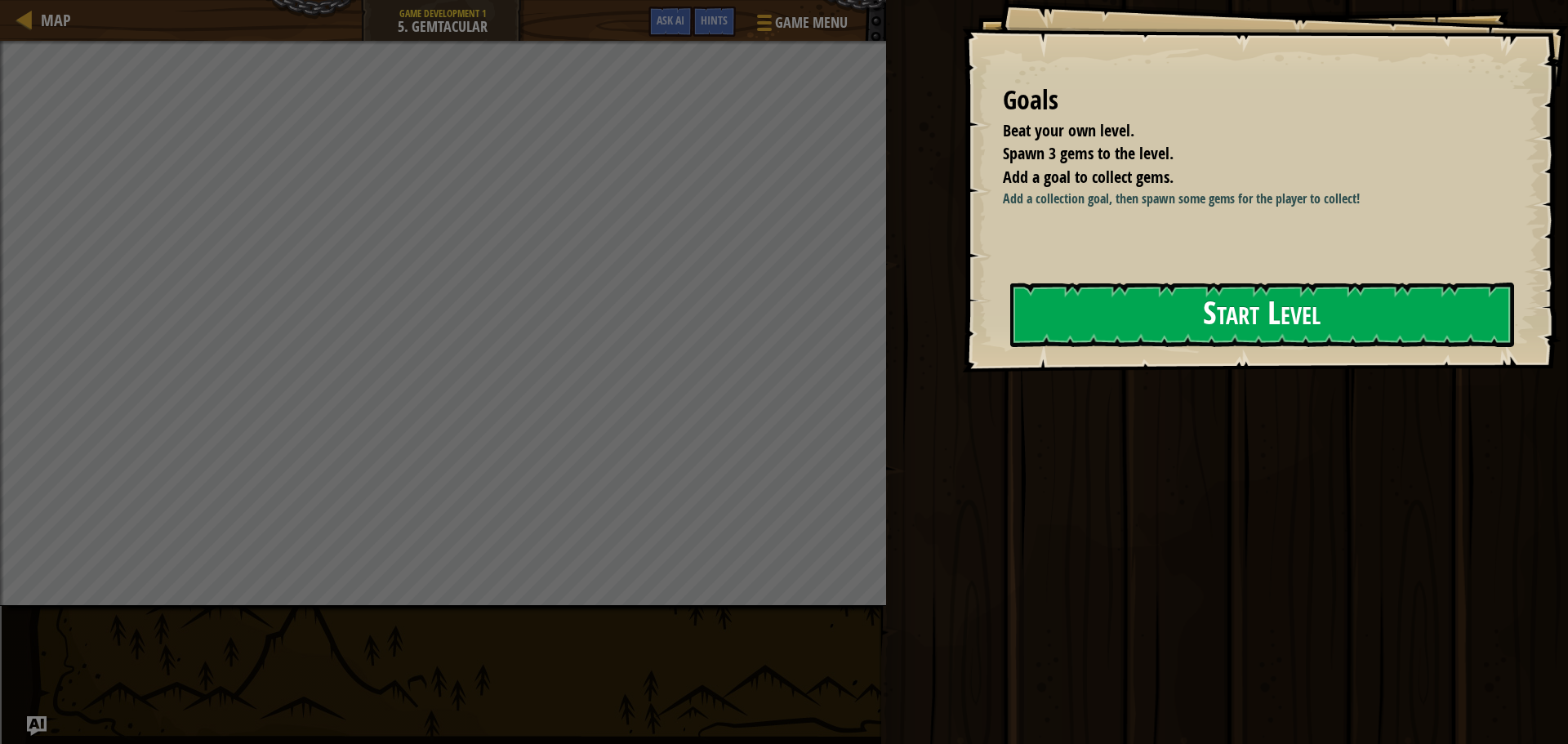
click at [1211, 315] on button "Start Level" at bounding box center [1262, 314] width 504 height 65
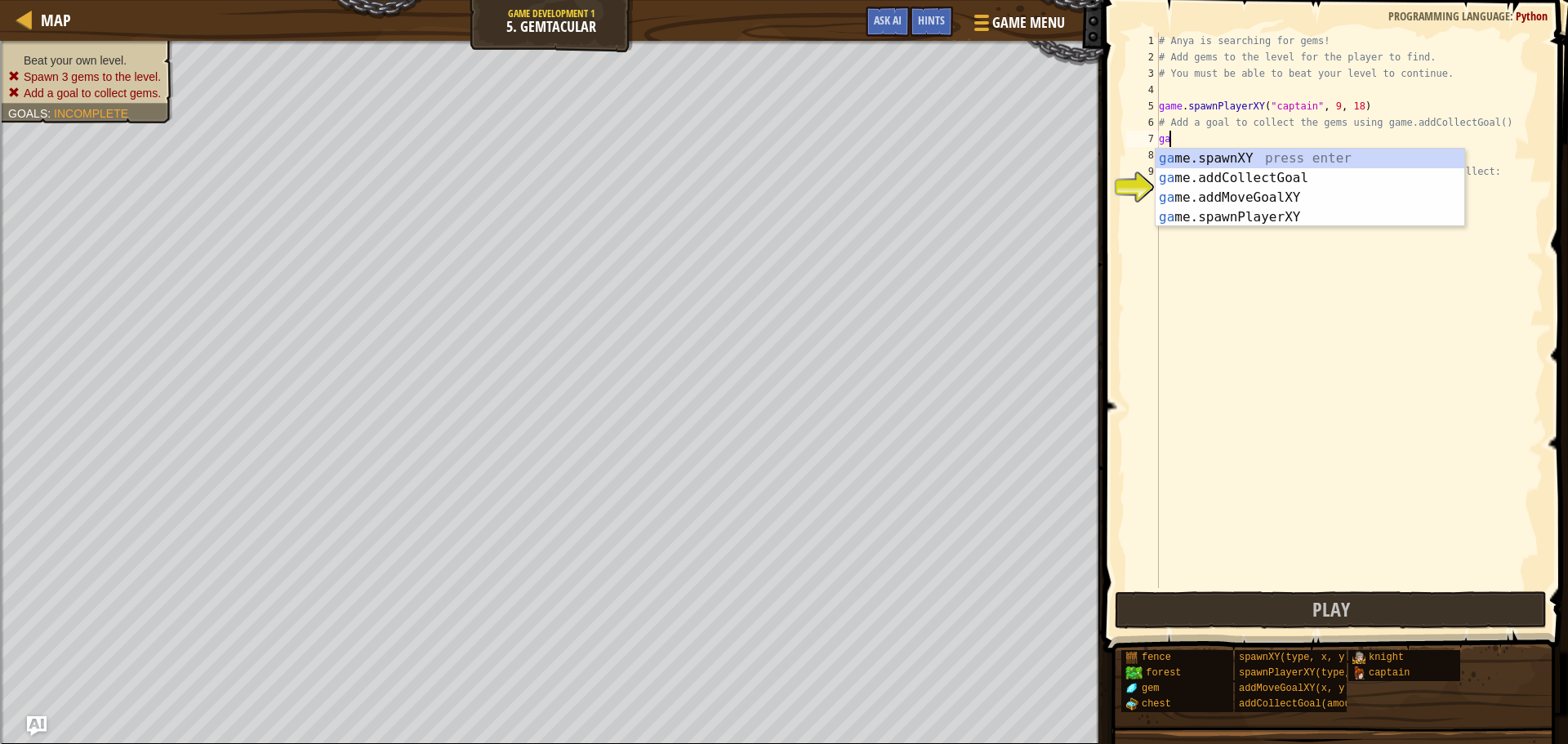
scroll to position [8, 0]
type textarea "game"
click at [1259, 164] on div "game .addCollectGoal press enter game .spawnXY press enter game .addMoveGoalXY …" at bounding box center [1310, 207] width 309 height 118
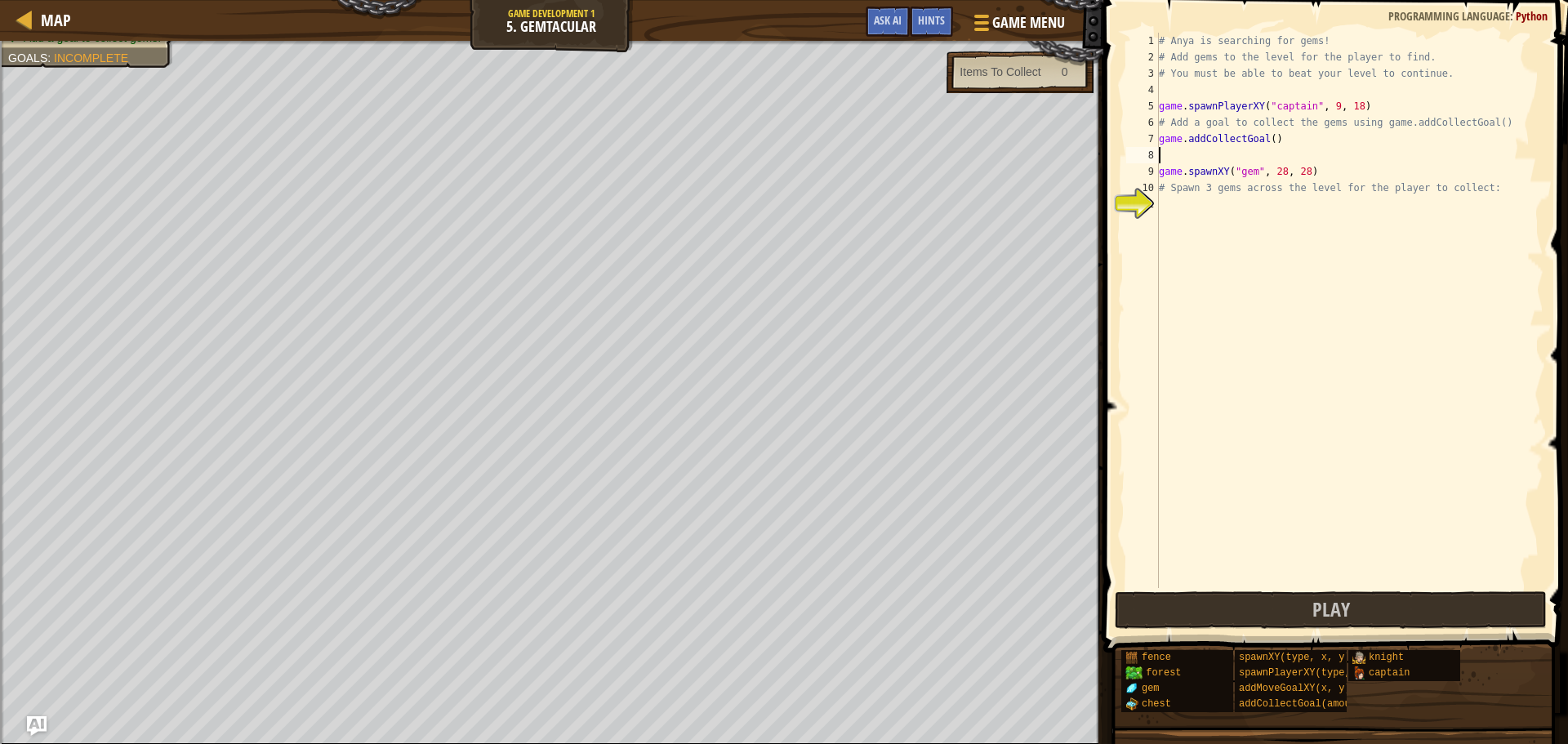
click at [1263, 137] on div "# Anya is searching for gems! # Add gems to the level for the player to find. #…" at bounding box center [1349, 327] width 388 height 588
click at [1268, 137] on div "# Anya is searching for gems! # Add gems to the level for the player to find. #…" at bounding box center [1349, 327] width 388 height 588
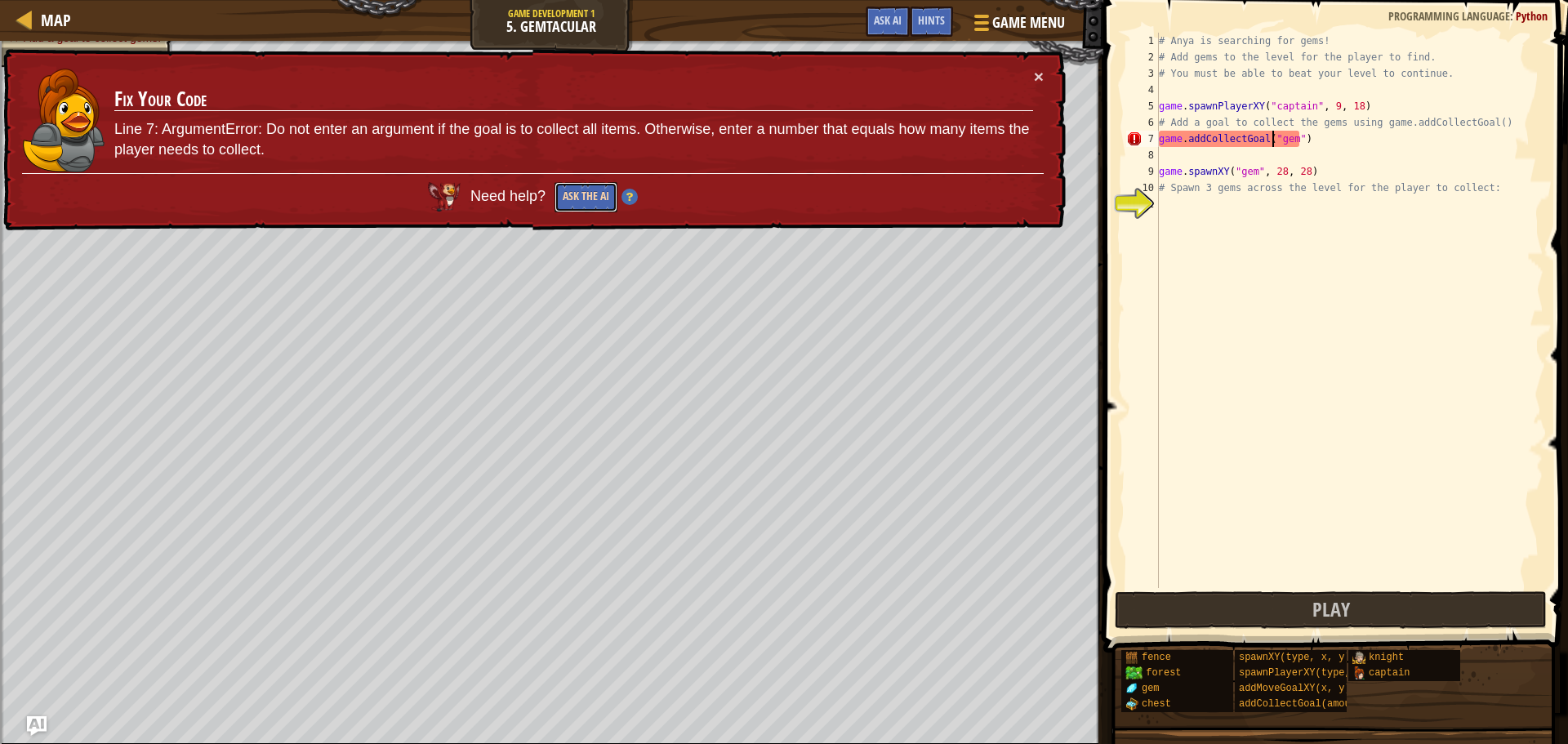
click at [573, 192] on button "Ask the AI" at bounding box center [585, 197] width 63 height 30
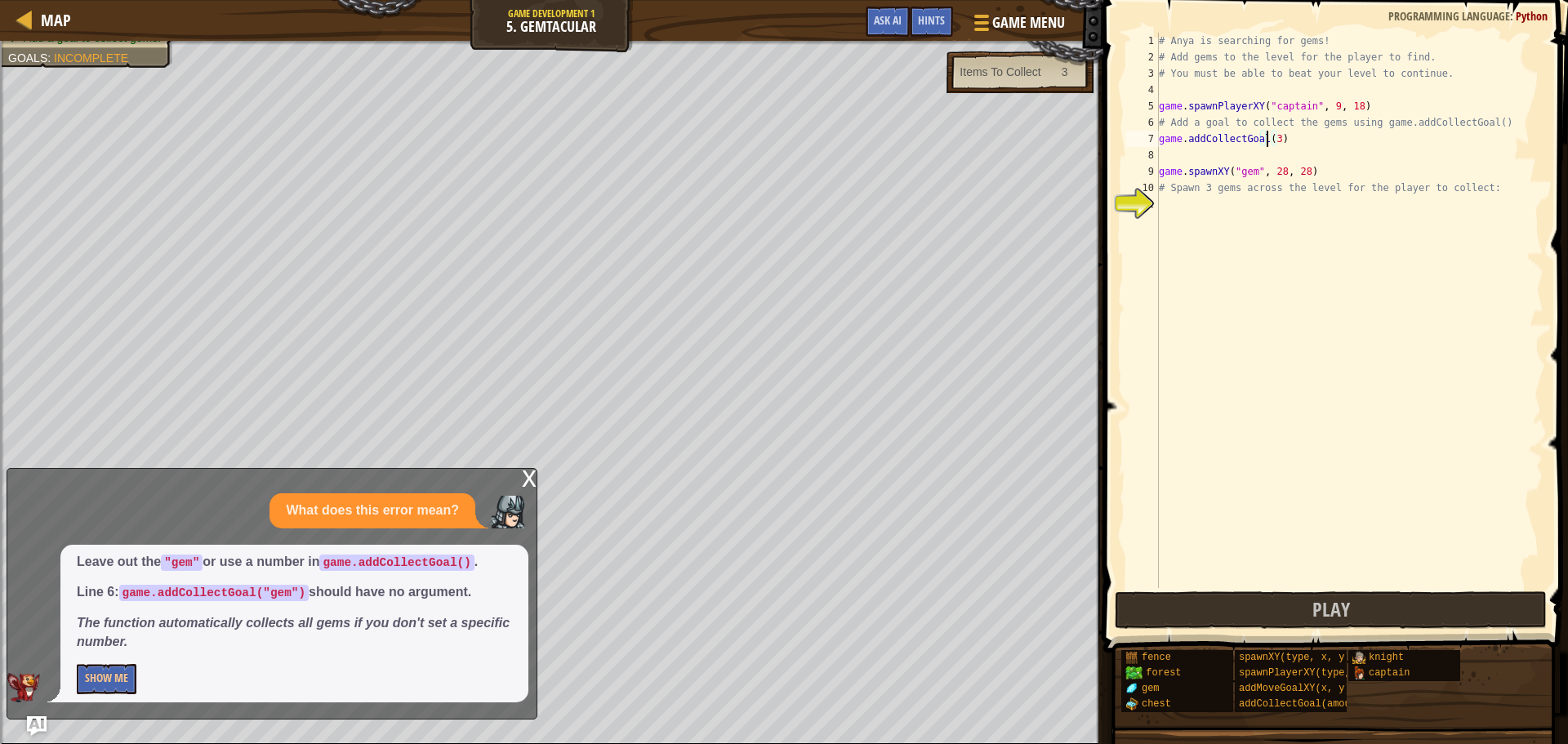
click at [1206, 189] on div "# Anya is searching for gems! # Add gems to the level for the player to find. #…" at bounding box center [1349, 327] width 388 height 588
type textarea "# Spawn 3 gems across the level for the player to collect:"
click at [1189, 208] on div "# Anya is searching for gems! # Add gems to the level for the player to find. #…" at bounding box center [1349, 327] width 388 height 588
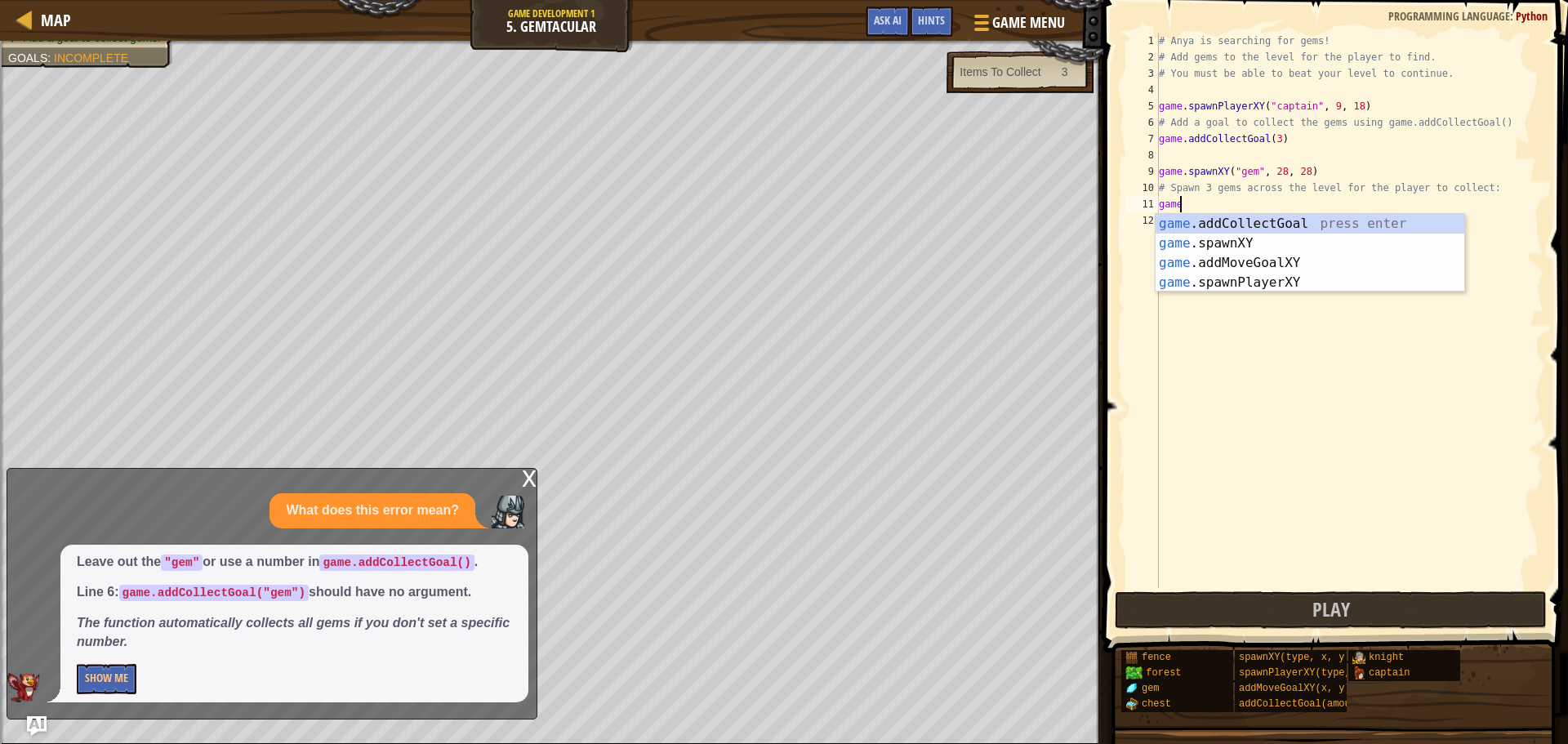
scroll to position [8, 1]
click at [1265, 235] on div "game .addCollectGoal press enter game .spawnXY press enter game .addMoveGoalXY …" at bounding box center [1310, 273] width 309 height 118
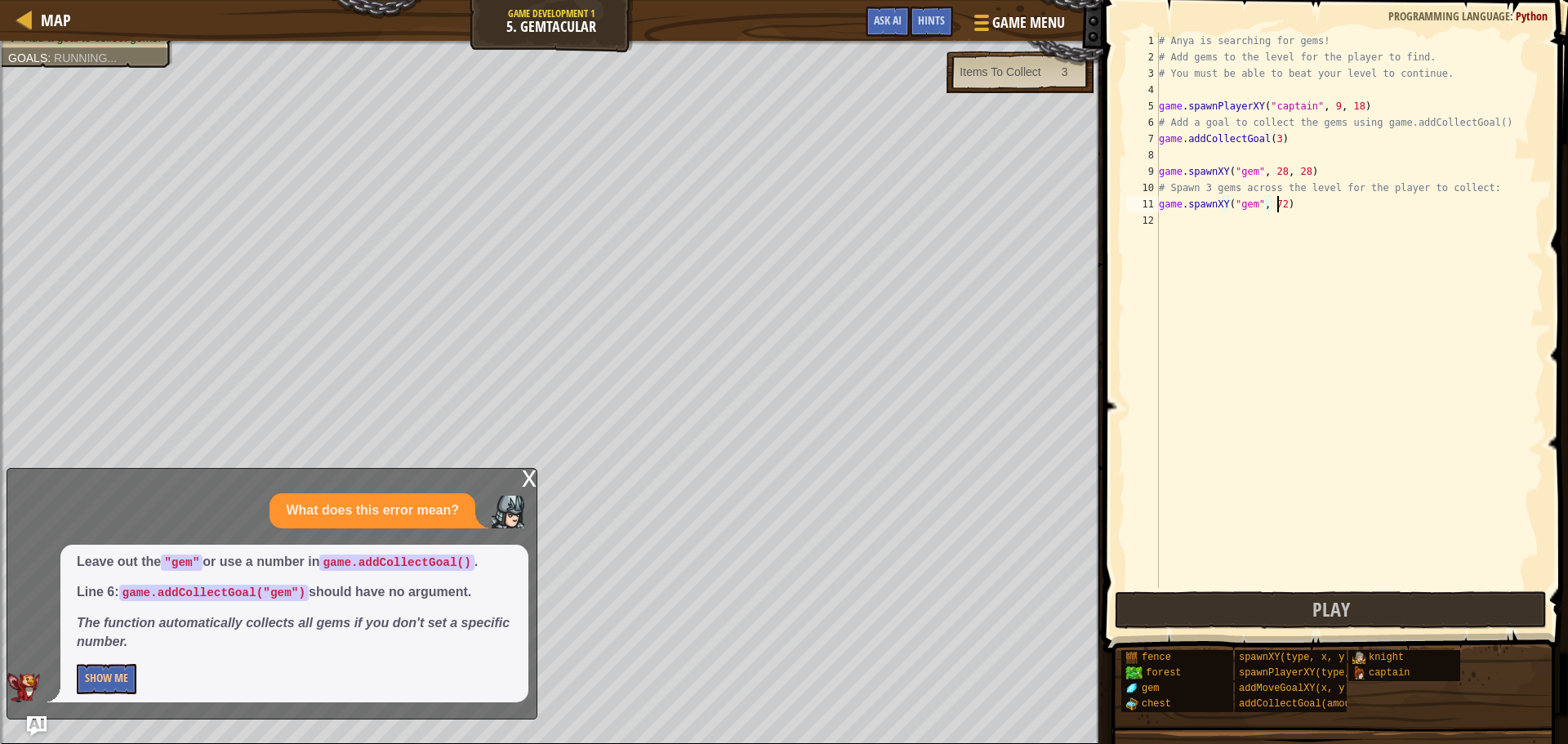
scroll to position [8, 9]
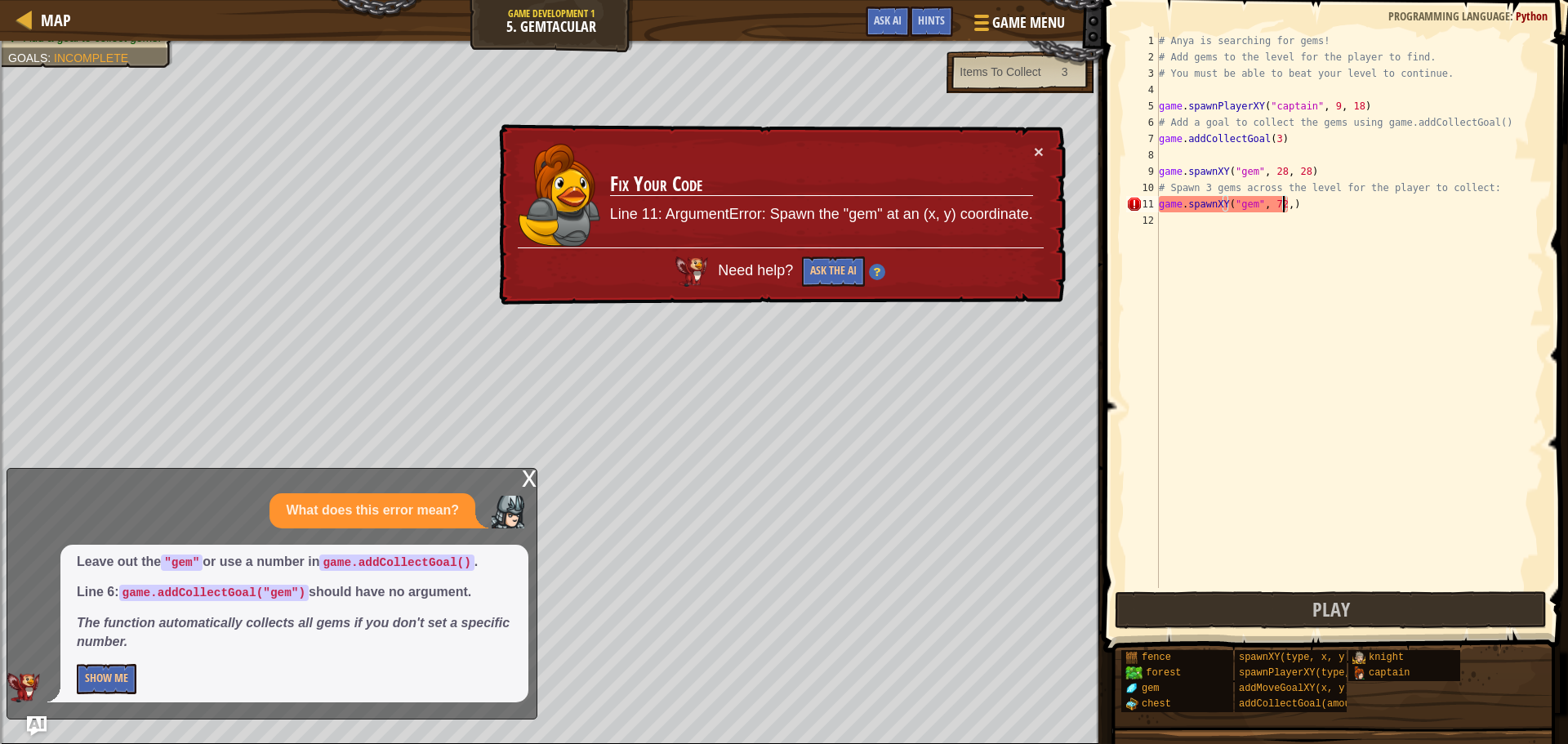
type textarea "game.spawnXY("gem", 72,10)"
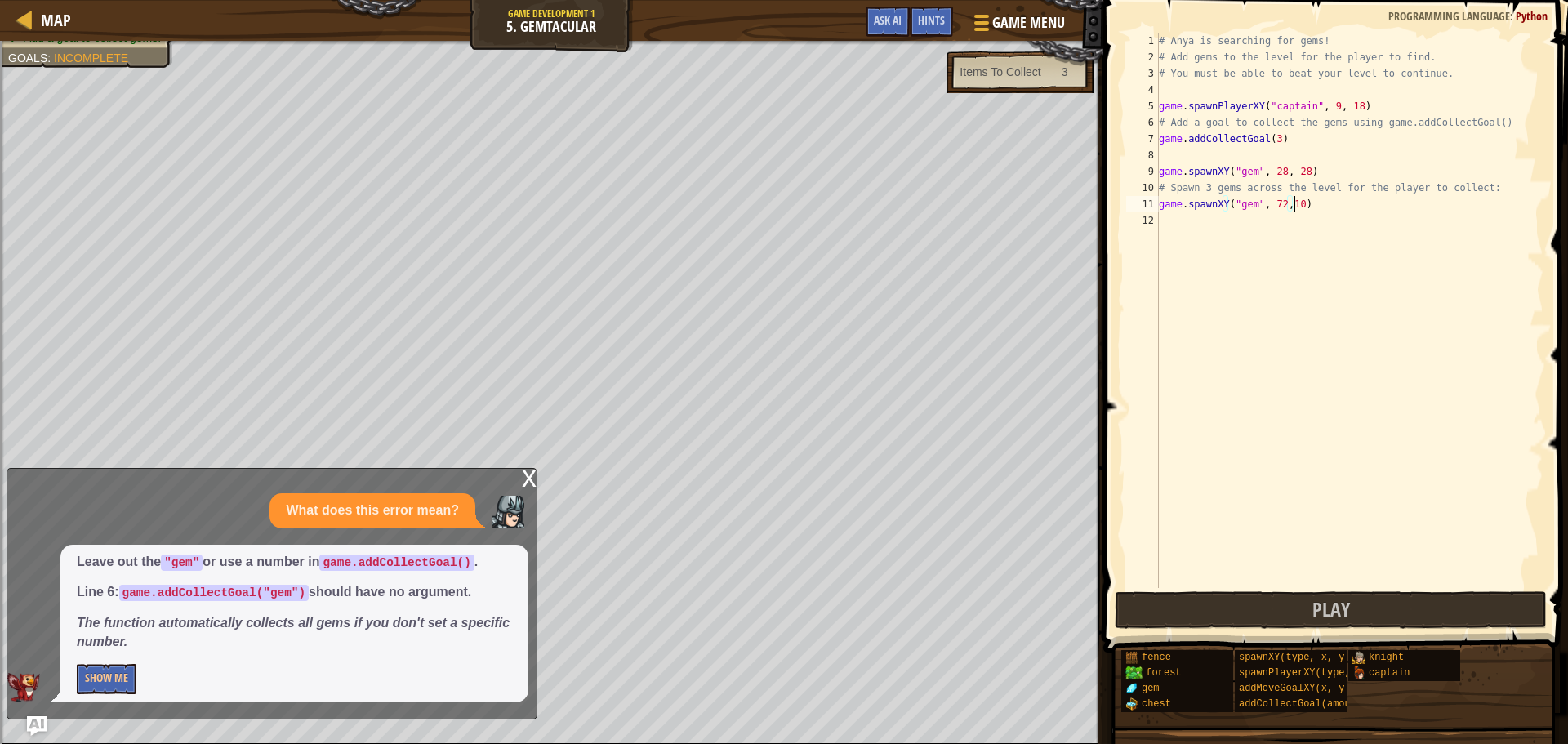
scroll to position [8, 11]
click at [1204, 220] on div "# Anya is searching for gems! # Add gems to the level for the player to find. #…" at bounding box center [1349, 327] width 388 height 588
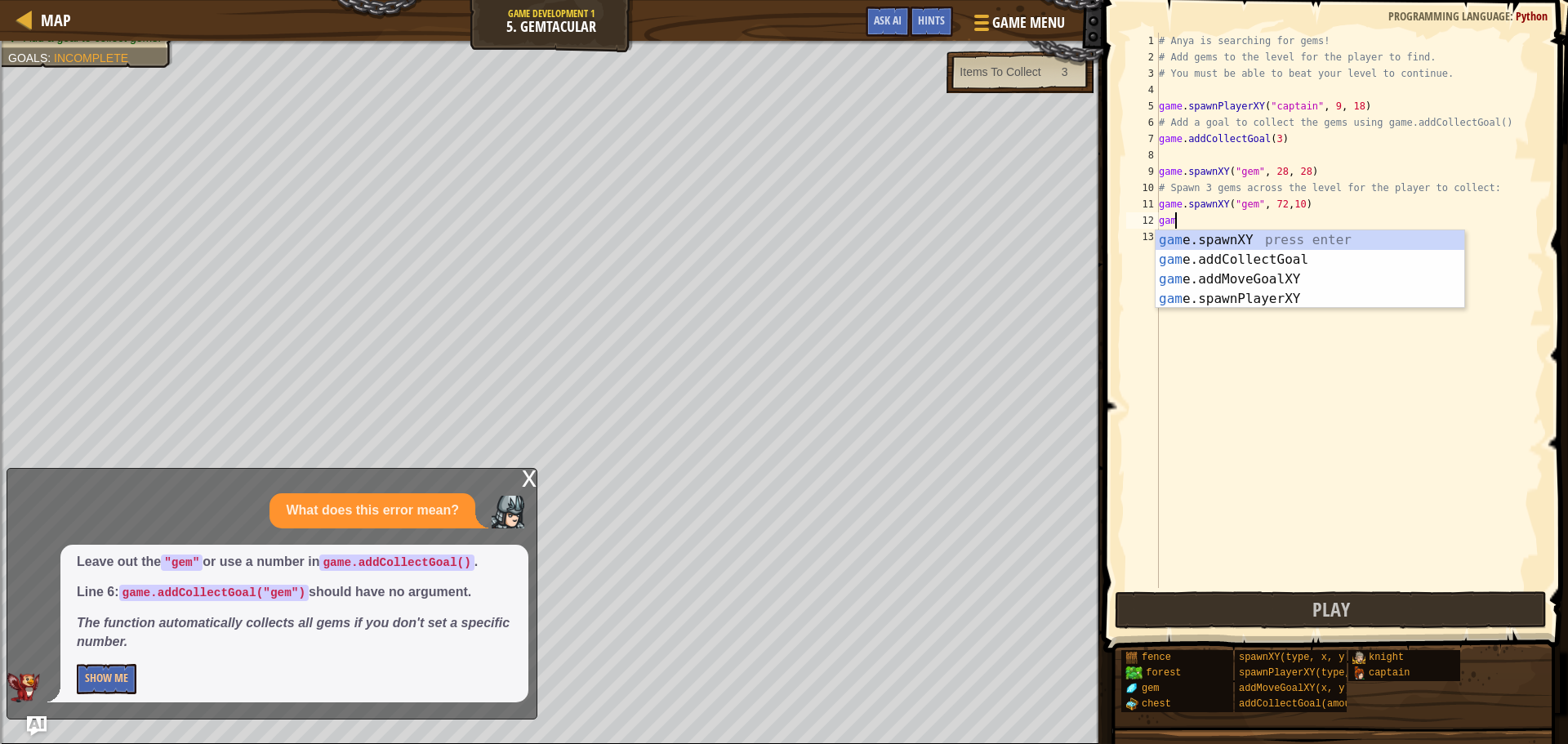
scroll to position [8, 1]
click at [1236, 264] on div "game .addCollectGoal press enter game .spawnXY press enter game .addMoveGoalXY …" at bounding box center [1310, 289] width 309 height 118
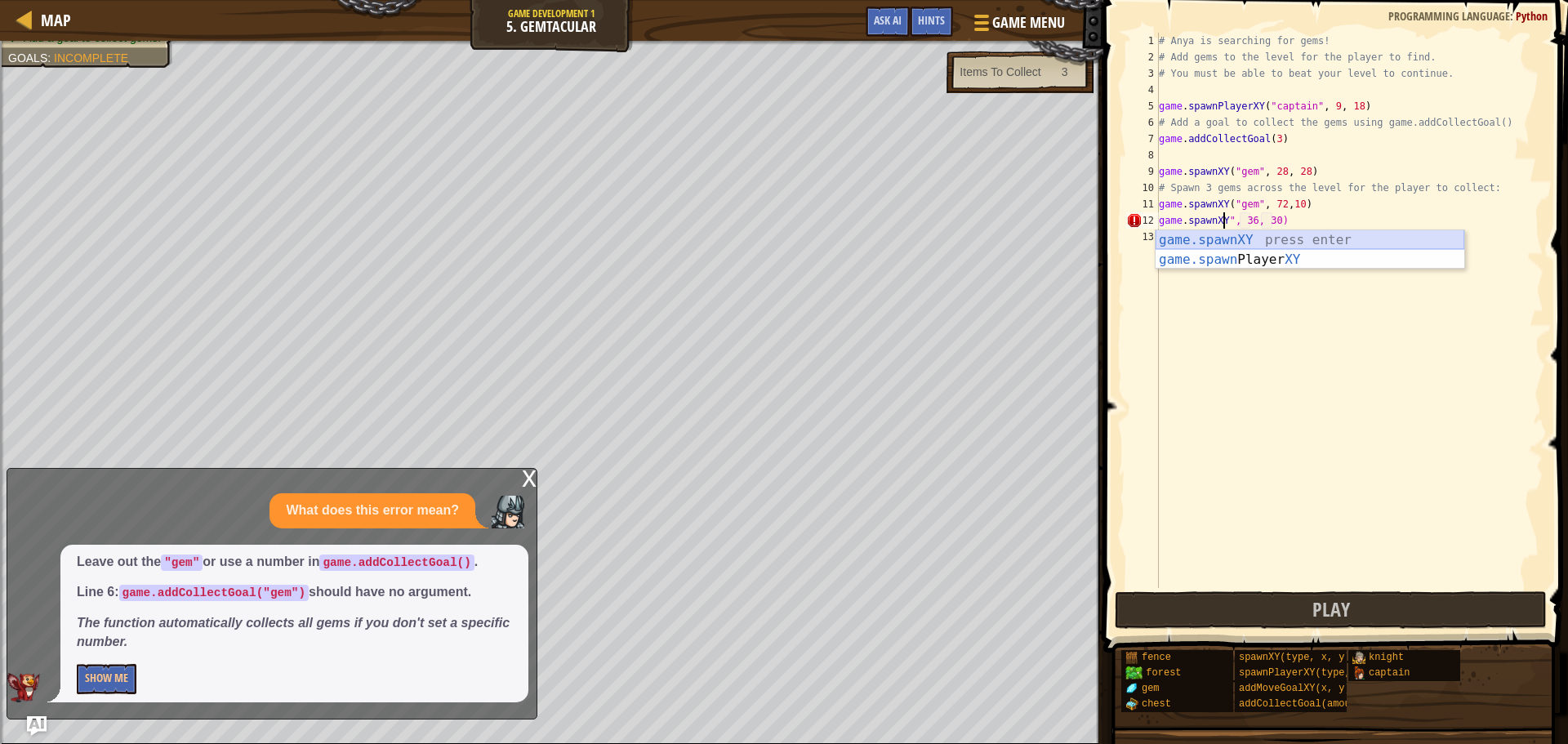
click at [1240, 237] on div "game.spawnXY press enter game.spawn Player XY press enter" at bounding box center [1310, 269] width 309 height 78
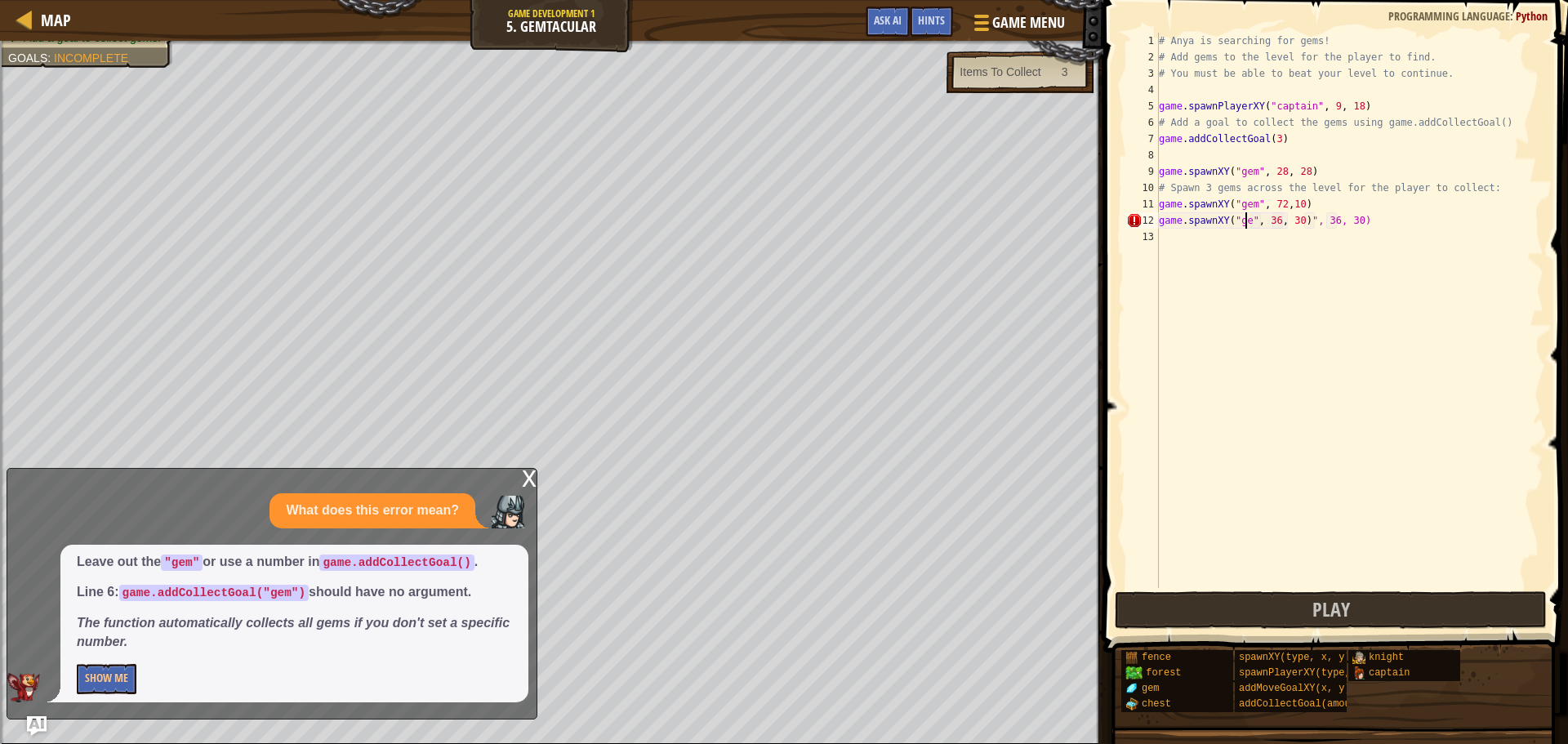
scroll to position [8, 8]
drag, startPoint x: 1364, startPoint y: 225, endPoint x: 1259, endPoint y: 224, distance: 105.0
click at [1259, 224] on div "# Anya is searching for gems! # Add gems to the level for the player to find. #…" at bounding box center [1349, 327] width 388 height 588
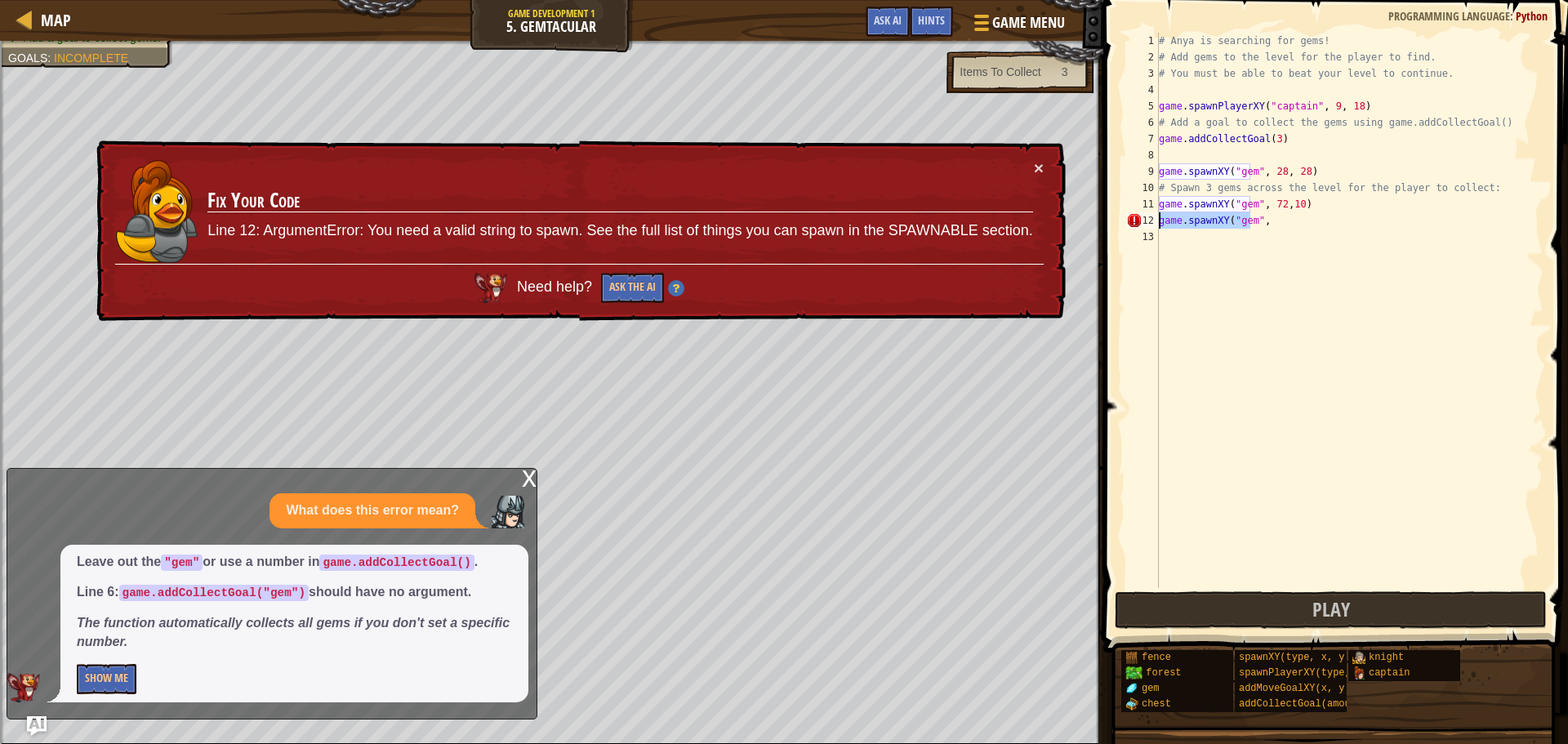
click at [1086, 220] on div "Map Game Development 1 5. Gemtacular Game Menu Done Hints Ask AI 1 2 3 4 5 6 7 …" at bounding box center [784, 372] width 1568 height 744
click at [1193, 216] on div "# Anya is searching for gems! # Add gems to the level for the player to find. #…" at bounding box center [1349, 327] width 388 height 588
type textarea """
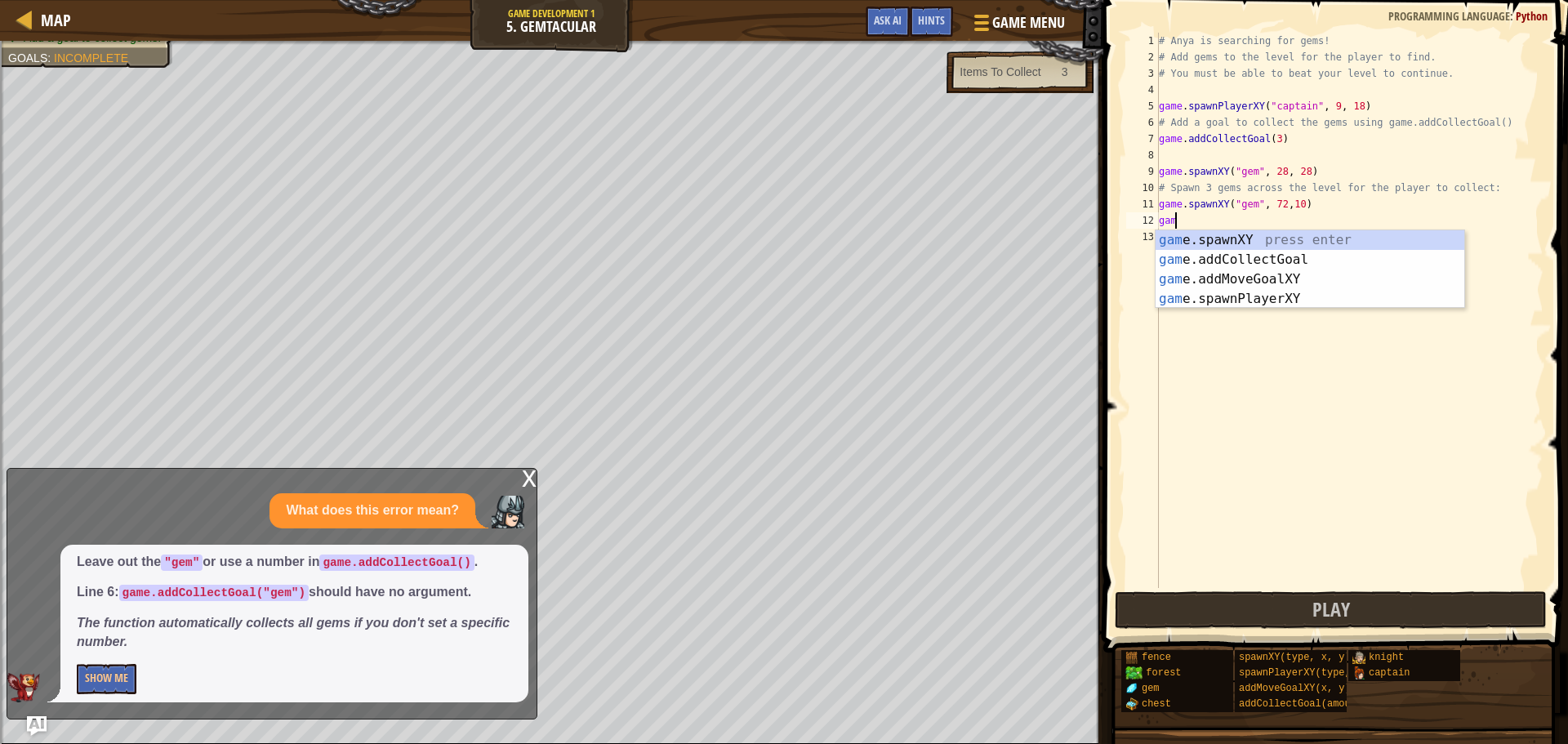
scroll to position [8, 1]
click at [1251, 260] on div "game .addCollectGoal press enter game .spawnXY press enter game .addMoveGoalXY …" at bounding box center [1310, 289] width 309 height 118
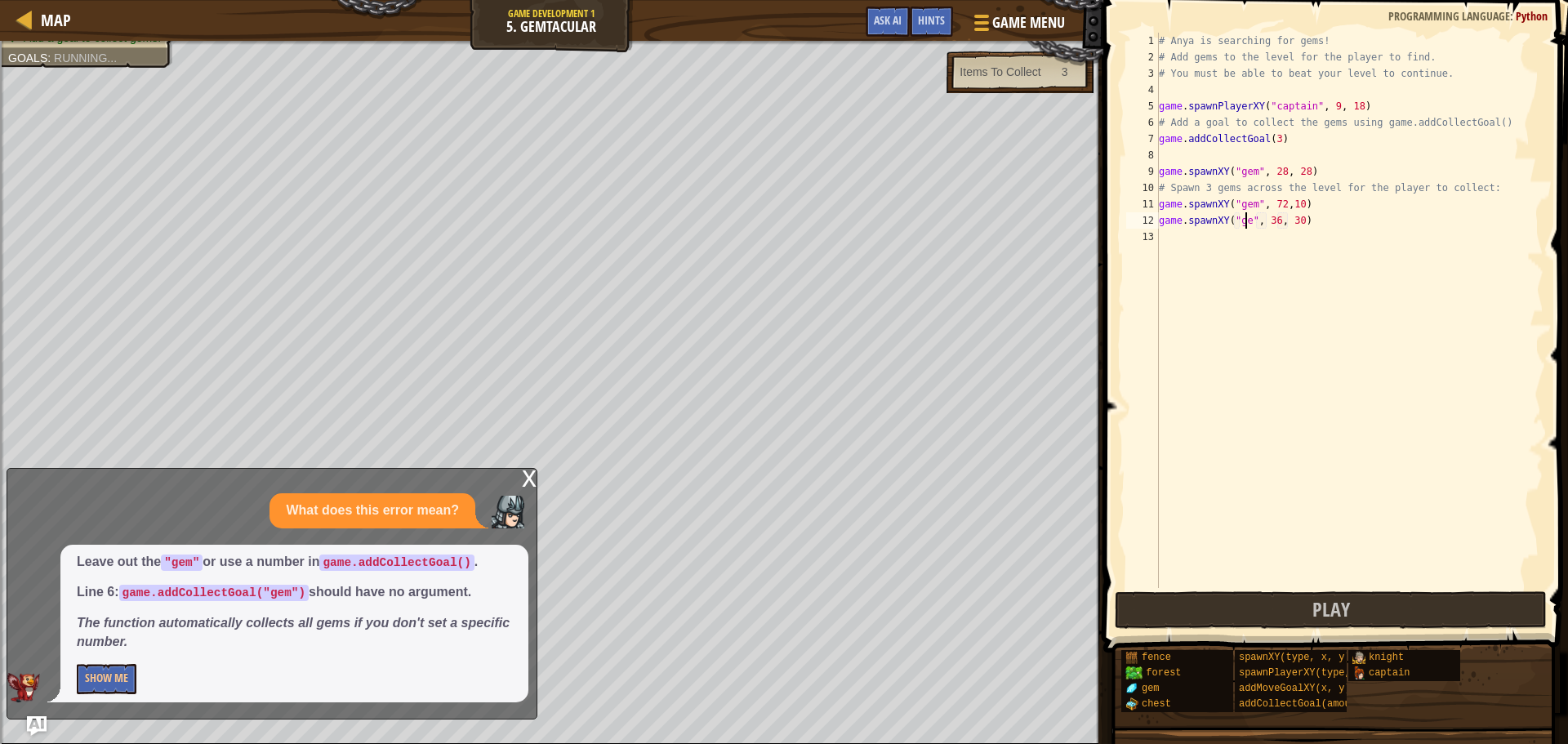
scroll to position [8, 8]
click at [1303, 219] on div "# Anya is searching for gems! # Add gems to the level for the player to find. #…" at bounding box center [1349, 327] width 388 height 588
click at [1269, 219] on div "# Anya is searching for gems! # Add gems to the level for the player to find. #…" at bounding box center [1349, 327] width 388 height 588
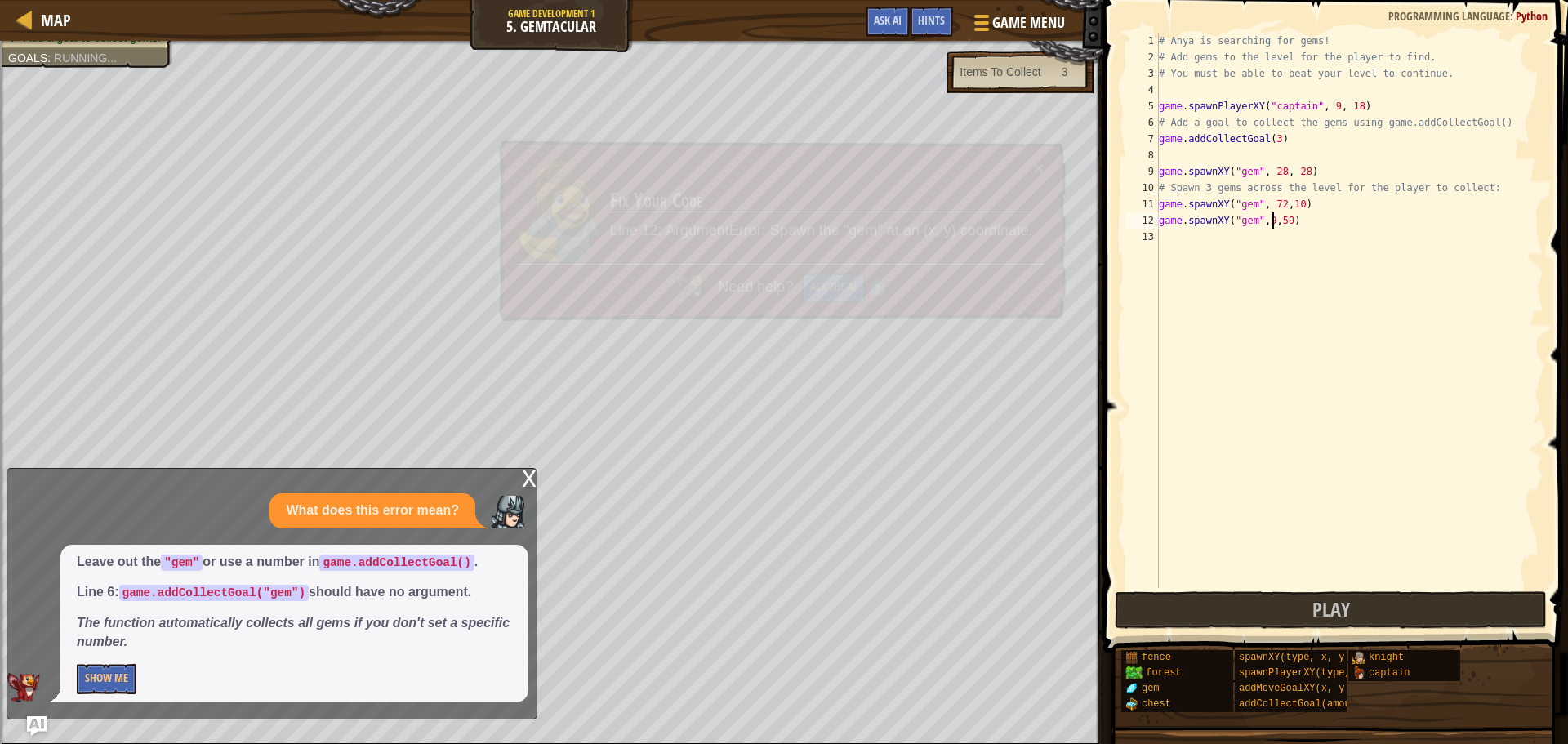
scroll to position [8, 9]
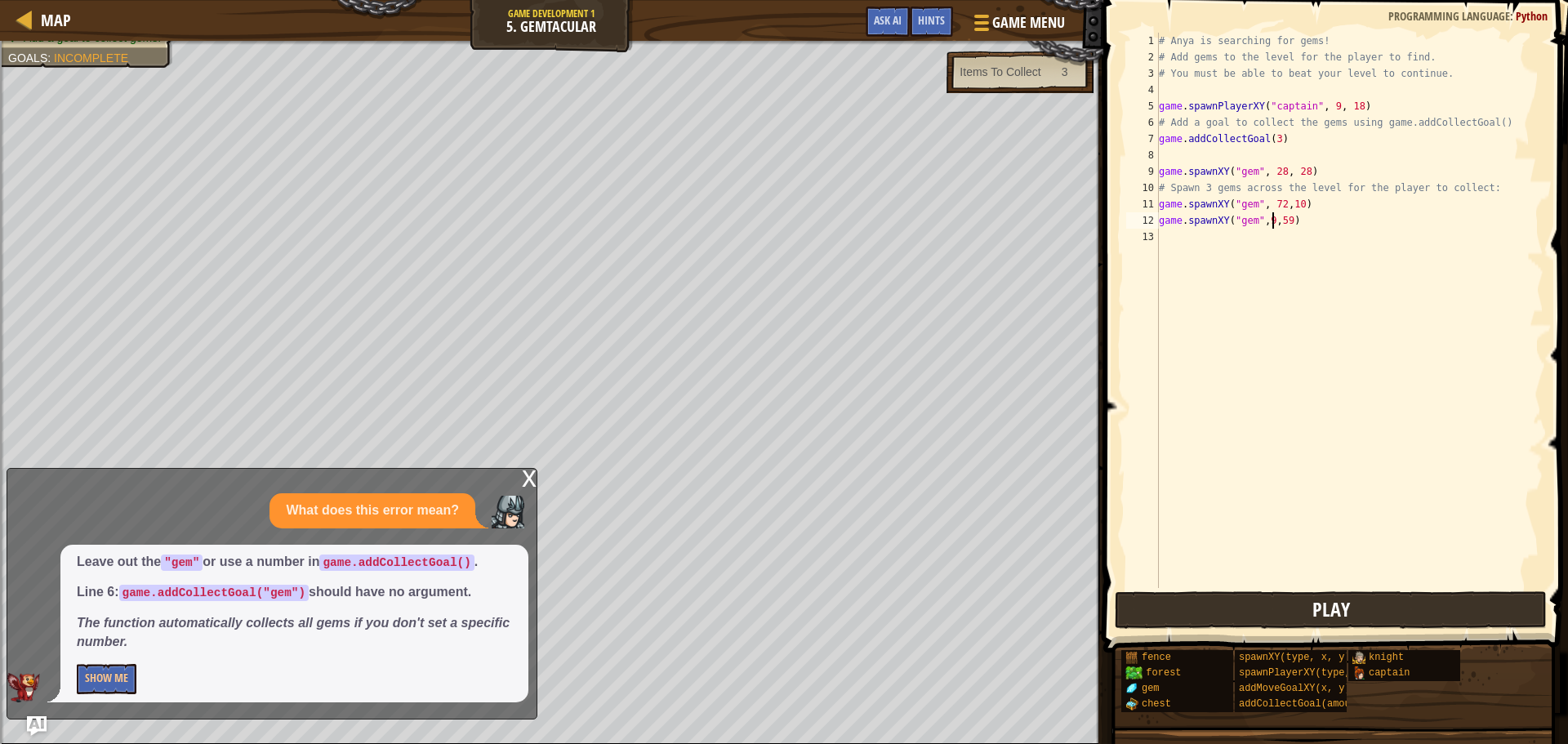
type textarea "game.spawnXY("gem",9,59)"
click at [1289, 608] on button "Play" at bounding box center [1331, 609] width 432 height 38
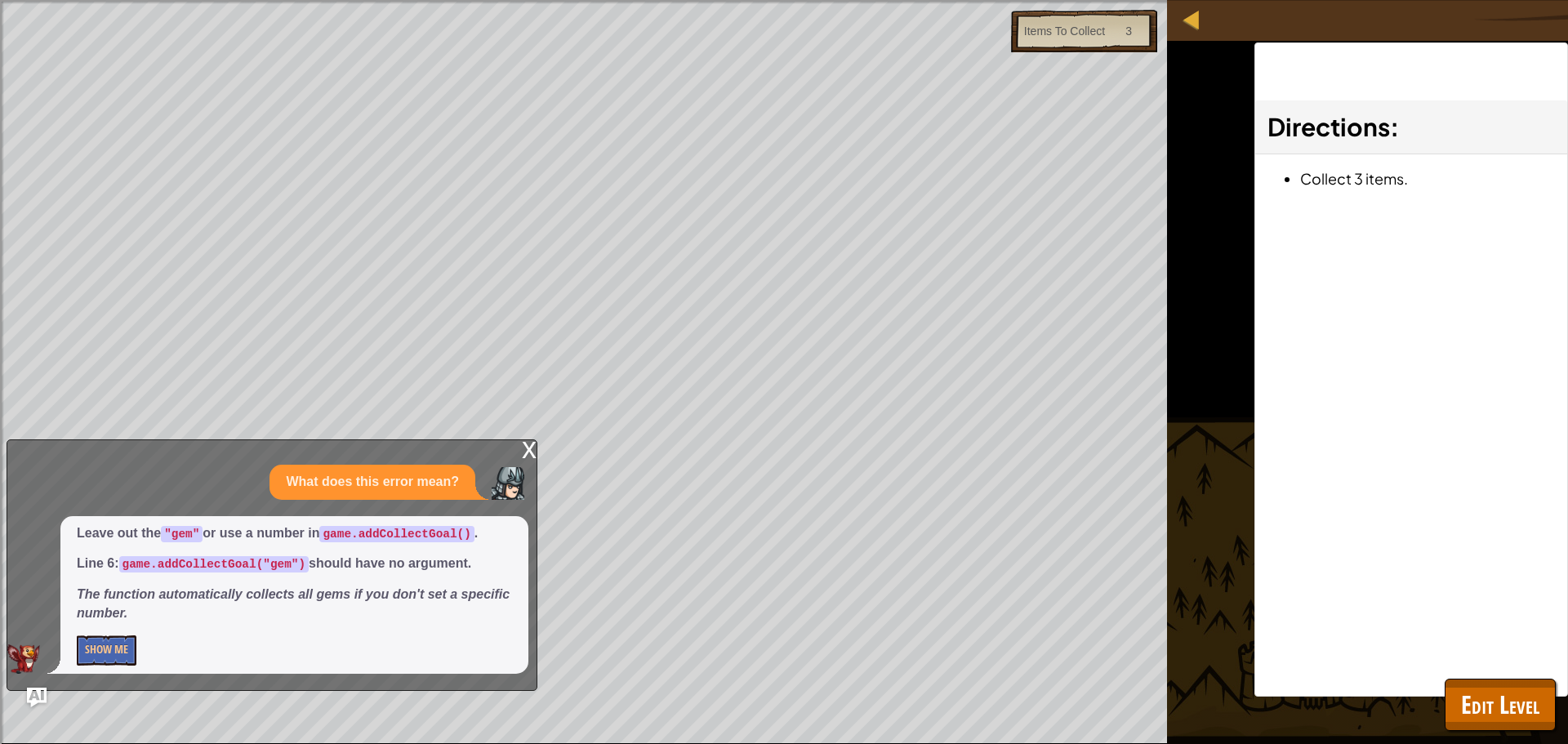
click at [522, 445] on div "x" at bounding box center [528, 447] width 14 height 16
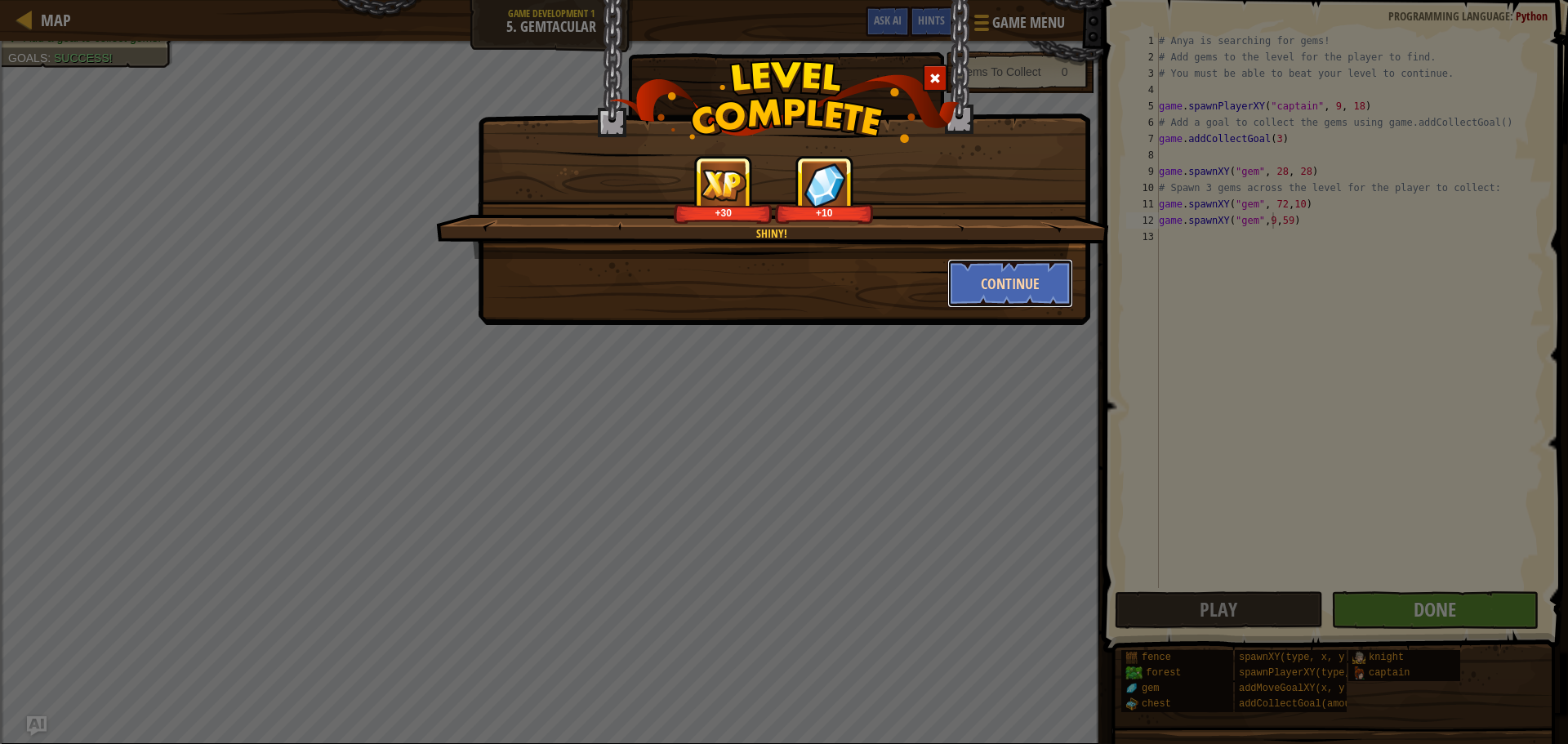
click at [1009, 266] on button "Continue" at bounding box center [1010, 282] width 126 height 49
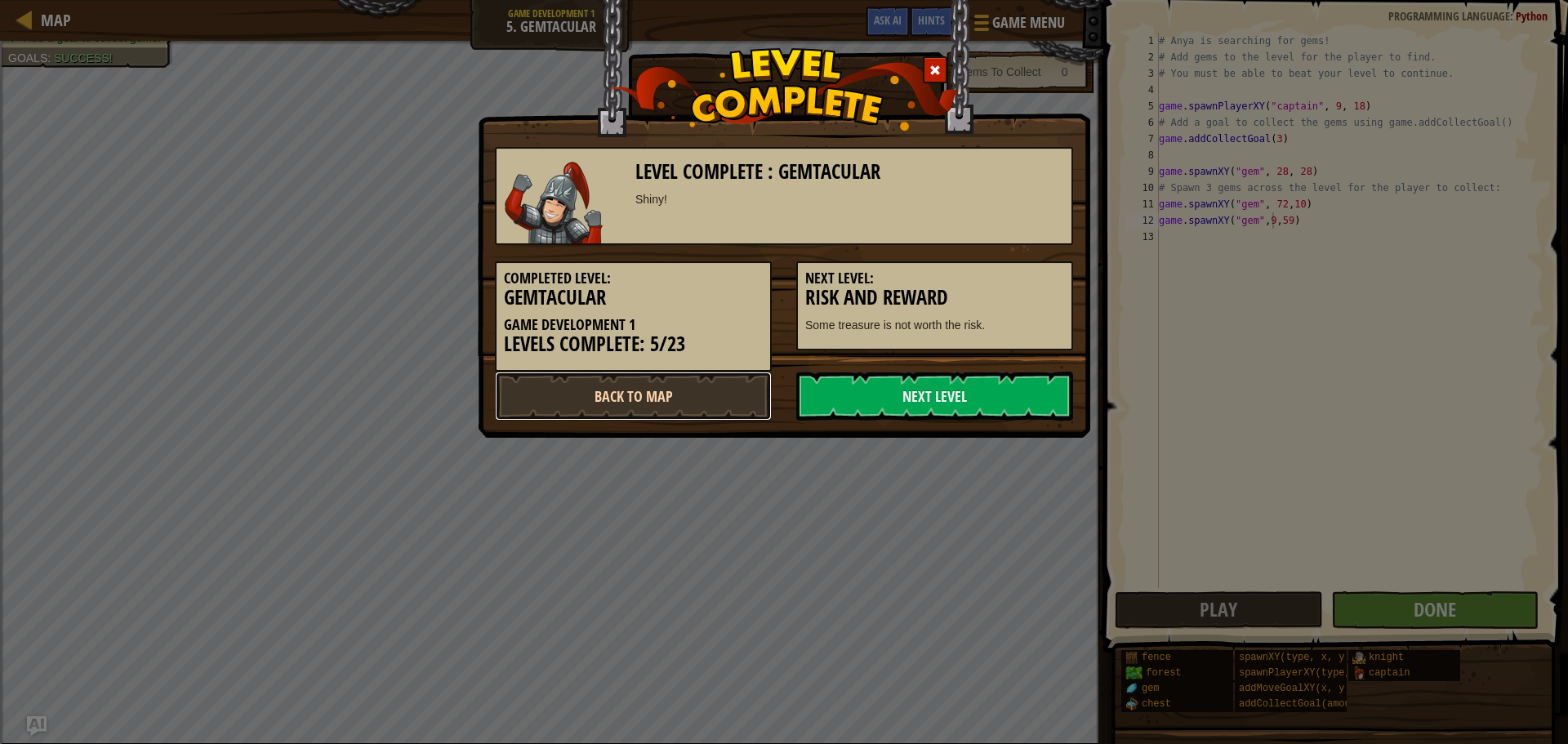
click at [703, 395] on link "Back to Map" at bounding box center [633, 395] width 277 height 49
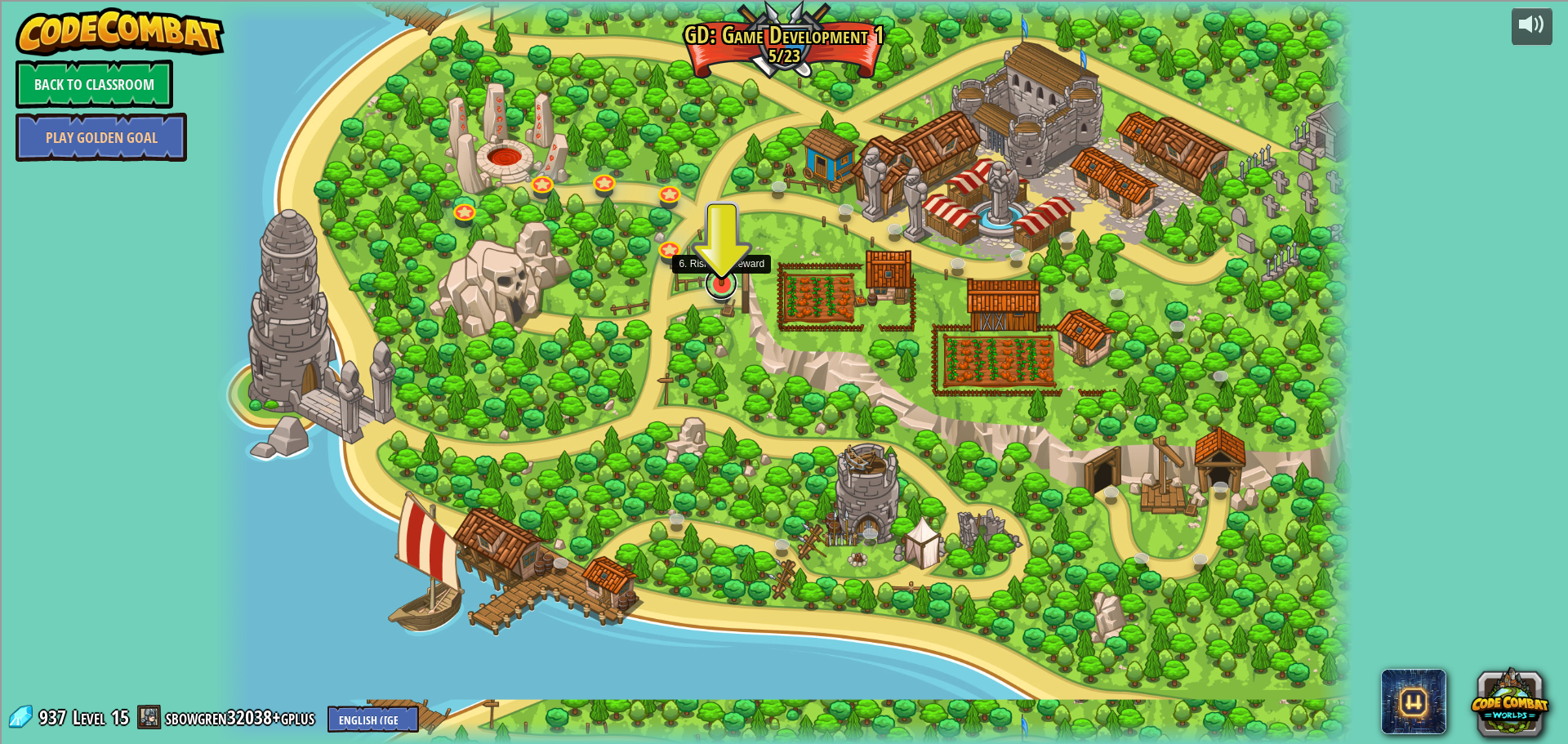
click at [720, 286] on link at bounding box center [721, 283] width 33 height 33
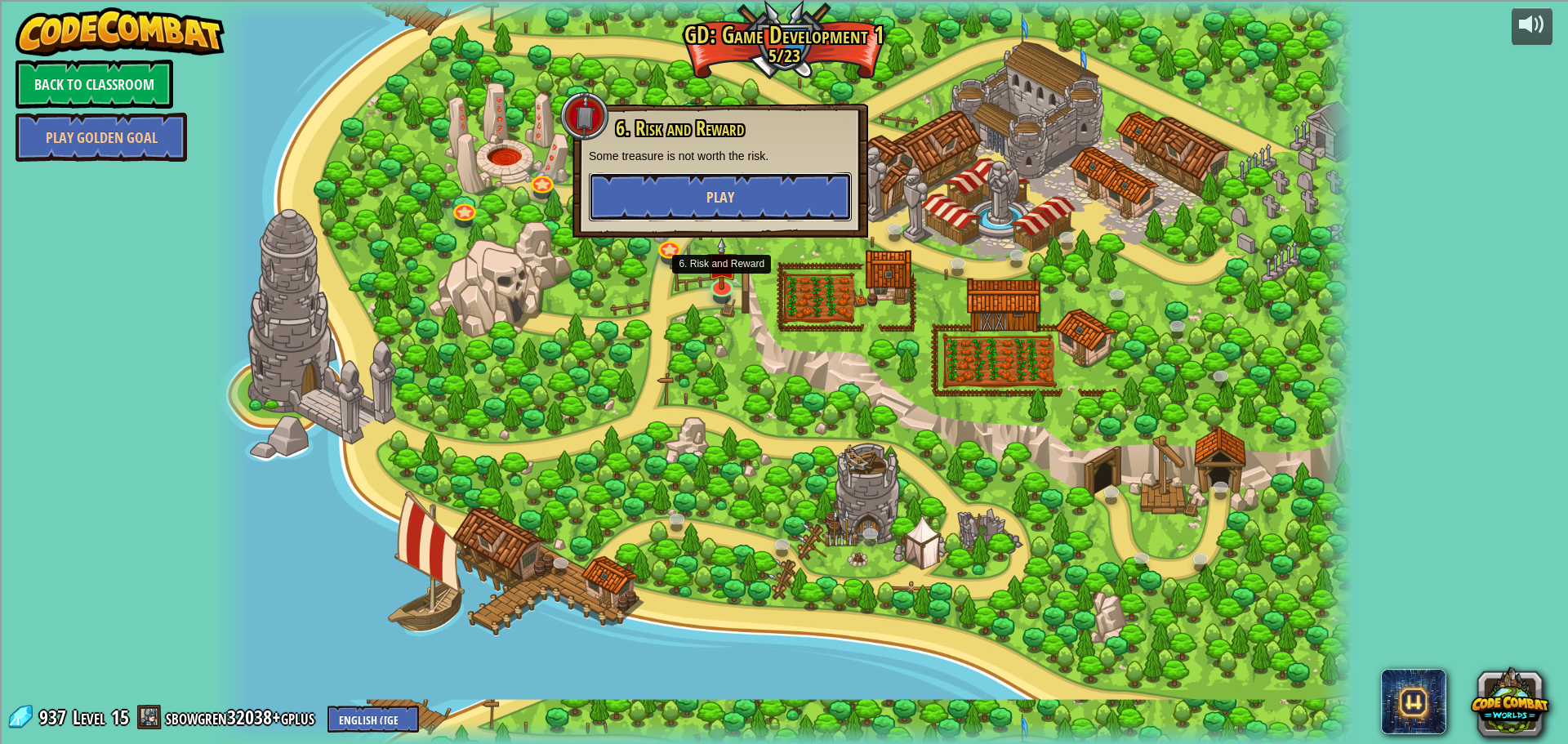
click at [771, 209] on button "Play" at bounding box center [720, 197] width 263 height 49
